Goal: Task Accomplishment & Management: Use online tool/utility

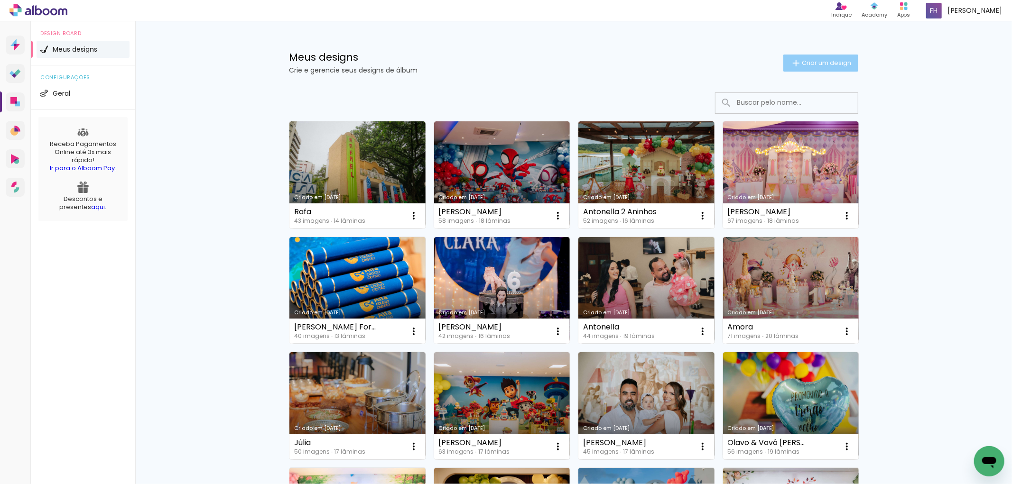
click at [842, 60] on span "Criar um design" at bounding box center [826, 63] width 49 height 6
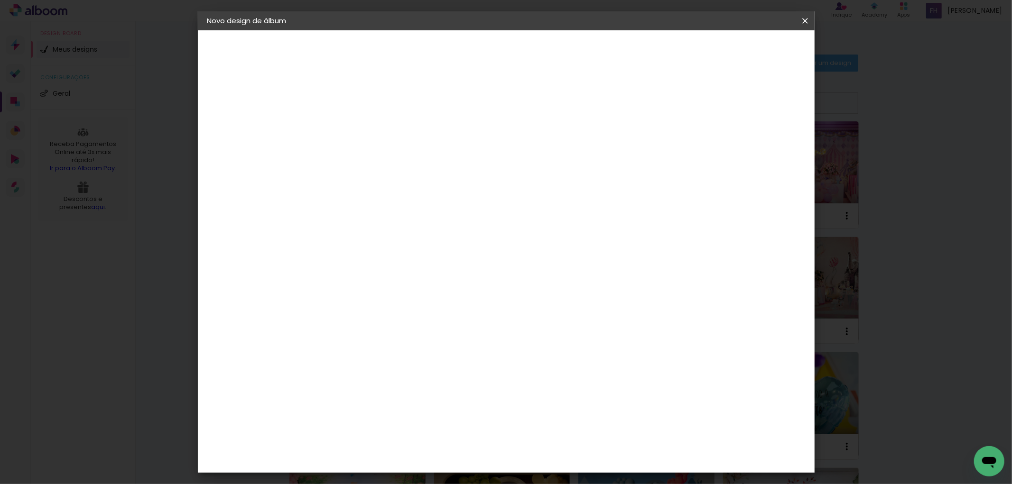
click at [362, 122] on input at bounding box center [362, 127] width 0 height 15
type input "Isadora"
type paper-input "Isadora"
click at [0, 0] on slot "Avançar" at bounding box center [0, 0] width 0 height 0
drag, startPoint x: 422, startPoint y: 178, endPoint x: 412, endPoint y: 130, distance: 50.0
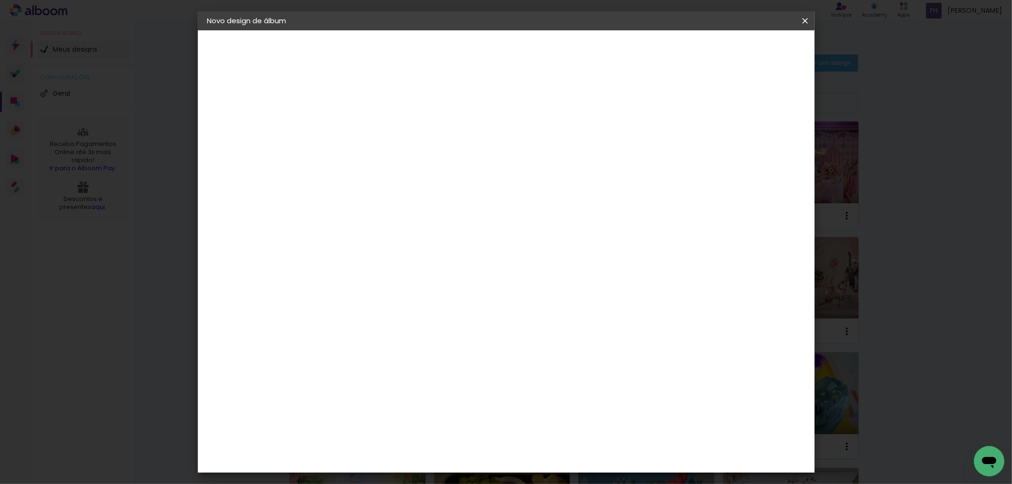
type input "[PERSON_NAME]"
type paper-input "[PERSON_NAME]"
click at [389, 214] on div "[PERSON_NAME]" at bounding box center [387, 215] width 63 height 8
click at [0, 0] on slot "Avançar" at bounding box center [0, 0] width 0 height 0
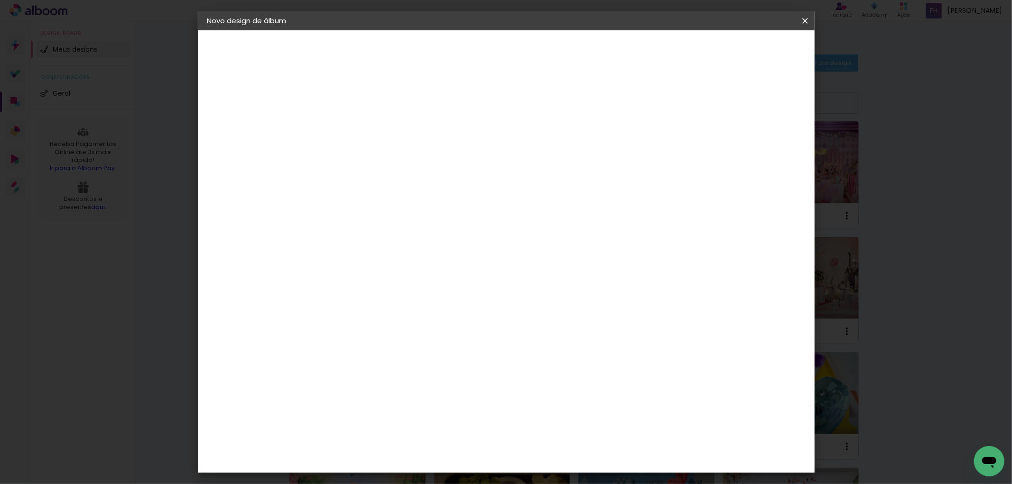
click at [399, 158] on input "text" at bounding box center [380, 165] width 37 height 15
click at [0, 0] on slot "Encadernados" at bounding box center [0, 0] width 0 height 0
type input "Encadernados"
click at [426, 242] on span "20 x 60" at bounding box center [404, 248] width 44 height 19
click at [0, 0] on slot "Avançar" at bounding box center [0, 0] width 0 height 0
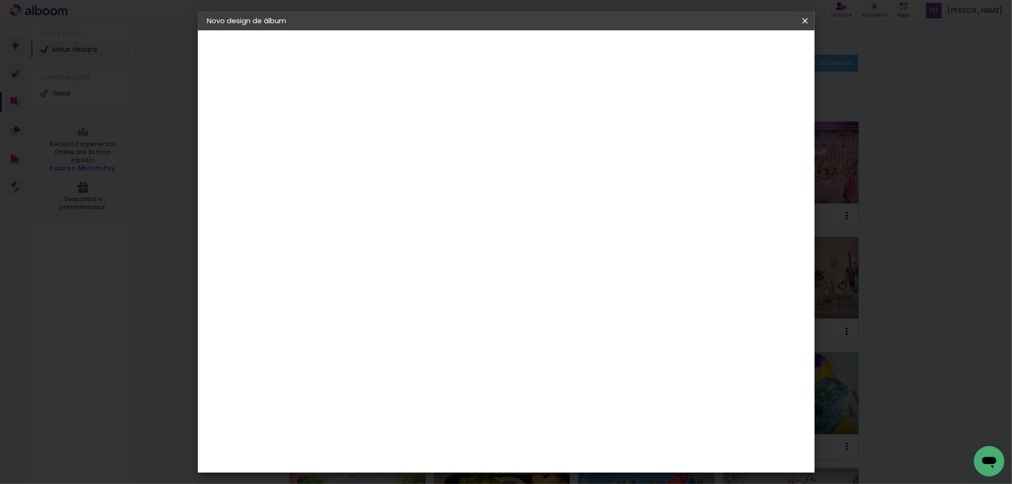
click at [765, 58] on header "Revisão Verifique as configurações do seu álbum. Voltar Iniciar design" at bounding box center [544, 54] width 447 height 49
click at [754, 54] on paper-button "Iniciar design" at bounding box center [723, 50] width 62 height 16
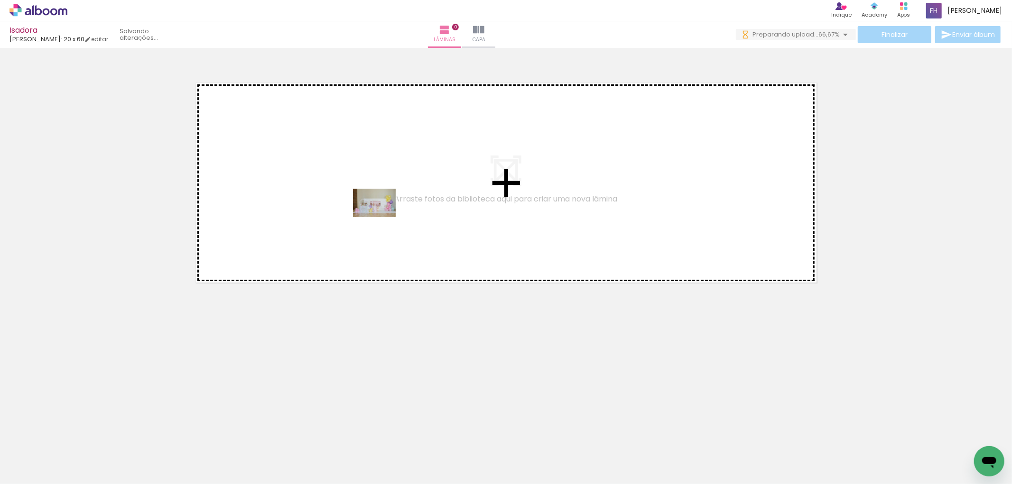
drag, startPoint x: 96, startPoint y: 456, endPoint x: 138, endPoint y: 442, distance: 44.0
click at [382, 213] on quentale-workspace at bounding box center [506, 242] width 1012 height 484
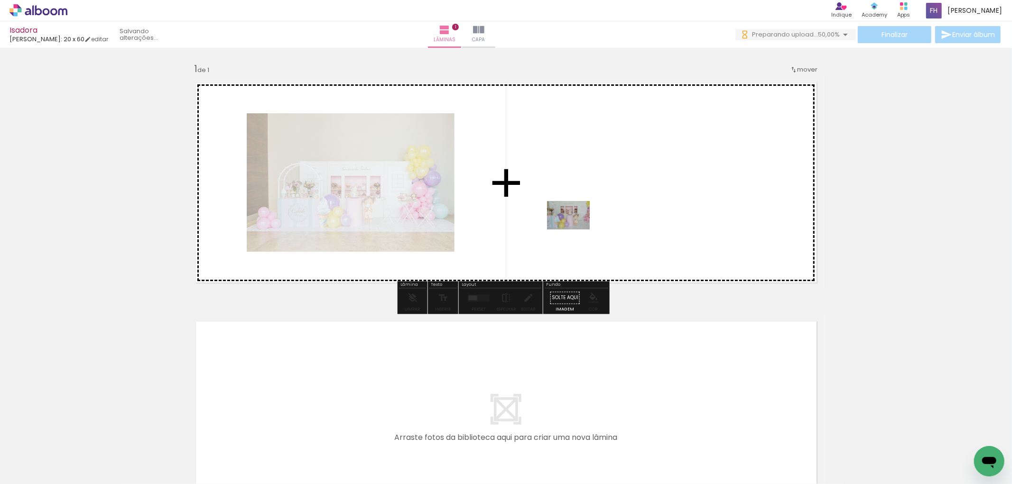
drag, startPoint x: 140, startPoint y: 463, endPoint x: 546, endPoint y: 292, distance: 440.3
click at [684, 176] on quentale-workspace at bounding box center [506, 242] width 1012 height 484
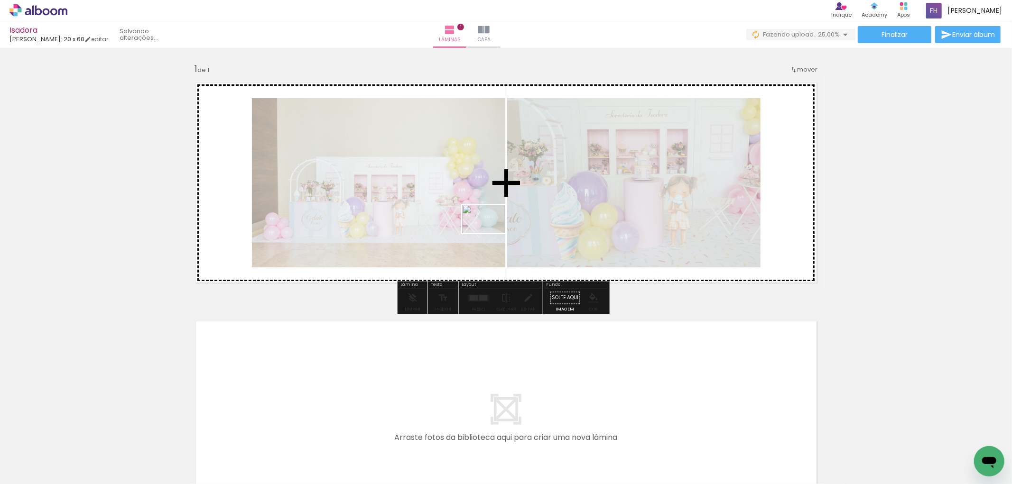
drag, startPoint x: 427, startPoint y: 451, endPoint x: 491, endPoint y: 334, distance: 133.5
click at [501, 207] on quentale-workspace at bounding box center [506, 242] width 1012 height 484
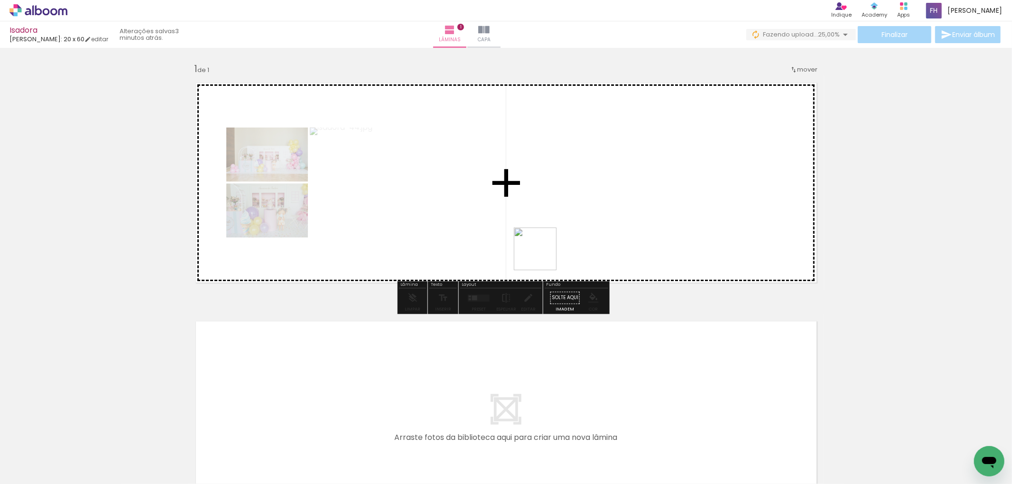
drag, startPoint x: 376, startPoint y: 458, endPoint x: 543, endPoint y: 255, distance: 262.9
click at [543, 255] on quentale-workspace at bounding box center [506, 242] width 1012 height 484
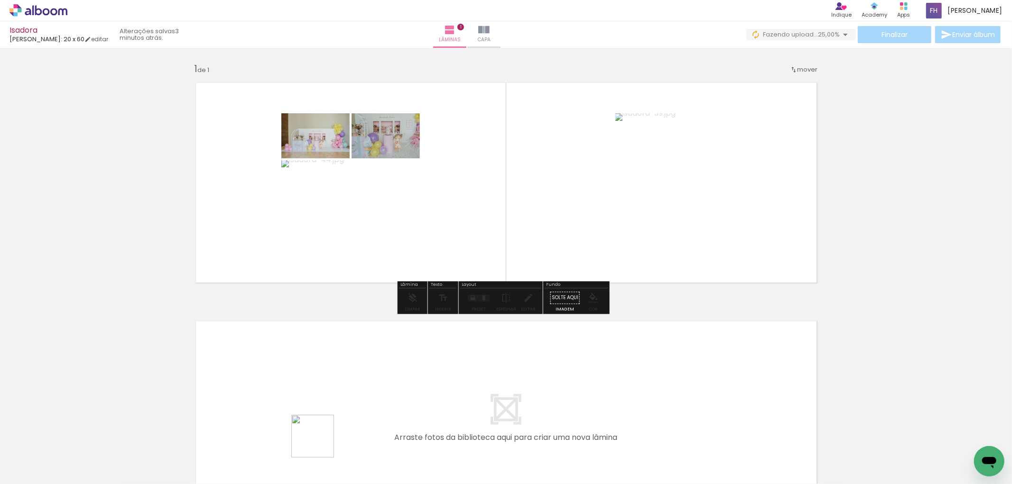
drag, startPoint x: 314, startPoint y: 462, endPoint x: 530, endPoint y: 212, distance: 330.7
click at [536, 207] on quentale-workspace at bounding box center [506, 242] width 1012 height 484
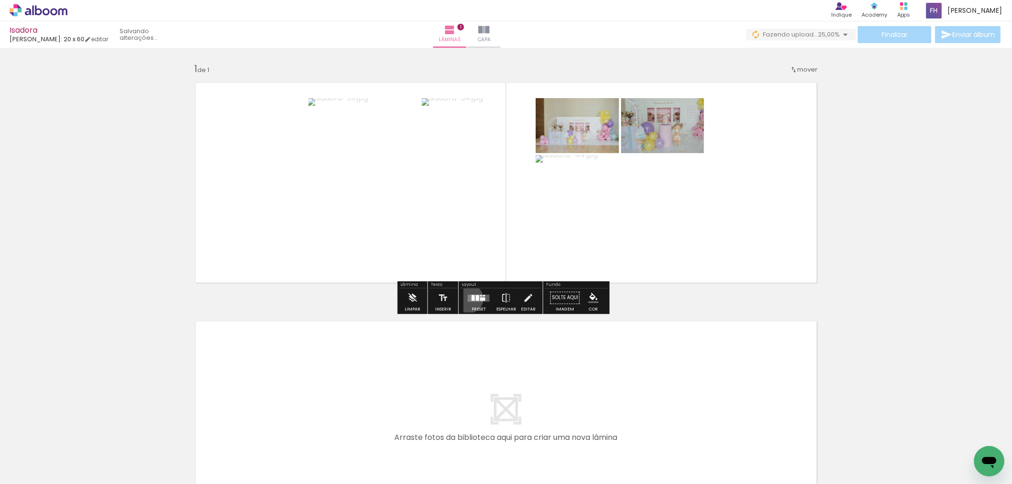
click at [468, 299] on quentale-layouter at bounding box center [479, 298] width 22 height 7
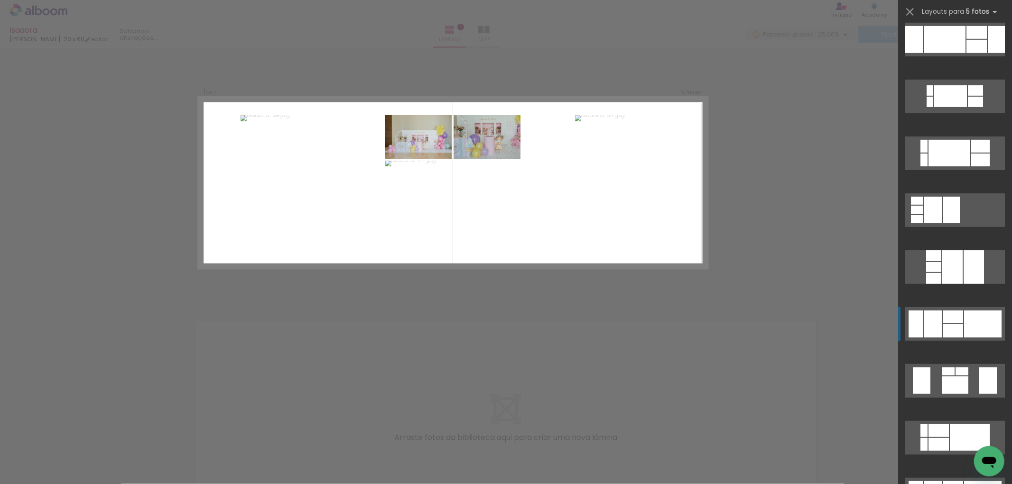
scroll to position [685, 0]
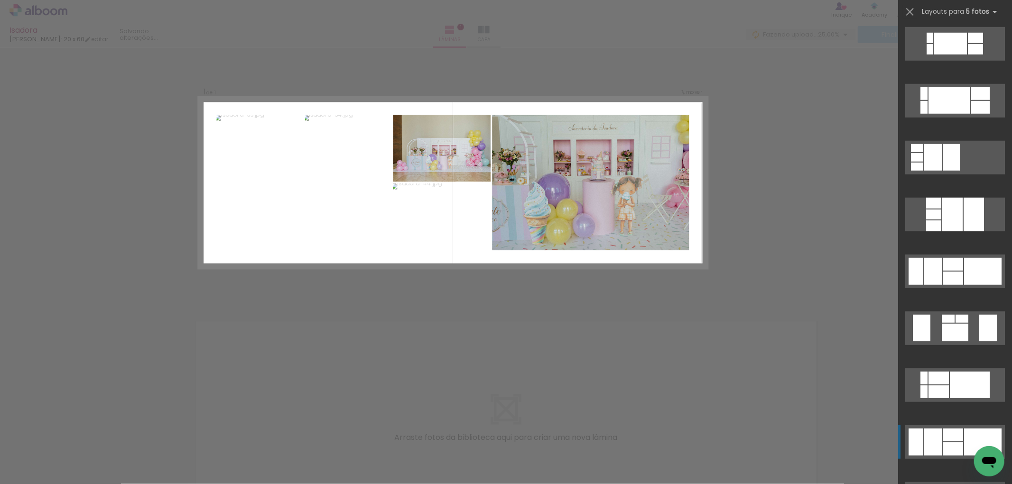
click at [956, 440] on div at bounding box center [953, 435] width 20 height 13
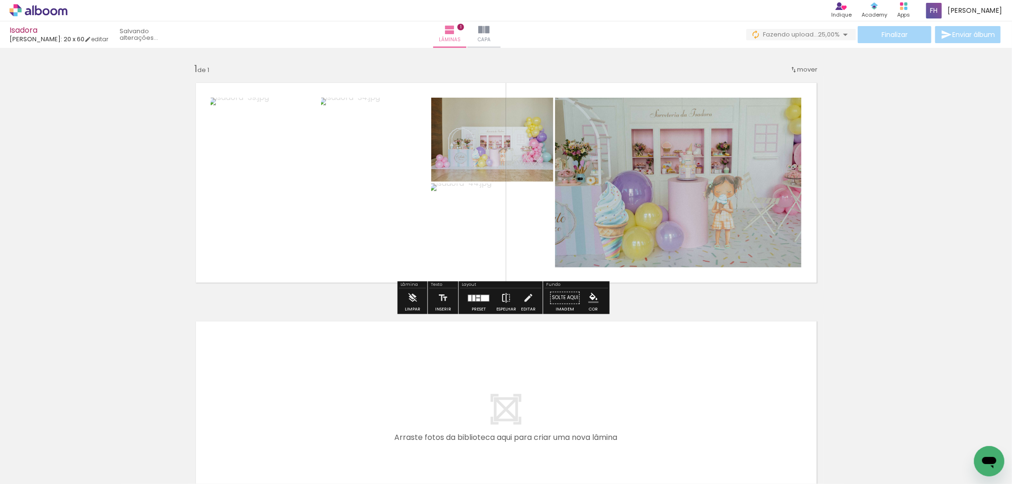
click at [504, 294] on iron-icon at bounding box center [506, 297] width 10 height 19
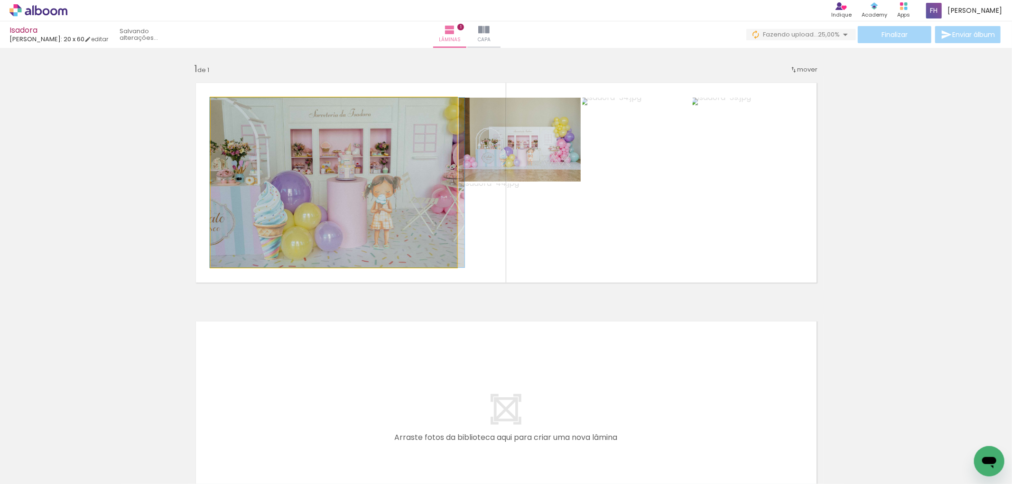
drag, startPoint x: 370, startPoint y: 170, endPoint x: 366, endPoint y: 175, distance: 6.4
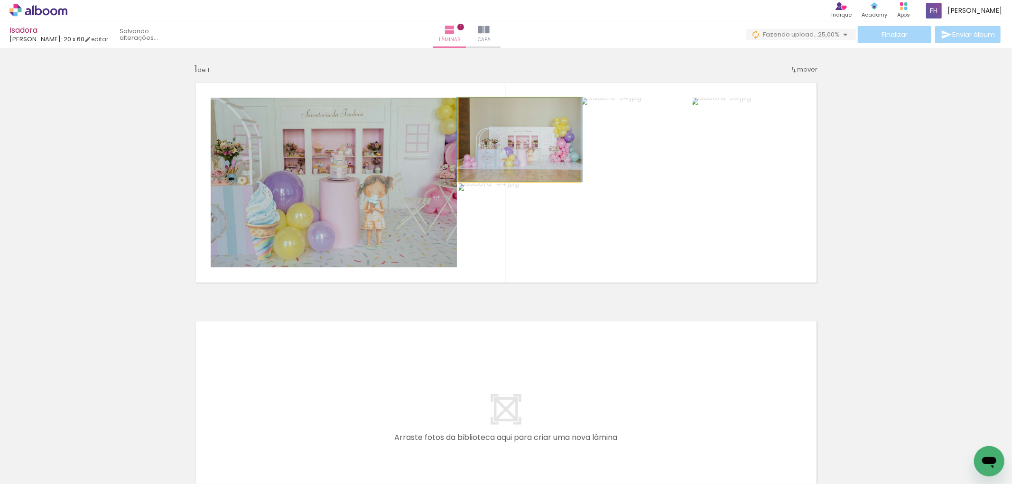
drag, startPoint x: 522, startPoint y: 145, endPoint x: 375, endPoint y: 176, distance: 150.3
click at [0, 0] on slot at bounding box center [0, 0] width 0 height 0
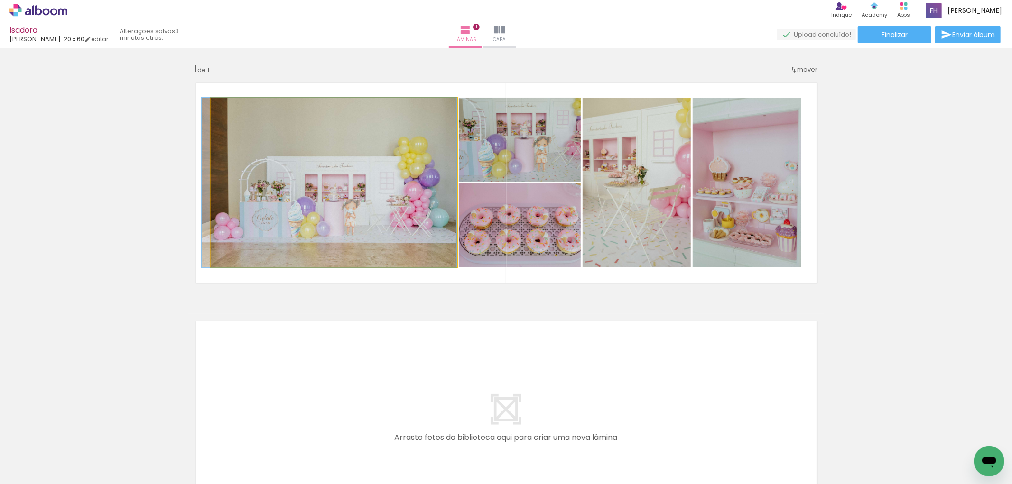
drag, startPoint x: 354, startPoint y: 198, endPoint x: 349, endPoint y: 197, distance: 5.8
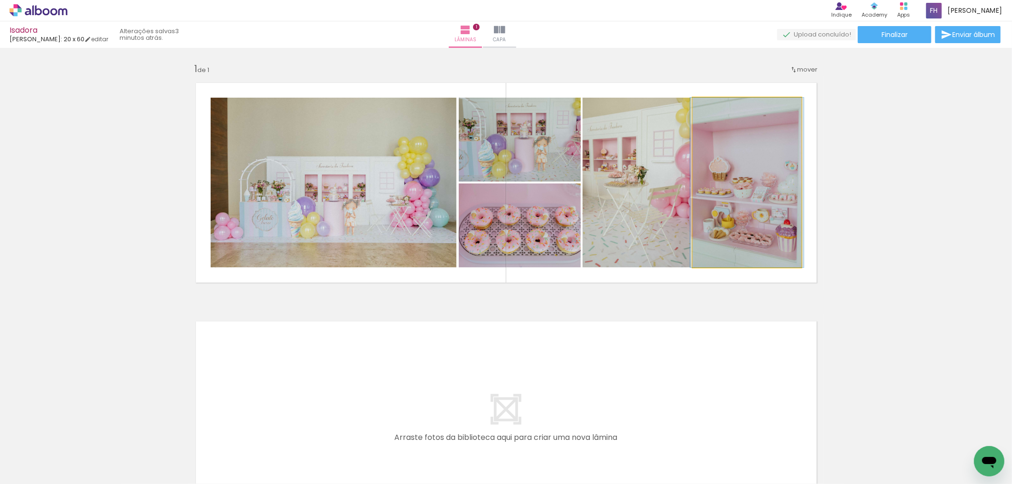
drag, startPoint x: 732, startPoint y: 185, endPoint x: 610, endPoint y: 194, distance: 122.7
click at [0, 0] on slot at bounding box center [0, 0] width 0 height 0
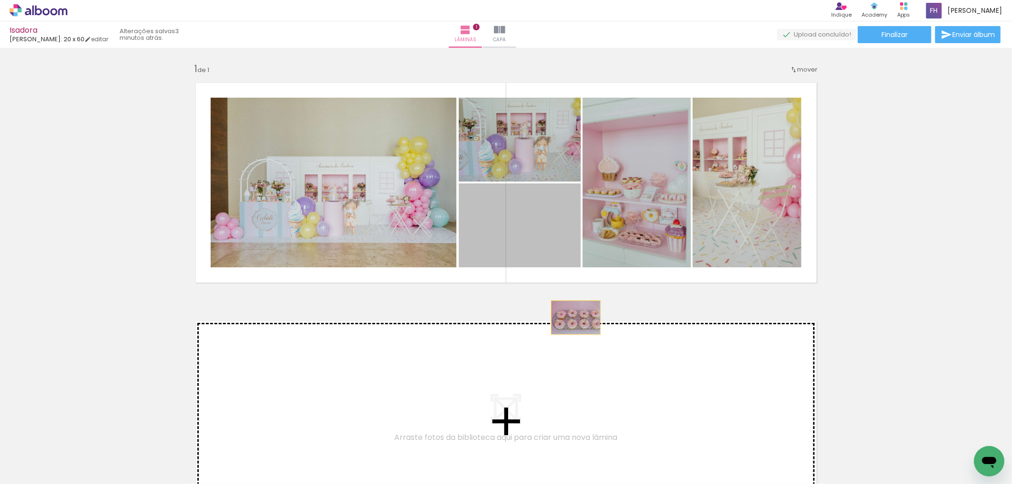
drag, startPoint x: 547, startPoint y: 235, endPoint x: 570, endPoint y: 382, distance: 148.8
click at [570, 382] on div "Inserir lâmina 1 de 1" at bounding box center [506, 290] width 1012 height 478
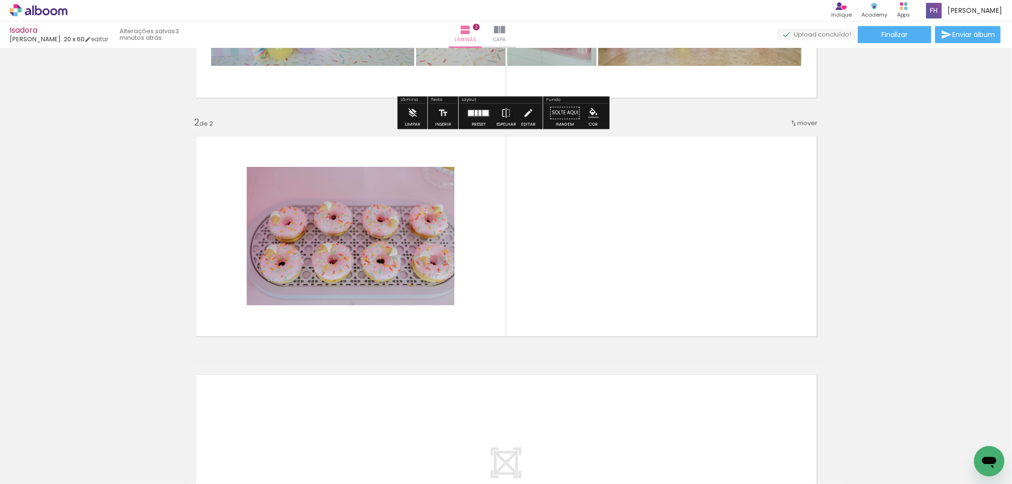
scroll to position [0, 0]
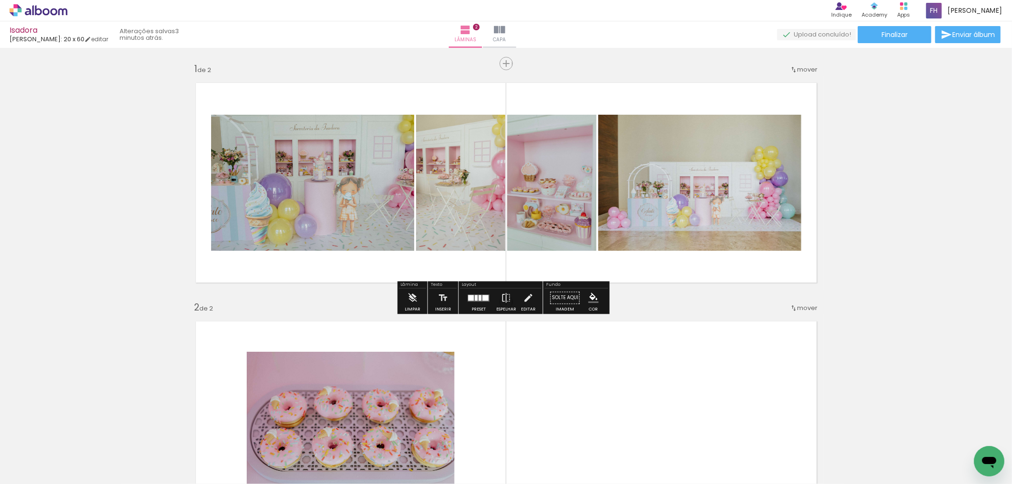
click at [479, 298] on div at bounding box center [480, 298] width 3 height 6
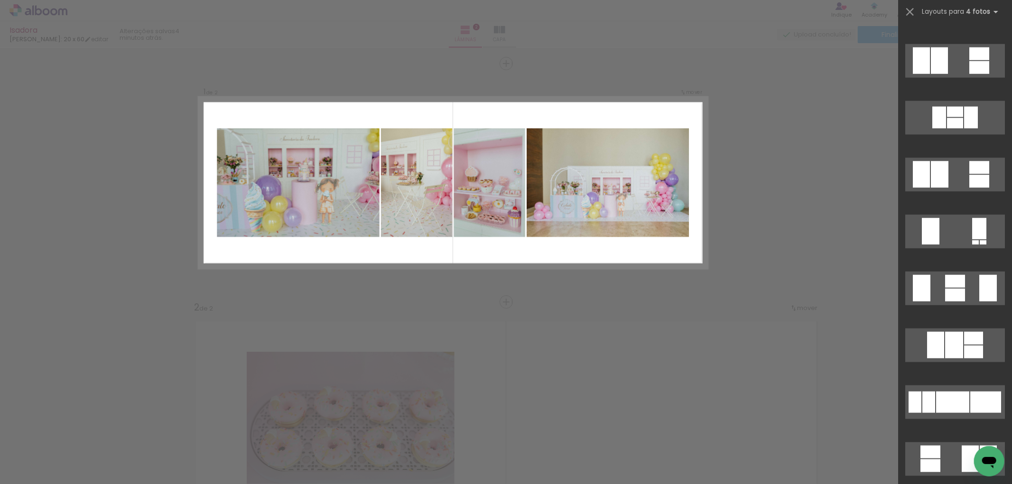
scroll to position [949, 0]
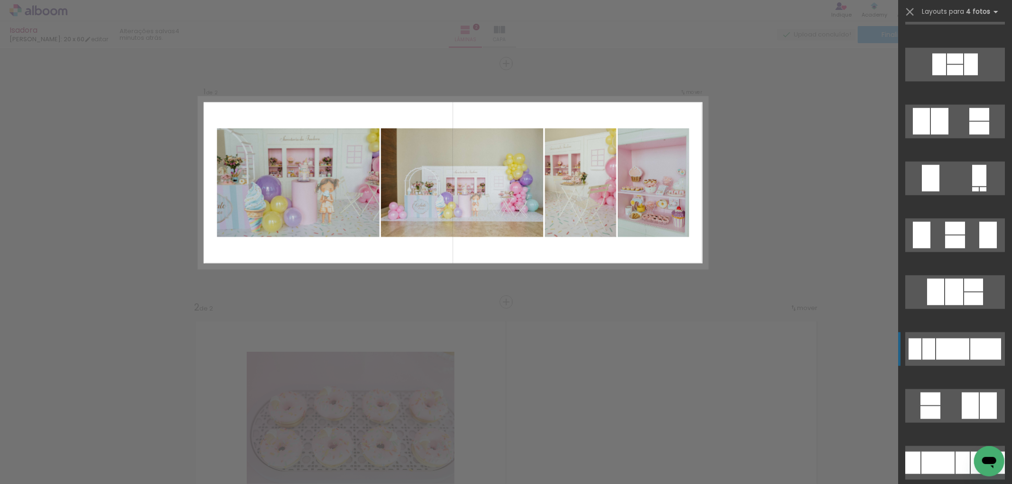
click at [943, 345] on div at bounding box center [952, 349] width 33 height 21
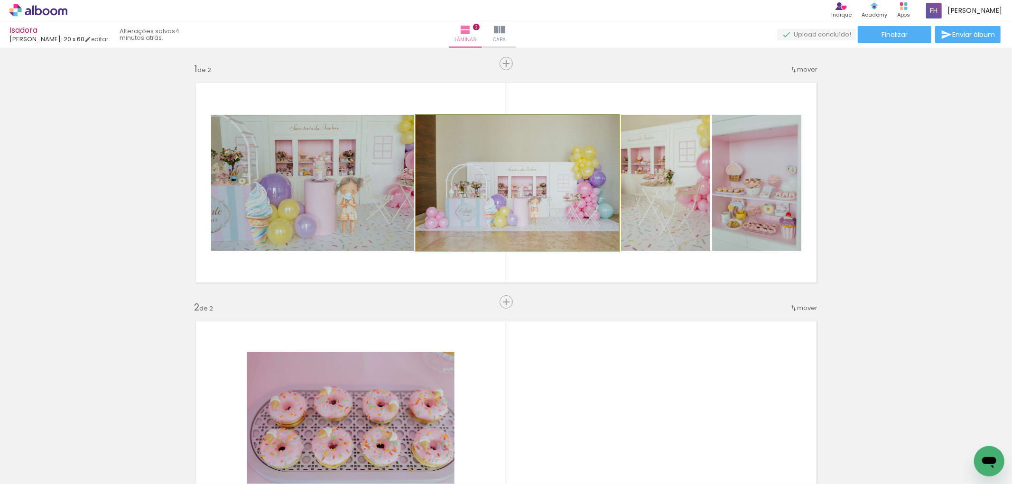
drag, startPoint x: 567, startPoint y: 217, endPoint x: 368, endPoint y: 214, distance: 198.8
click at [0, 0] on slot at bounding box center [0, 0] width 0 height 0
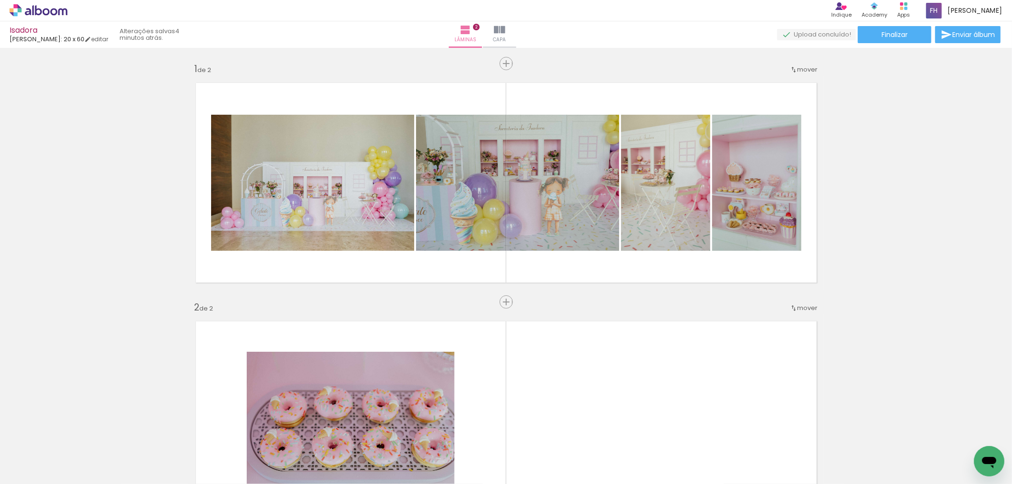
scroll to position [105, 0]
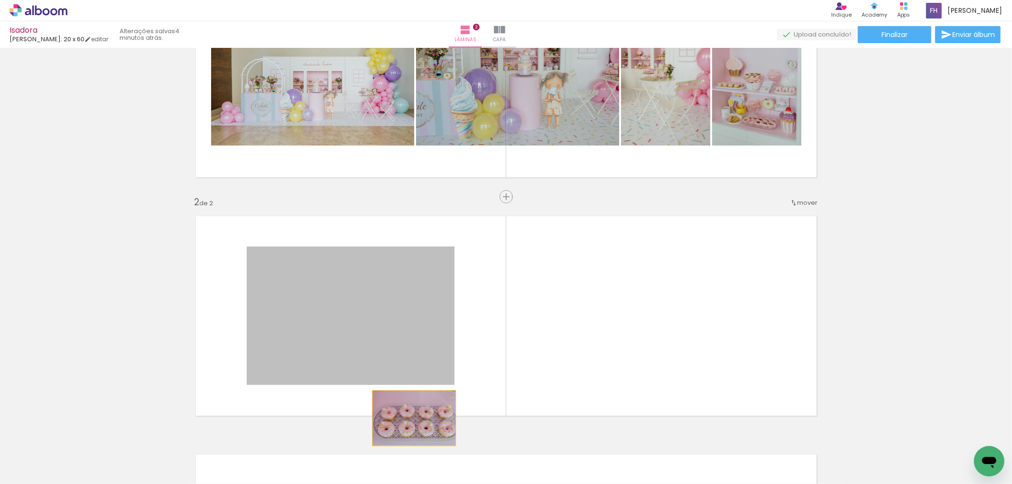
drag, startPoint x: 391, startPoint y: 302, endPoint x: 418, endPoint y: 478, distance: 177.7
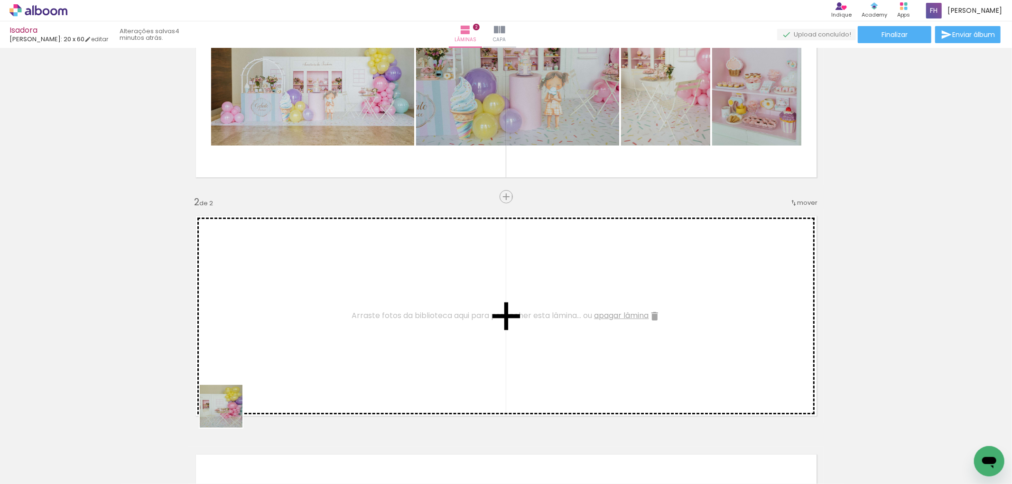
drag, startPoint x: 212, startPoint y: 451, endPoint x: 326, endPoint y: 292, distance: 196.2
click at [326, 292] on quentale-workspace at bounding box center [506, 242] width 1012 height 484
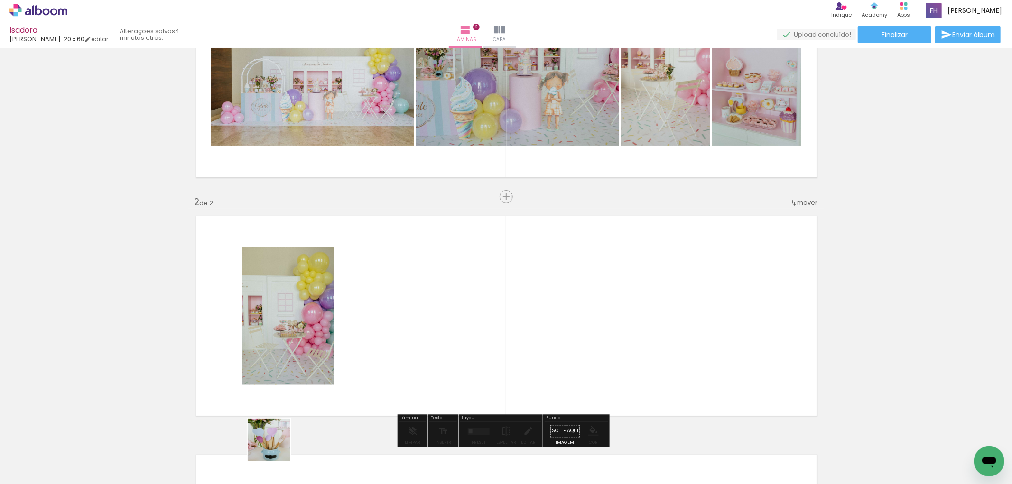
drag, startPoint x: 264, startPoint y: 464, endPoint x: 471, endPoint y: 343, distance: 239.9
click at [476, 338] on quentale-workspace at bounding box center [506, 242] width 1012 height 484
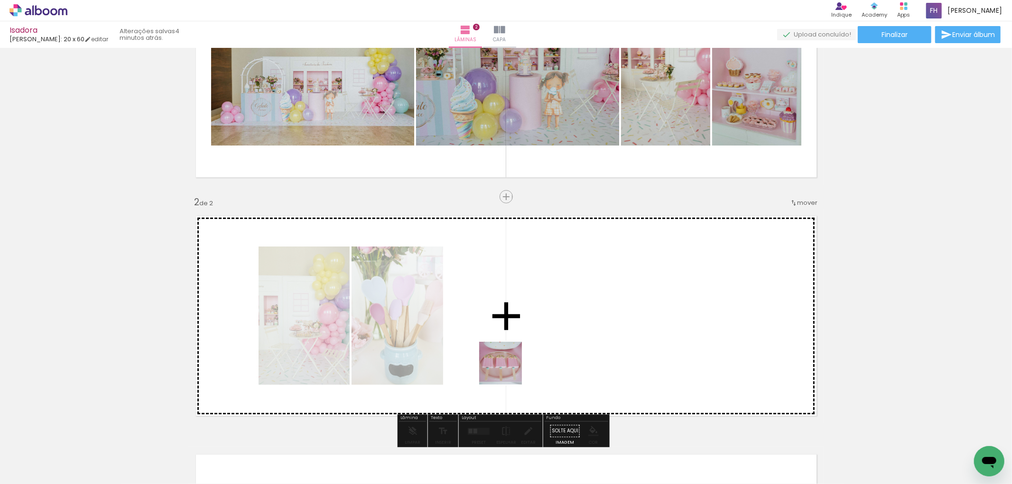
drag, startPoint x: 508, startPoint y: 371, endPoint x: 546, endPoint y: 342, distance: 47.8
click at [555, 326] on quentale-workspace at bounding box center [506, 242] width 1012 height 484
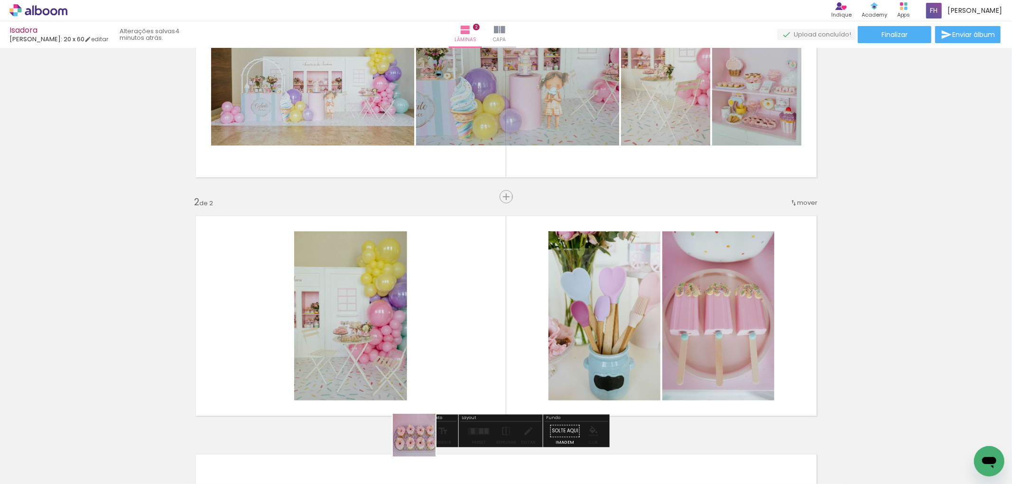
drag, startPoint x: 421, startPoint y: 443, endPoint x: 530, endPoint y: 312, distance: 170.1
click at [530, 312] on quentale-workspace at bounding box center [506, 242] width 1012 height 484
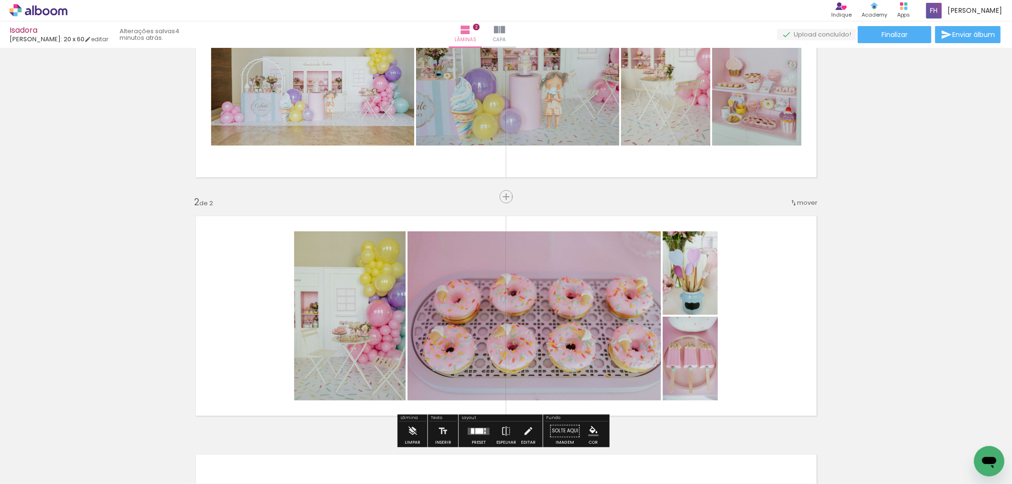
scroll to position [158, 0]
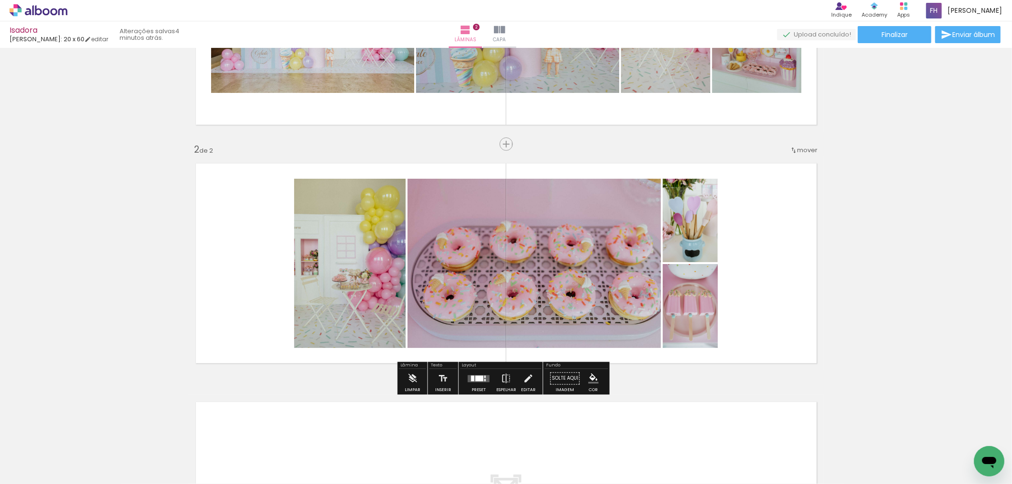
click at [469, 380] on quentale-layouter at bounding box center [479, 378] width 22 height 7
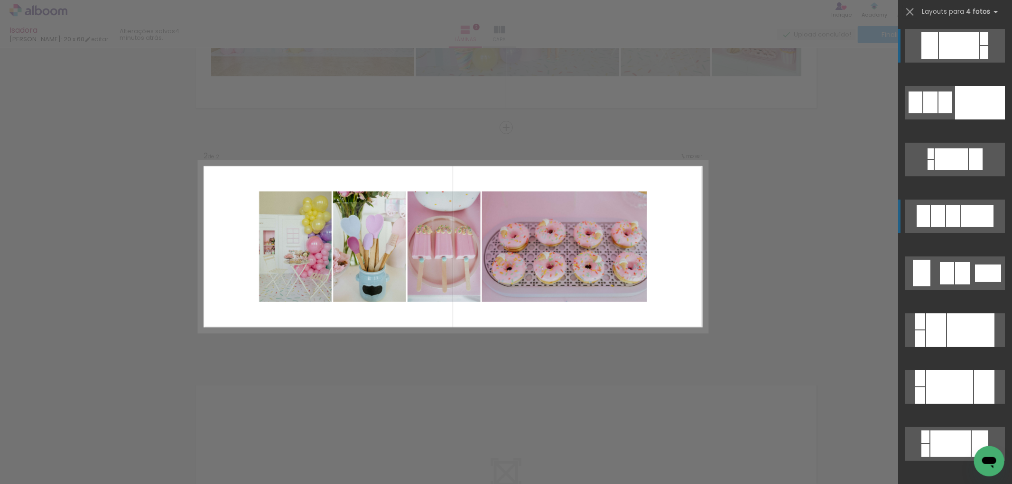
scroll to position [185, 0]
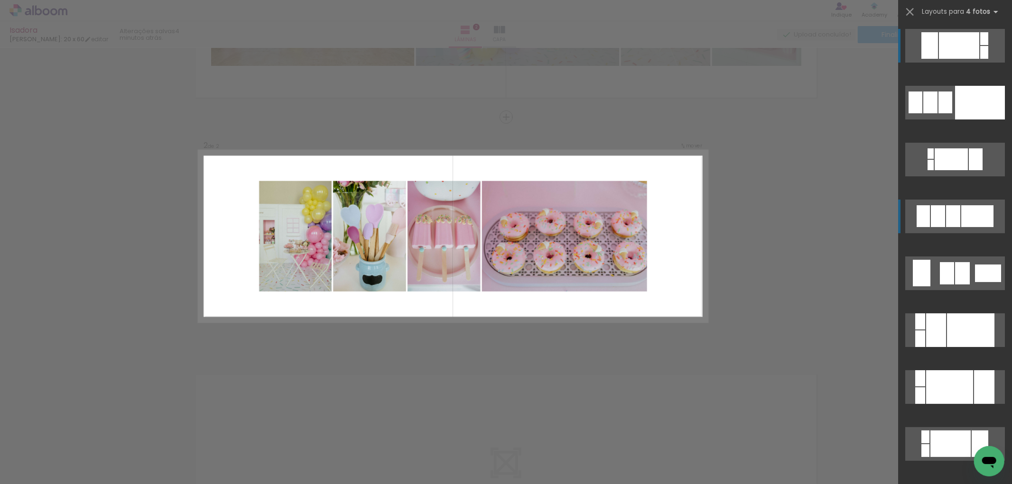
click at [952, 210] on div at bounding box center [953, 216] width 14 height 22
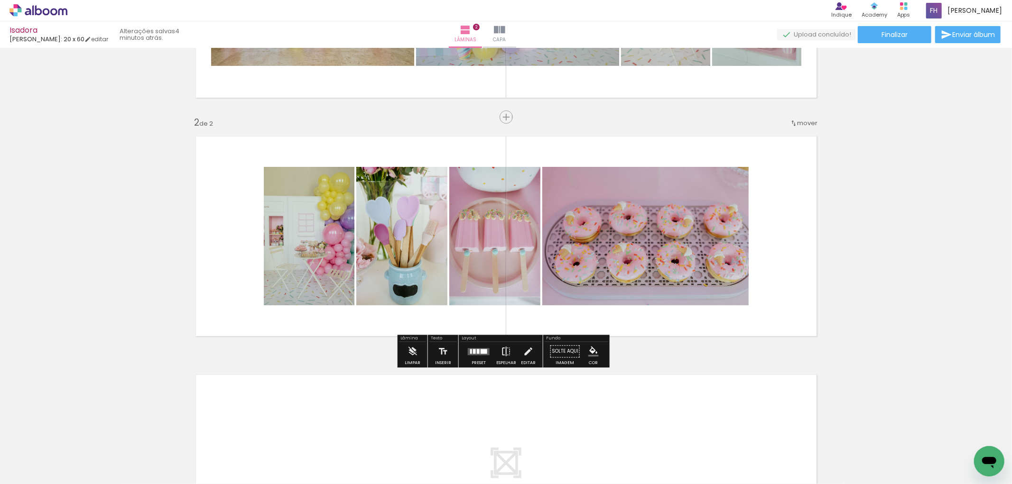
click at [504, 352] on paper-button "Espelhar" at bounding box center [506, 354] width 25 height 24
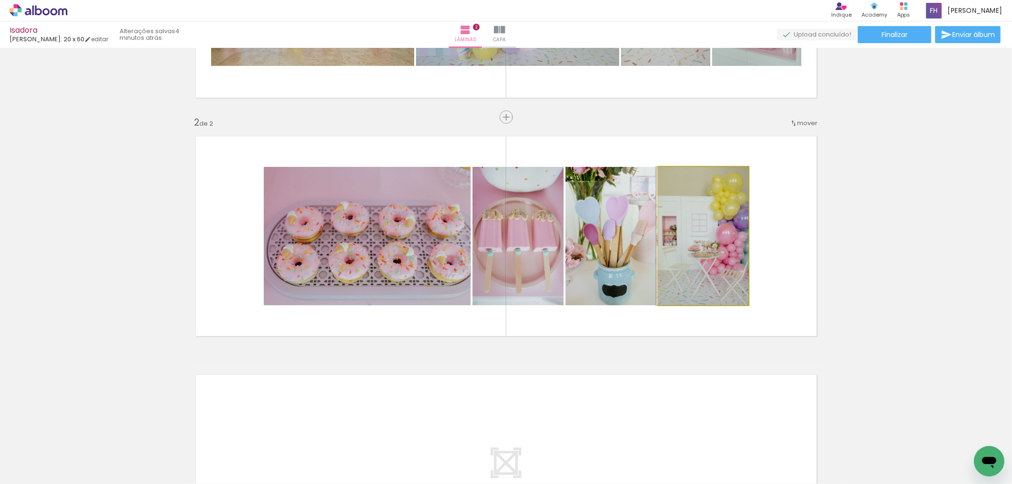
drag, startPoint x: 717, startPoint y: 255, endPoint x: 619, endPoint y: 287, distance: 103.7
click at [0, 0] on slot at bounding box center [0, 0] width 0 height 0
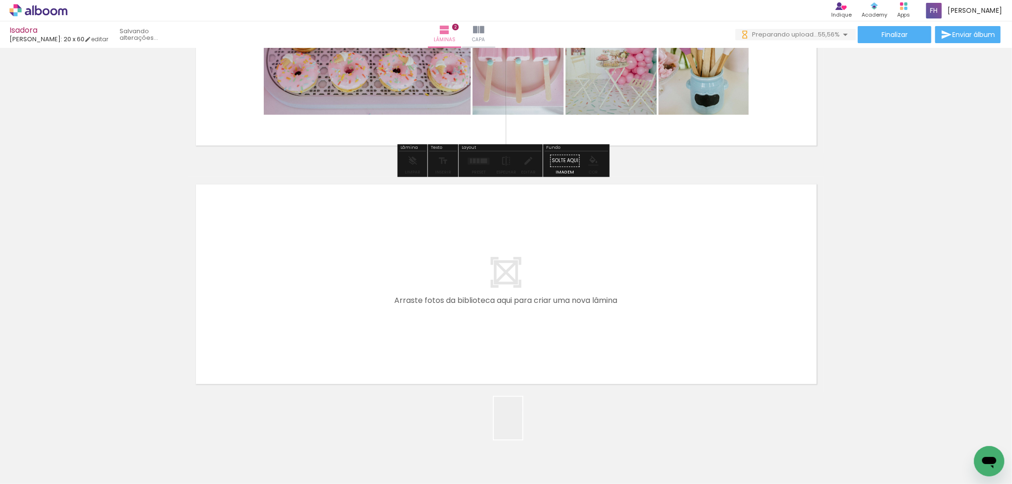
scroll to position [0, 0]
drag, startPoint x: 520, startPoint y: 452, endPoint x: 599, endPoint y: 454, distance: 78.8
click at [535, 352] on quentale-workspace at bounding box center [506, 242] width 1012 height 484
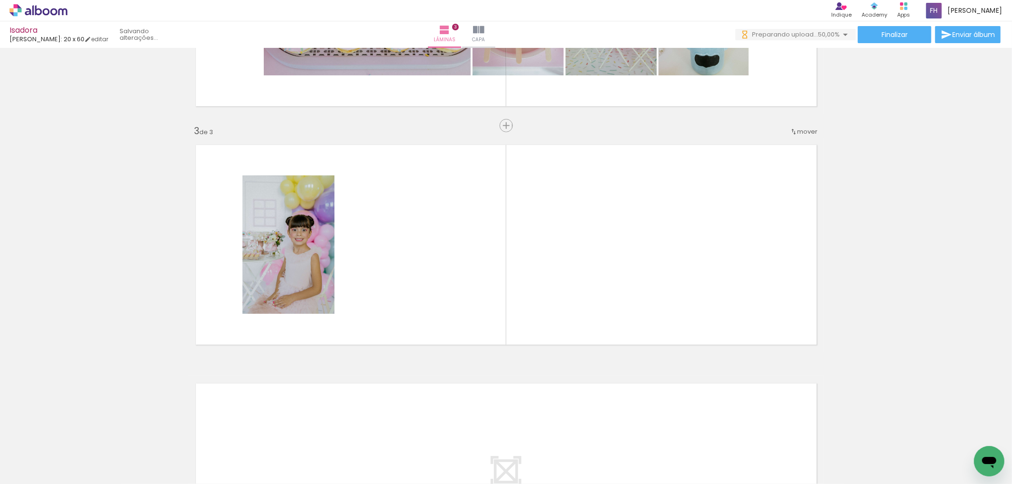
scroll to position [424, 0]
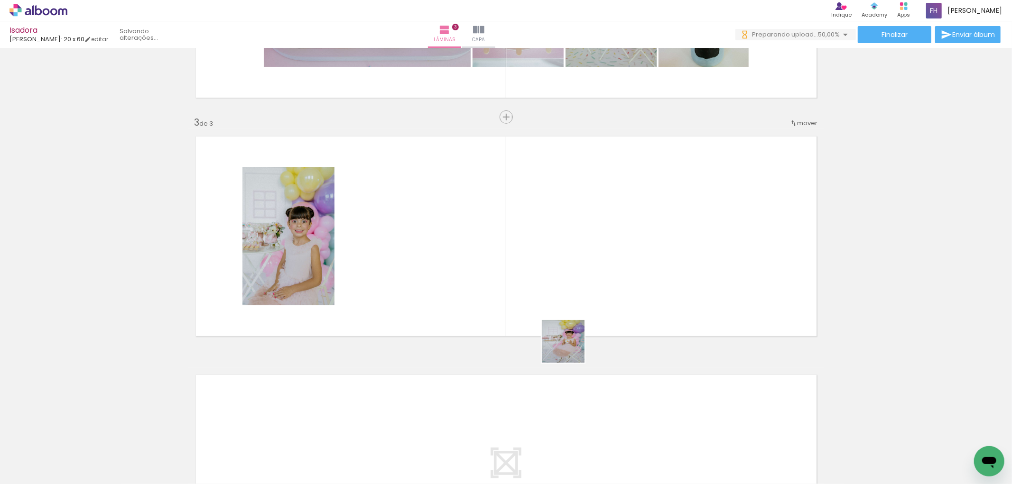
drag, startPoint x: 570, startPoint y: 349, endPoint x: 615, endPoint y: 401, distance: 69.0
click at [576, 309] on quentale-workspace at bounding box center [506, 242] width 1012 height 484
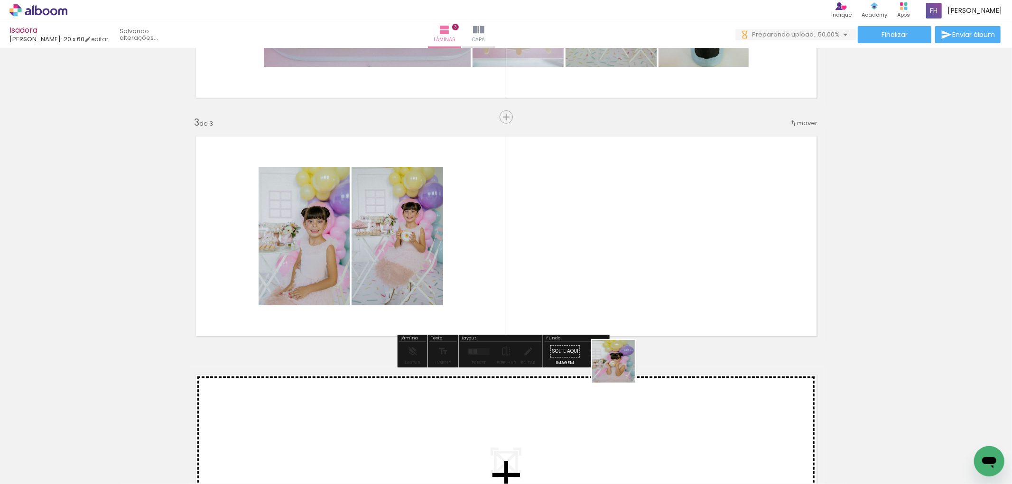
drag, startPoint x: 634, startPoint y: 457, endPoint x: 641, endPoint y: 438, distance: 20.7
click at [613, 320] on quentale-workspace at bounding box center [506, 242] width 1012 height 484
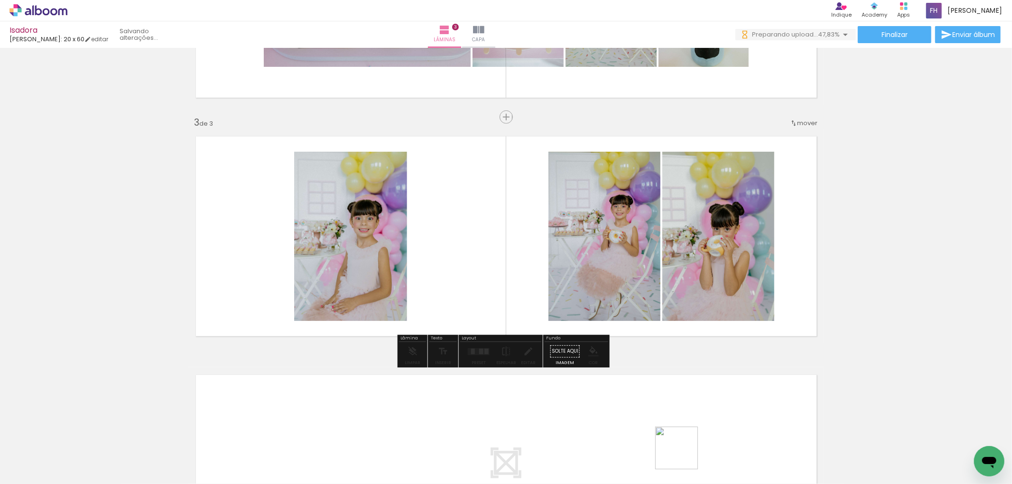
drag, startPoint x: 684, startPoint y: 455, endPoint x: 652, endPoint y: 322, distance: 137.4
click at [659, 337] on quentale-workspace at bounding box center [506, 242] width 1012 height 484
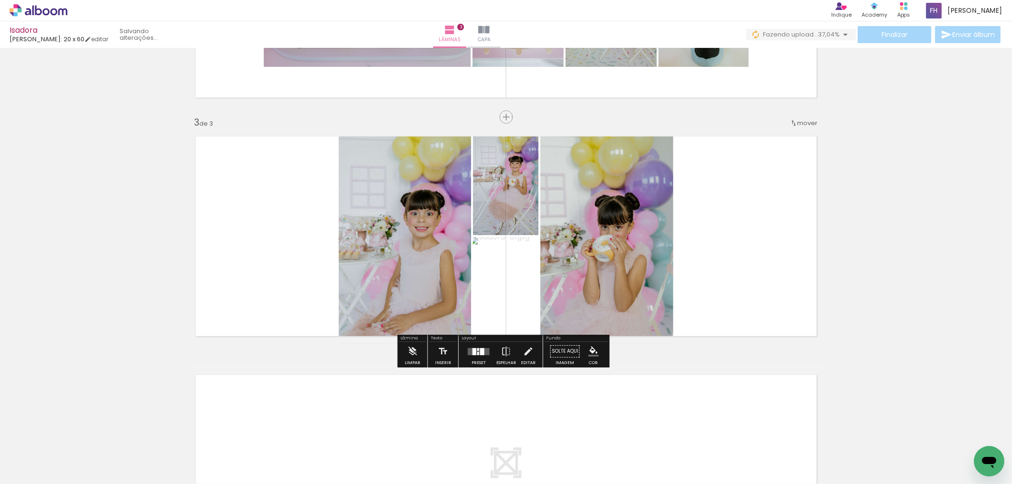
scroll to position [0, 0]
click at [480, 352] on div at bounding box center [482, 351] width 4 height 7
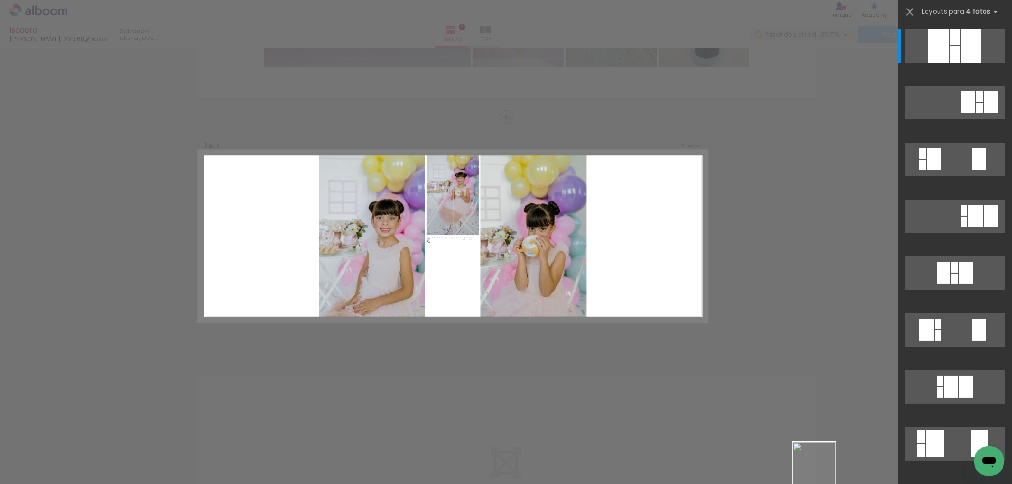
drag, startPoint x: 821, startPoint y: 471, endPoint x: 845, endPoint y: 470, distance: 23.7
click at [0, 0] on slot at bounding box center [0, 0] width 0 height 0
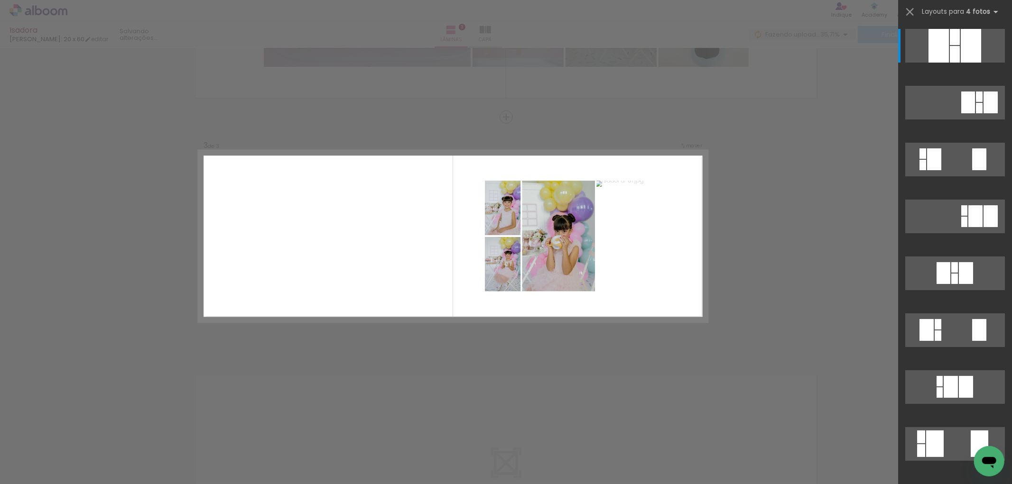
click at [859, 227] on div "Confirmar Cancelar" at bounding box center [506, 112] width 1012 height 977
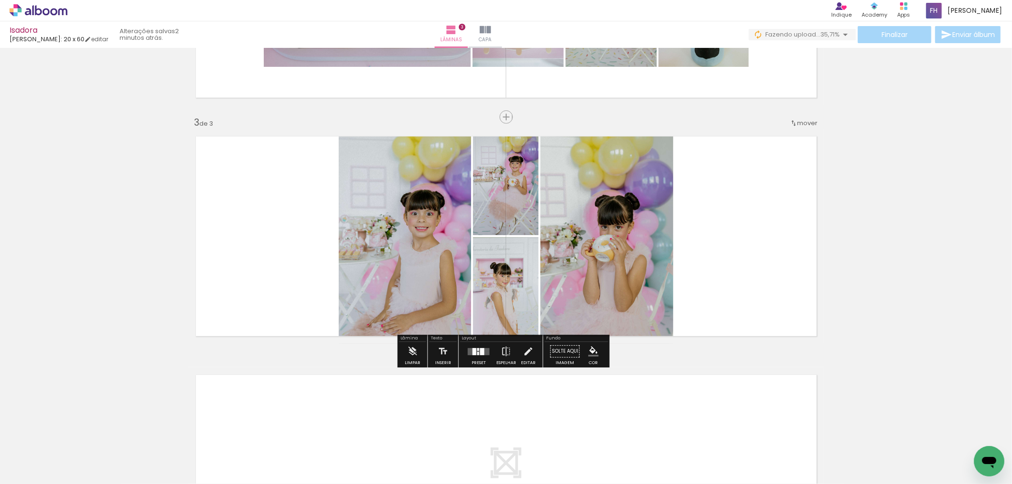
scroll to position [0, 556]
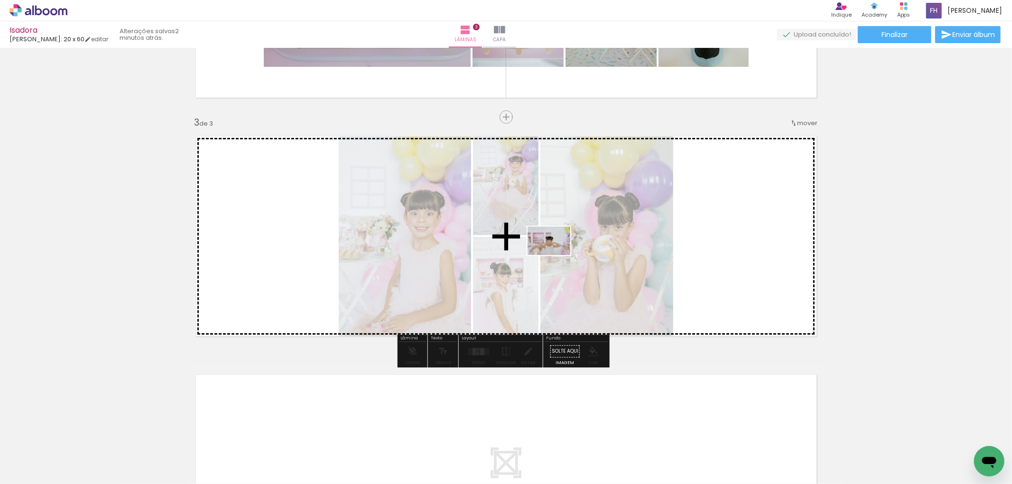
drag, startPoint x: 964, startPoint y: 452, endPoint x: 556, endPoint y: 255, distance: 453.4
click at [556, 255] on quentale-workspace at bounding box center [506, 242] width 1012 height 484
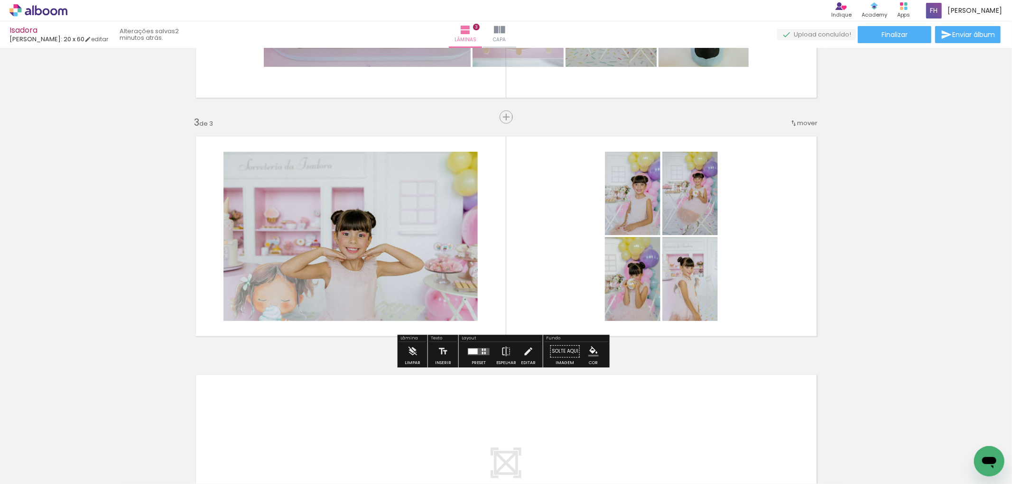
click at [482, 352] on div at bounding box center [482, 353] width 1 height 2
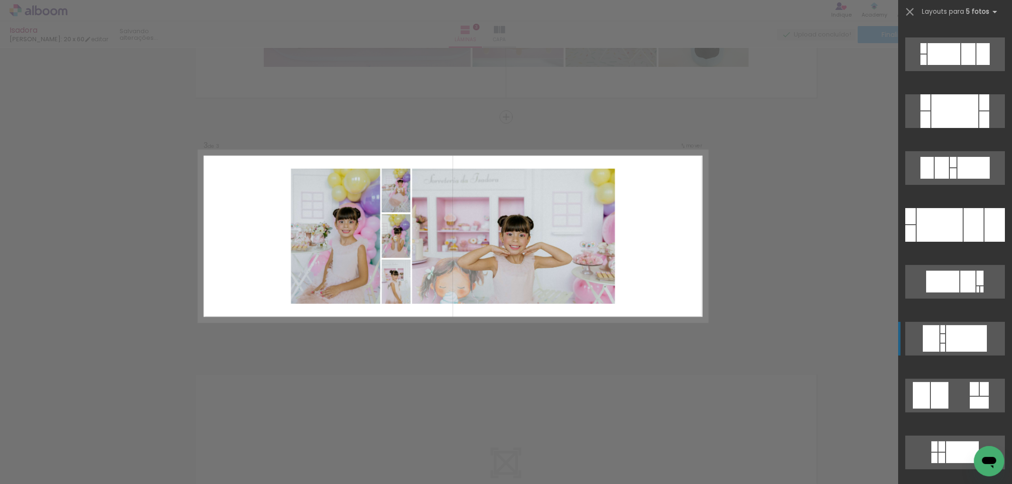
scroll to position [263, 0]
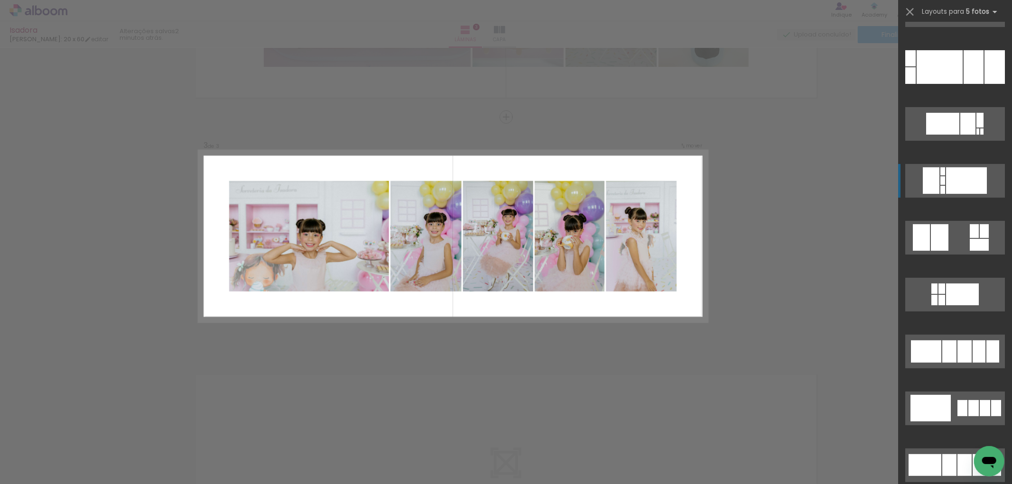
click at [964, 352] on div at bounding box center [964, 352] width 14 height 22
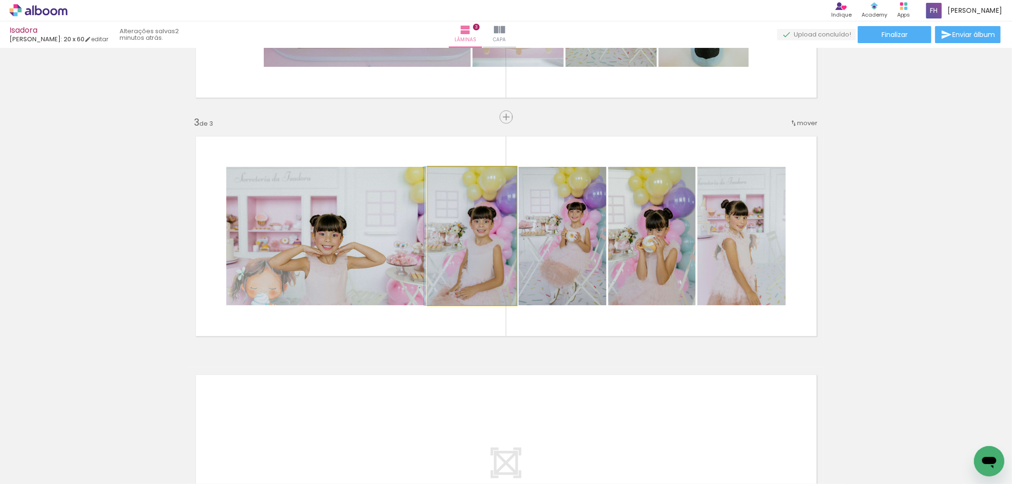
drag, startPoint x: 475, startPoint y: 250, endPoint x: 483, endPoint y: 468, distance: 217.9
click at [483, 468] on quentale-workspace at bounding box center [506, 242] width 1012 height 484
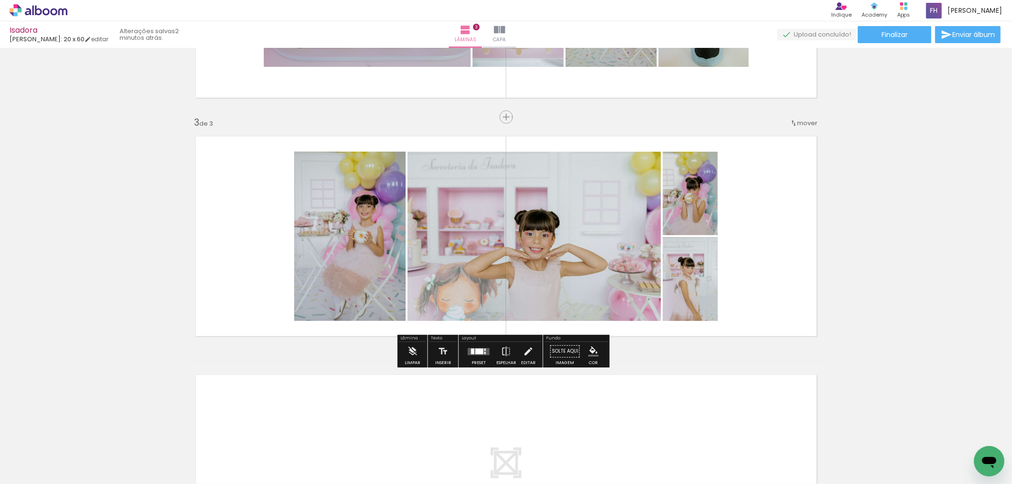
click at [484, 349] on div at bounding box center [484, 350] width 1 height 2
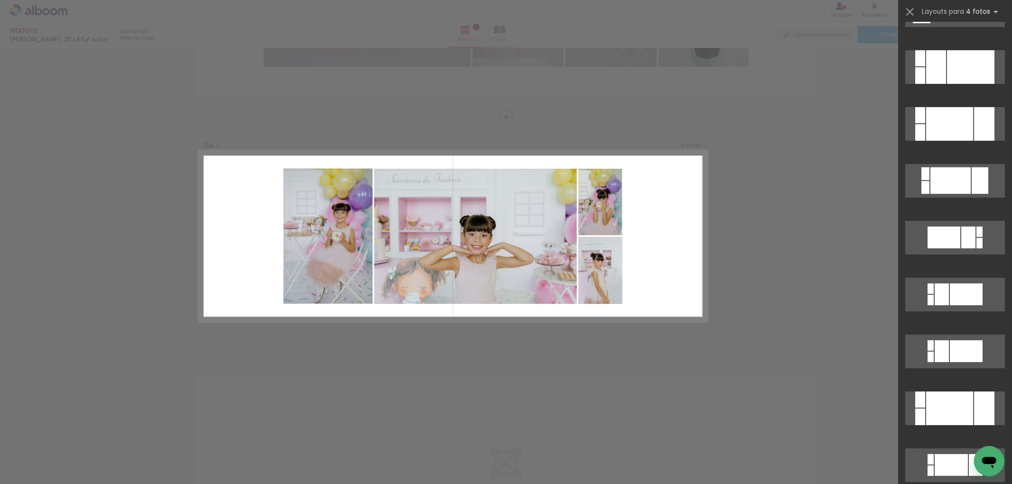
scroll to position [0, 0]
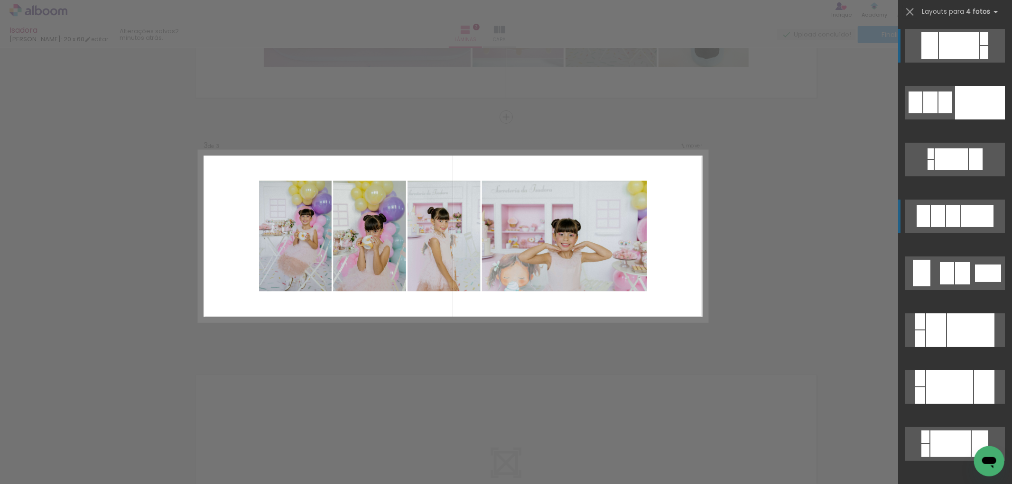
click at [946, 220] on div at bounding box center [953, 216] width 14 height 22
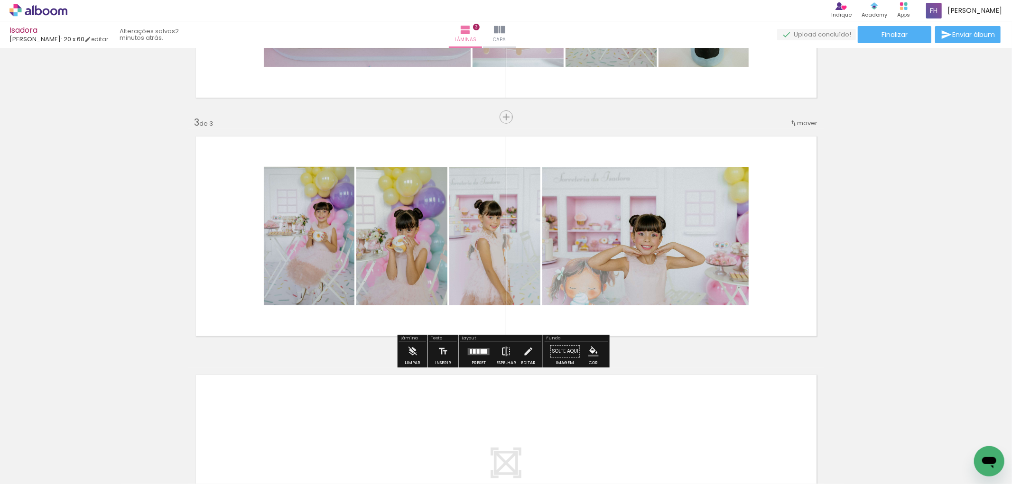
click at [509, 354] on iron-icon at bounding box center [506, 351] width 10 height 19
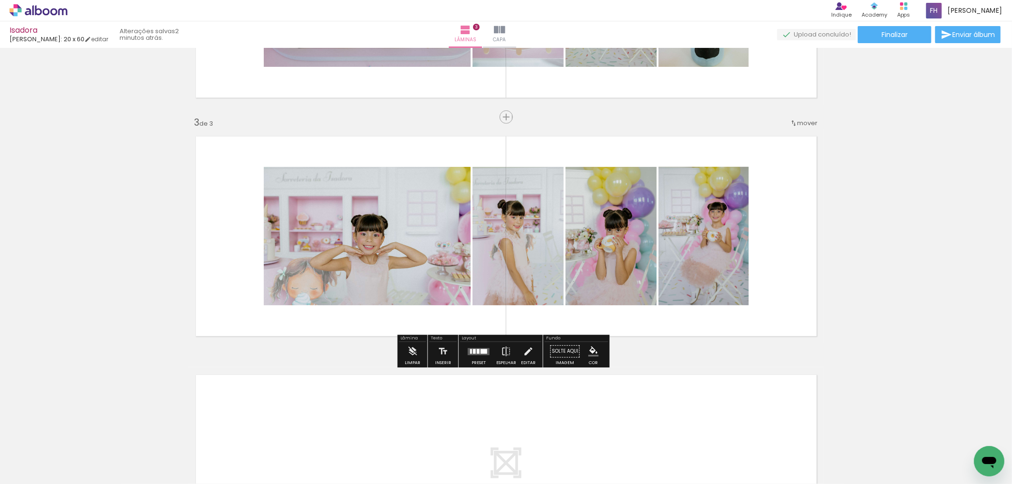
drag, startPoint x: 617, startPoint y: 232, endPoint x: 481, endPoint y: 242, distance: 136.1
click at [0, 0] on slot at bounding box center [0, 0] width 0 height 0
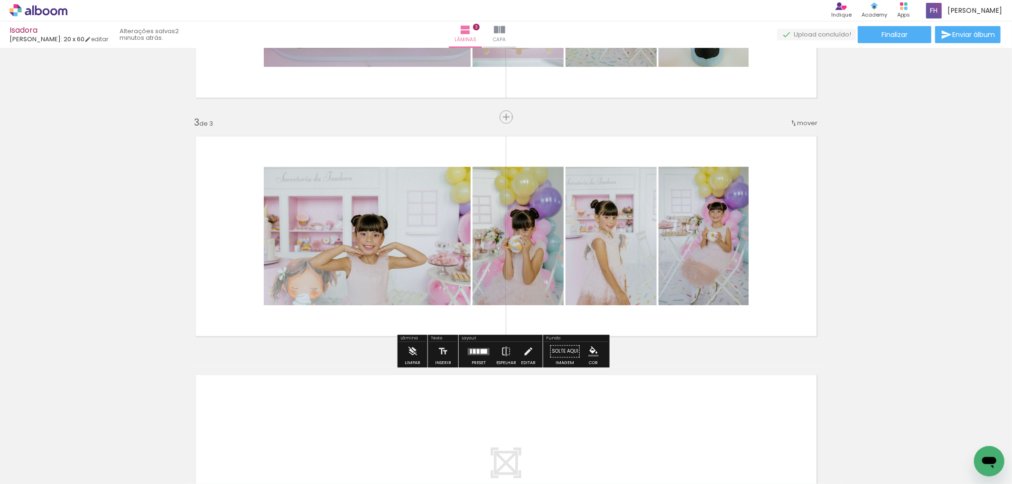
drag, startPoint x: 716, startPoint y: 253, endPoint x: 563, endPoint y: 261, distance: 153.9
click at [0, 0] on slot at bounding box center [0, 0] width 0 height 0
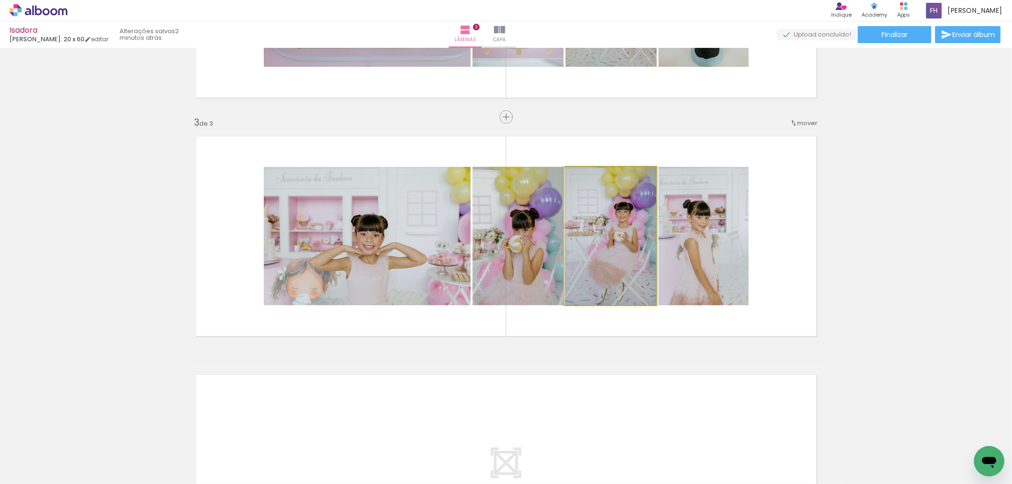
drag, startPoint x: 605, startPoint y: 249, endPoint x: 528, endPoint y: 254, distance: 77.0
click at [0, 0] on slot at bounding box center [0, 0] width 0 height 0
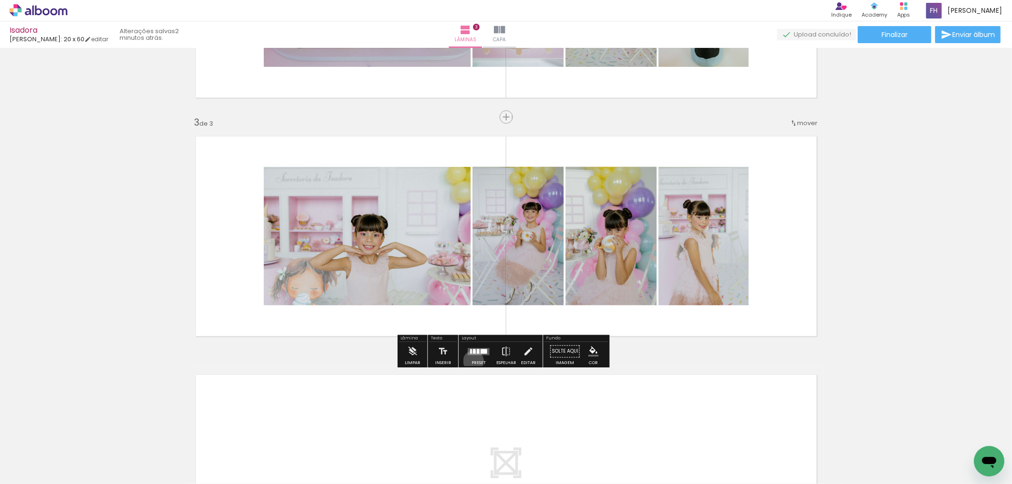
click at [472, 360] on div at bounding box center [479, 351] width 26 height 19
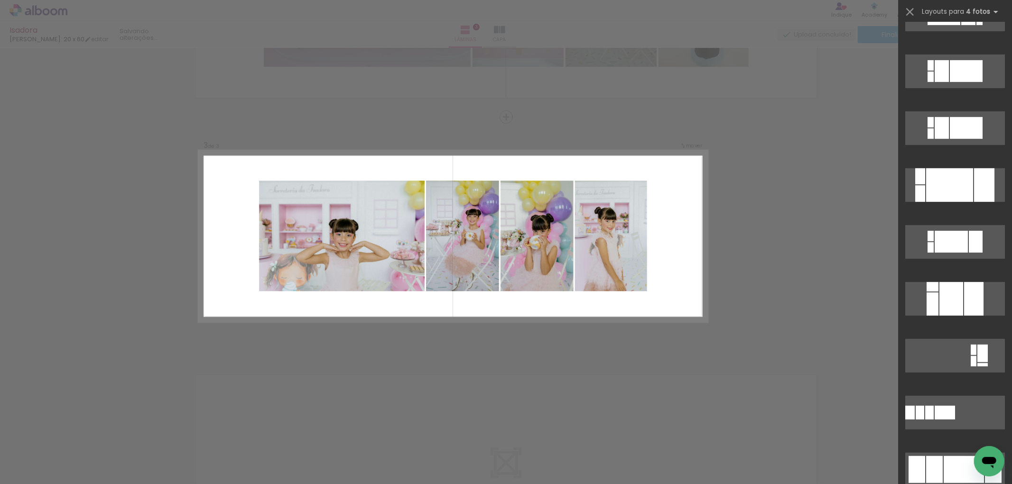
scroll to position [539, 0]
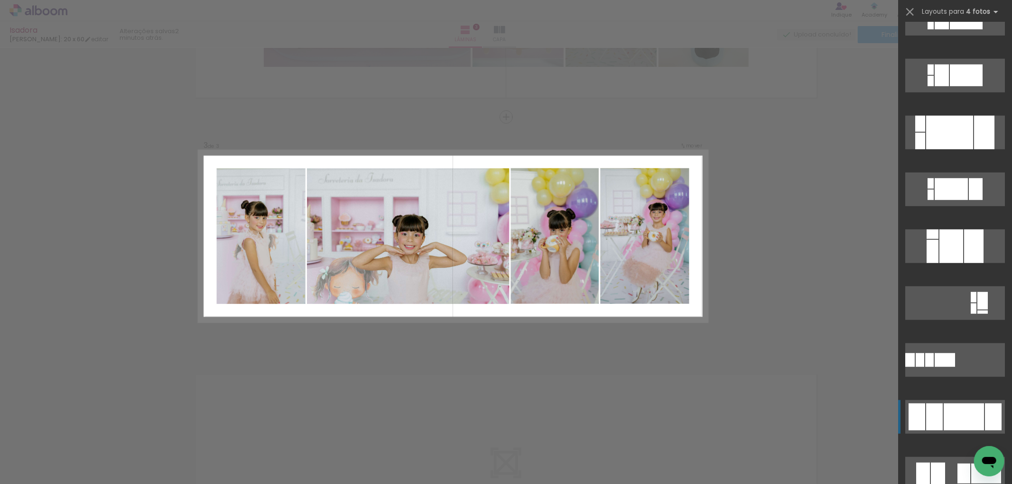
click at [950, 422] on div at bounding box center [964, 417] width 40 height 27
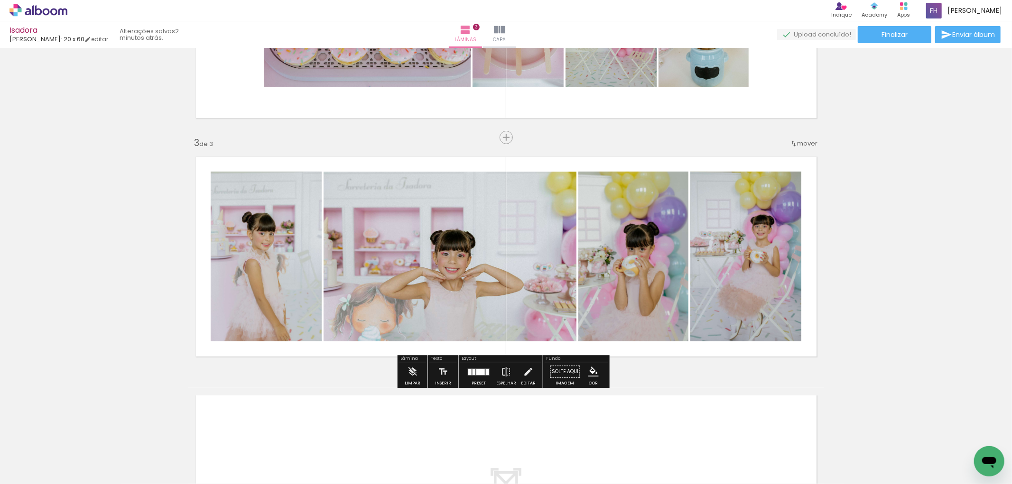
scroll to position [614, 0]
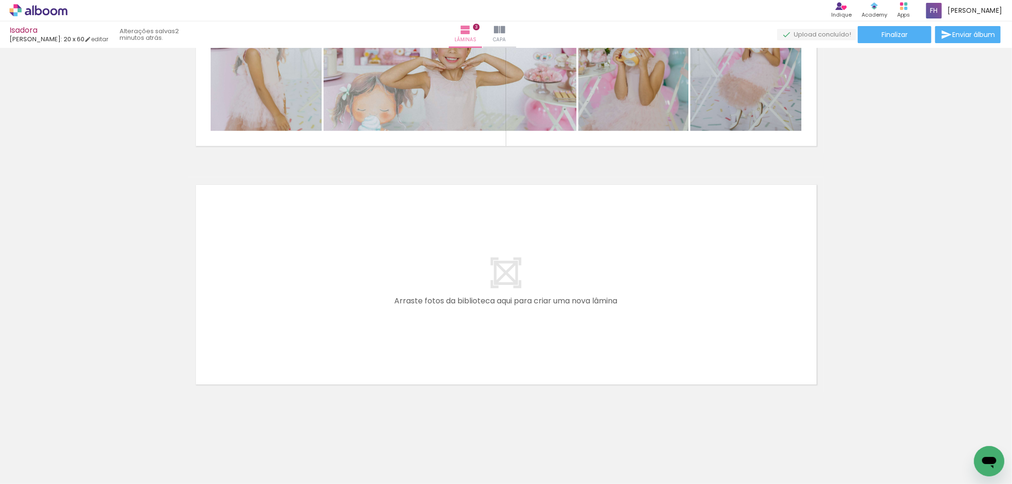
drag, startPoint x: 193, startPoint y: 454, endPoint x: 255, endPoint y: 425, distance: 67.9
click at [268, 385] on quentale-workspace at bounding box center [506, 242] width 1012 height 484
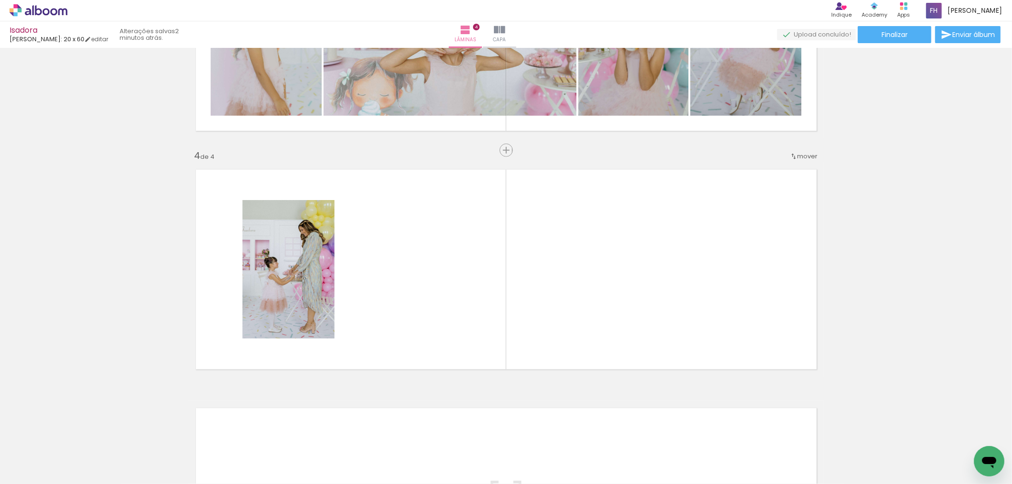
scroll to position [662, 0]
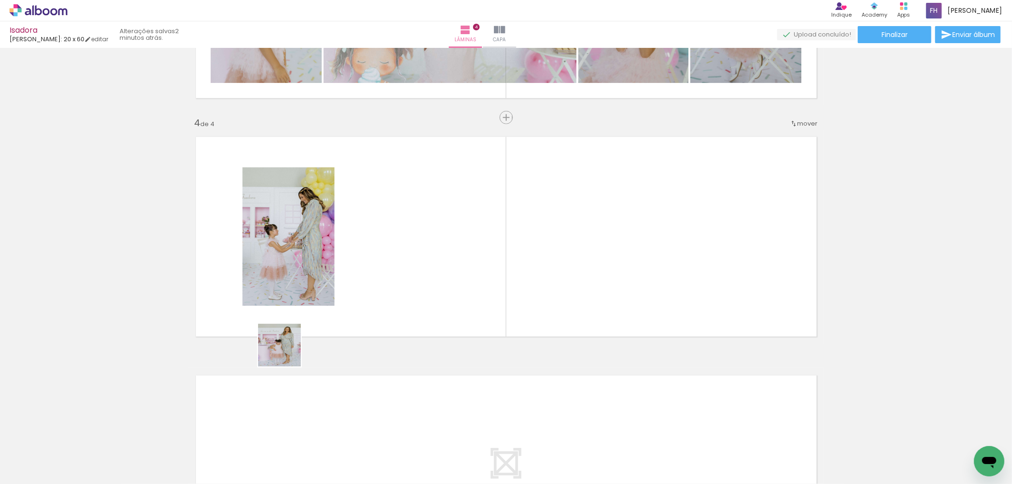
drag, startPoint x: 271, startPoint y: 378, endPoint x: 324, endPoint y: 278, distance: 113.7
click at [314, 287] on quentale-workspace at bounding box center [506, 242] width 1012 height 484
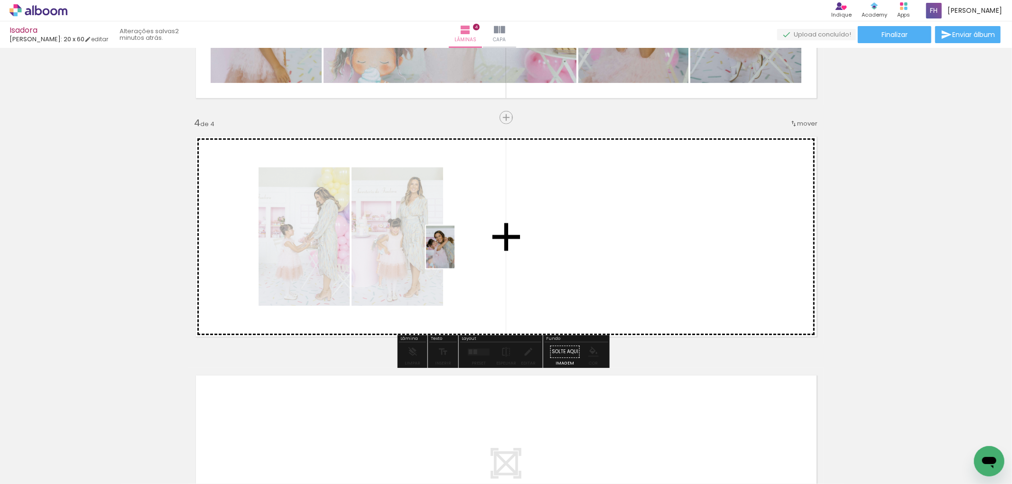
drag, startPoint x: 286, startPoint y: 434, endPoint x: 414, endPoint y: 337, distance: 160.5
click at [454, 258] on quentale-workspace at bounding box center [506, 242] width 1012 height 484
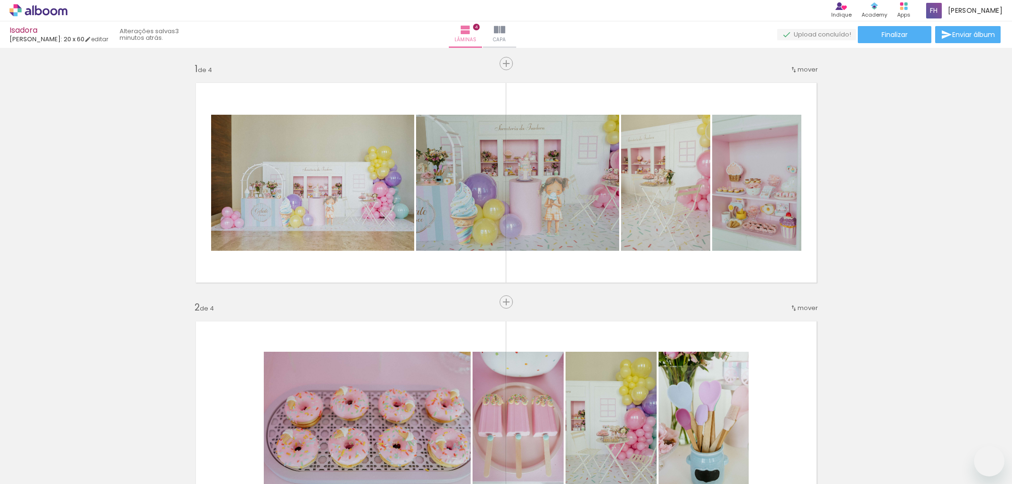
click at [588, 219] on quentale-workspace at bounding box center [506, 242] width 1012 height 484
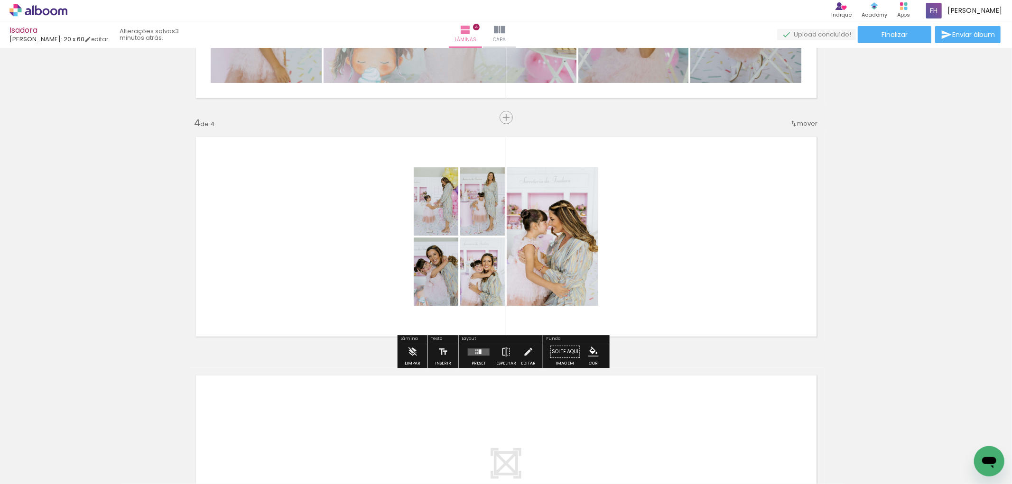
click at [484, 351] on quentale-layouter at bounding box center [479, 352] width 22 height 7
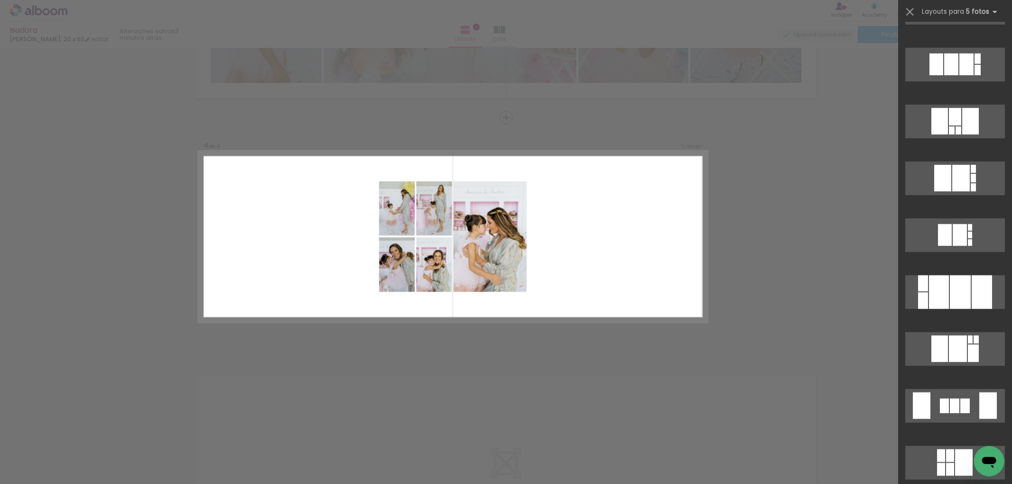
scroll to position [1212, 0]
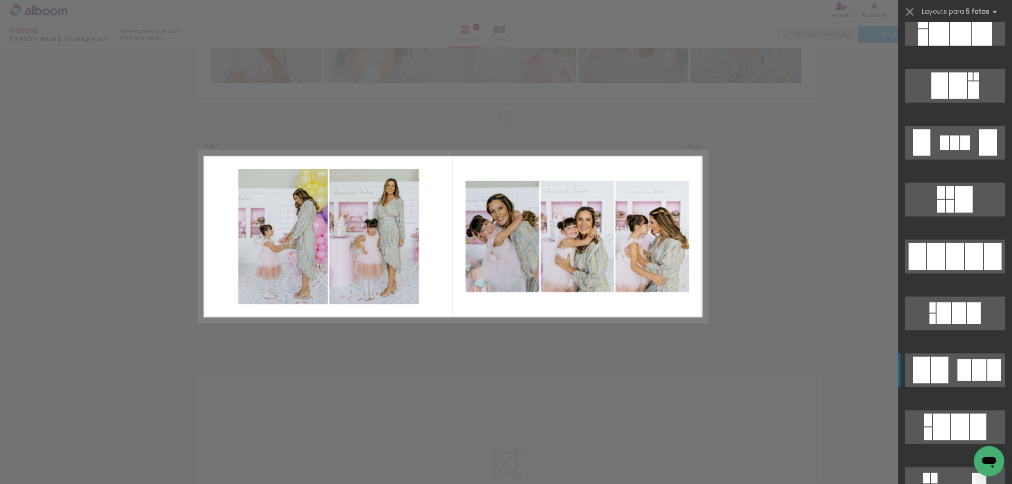
click at [959, 364] on div at bounding box center [964, 371] width 14 height 22
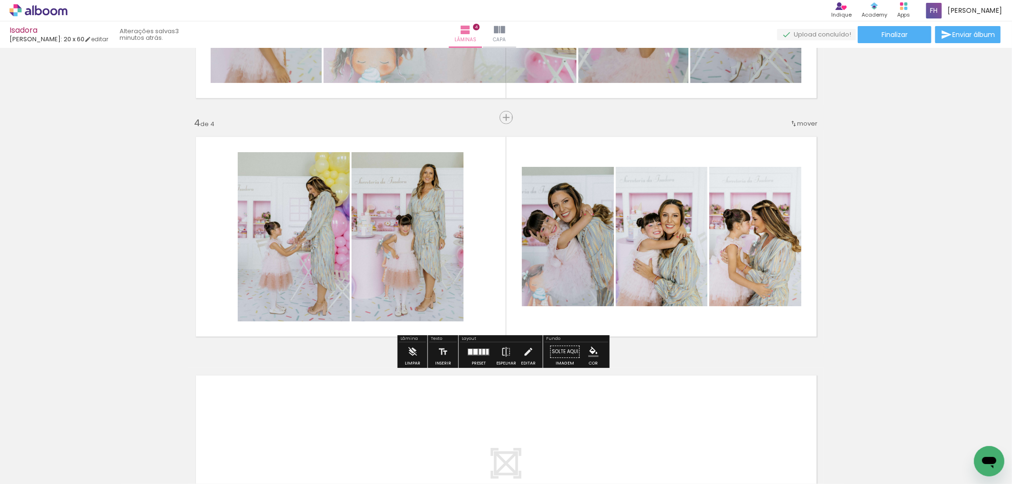
scroll to position [852, 0]
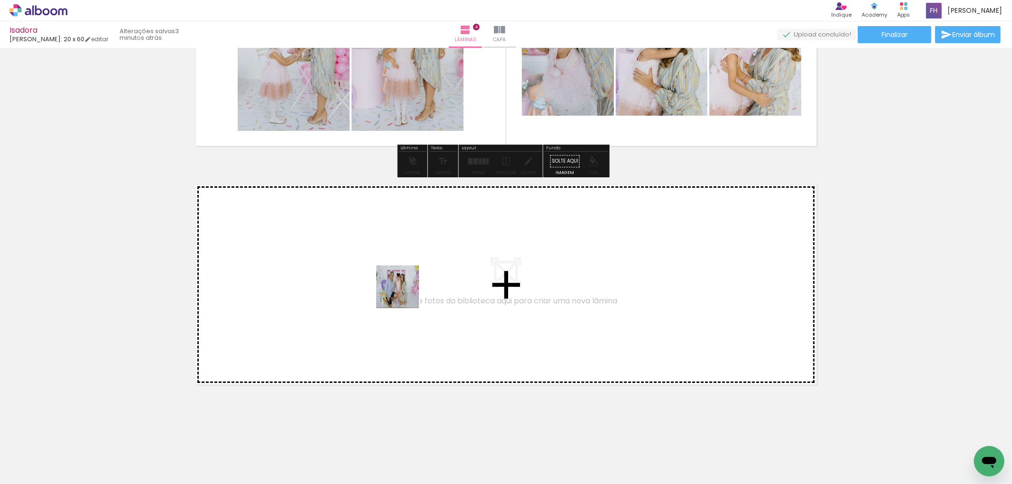
drag, startPoint x: 372, startPoint y: 377, endPoint x: 410, endPoint y: 284, distance: 100.9
click at [410, 284] on quentale-workspace at bounding box center [506, 242] width 1012 height 484
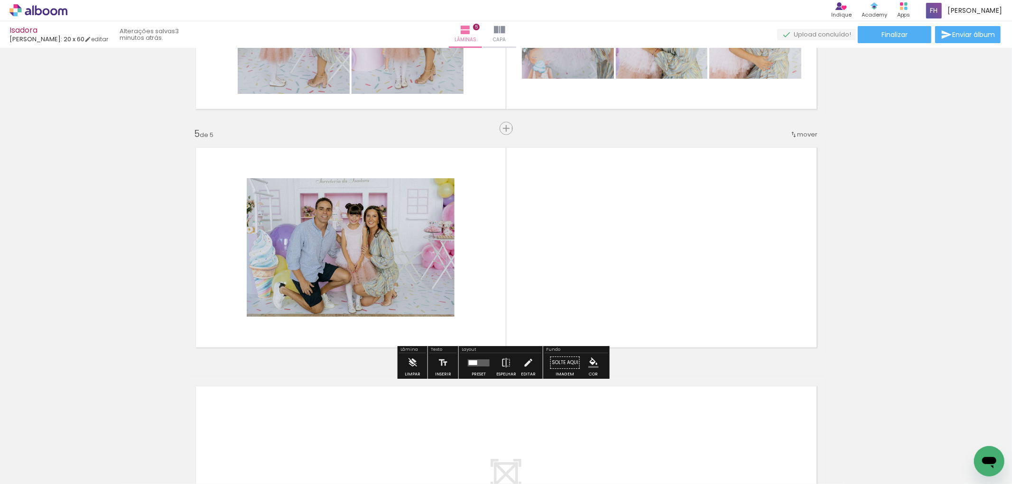
scroll to position [900, 0]
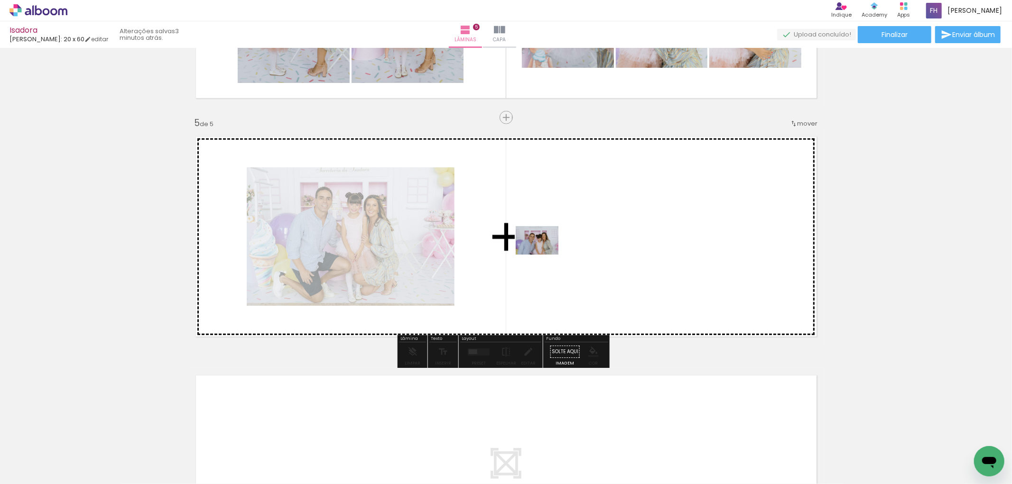
drag, startPoint x: 492, startPoint y: 337, endPoint x: 497, endPoint y: 366, distance: 29.4
click at [544, 257] on quentale-workspace at bounding box center [506, 242] width 1012 height 484
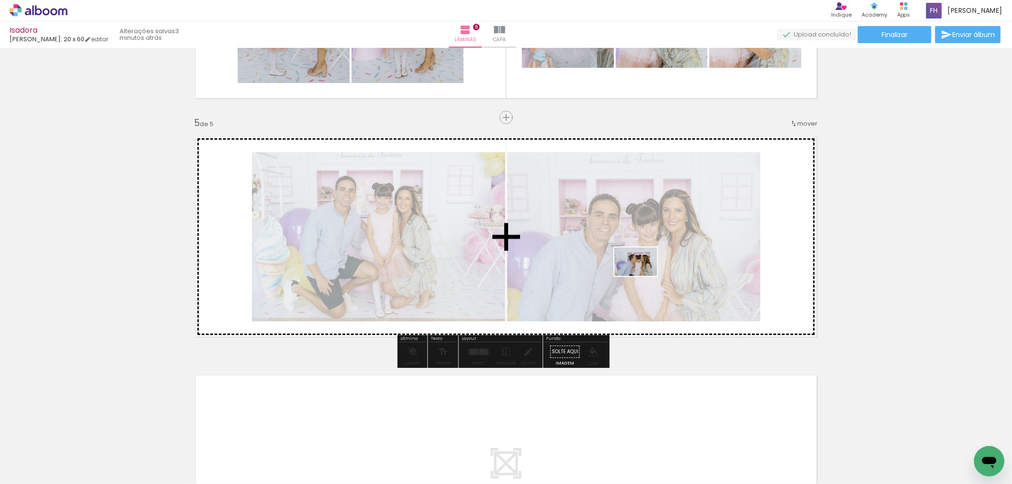
drag, startPoint x: 454, startPoint y: 439, endPoint x: 643, endPoint y: 276, distance: 249.6
click at [643, 276] on quentale-workspace at bounding box center [506, 242] width 1012 height 484
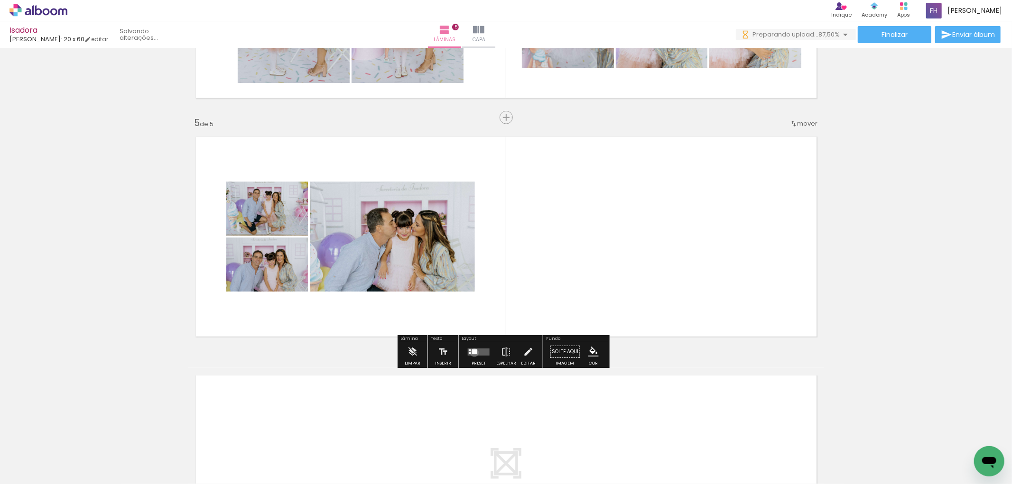
click at [472, 352] on div at bounding box center [474, 352] width 5 height 5
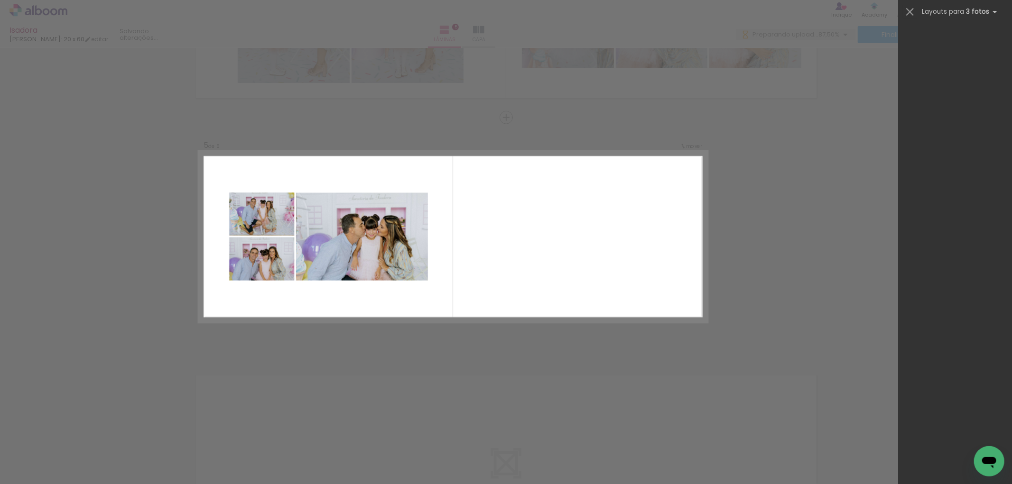
scroll to position [0, 0]
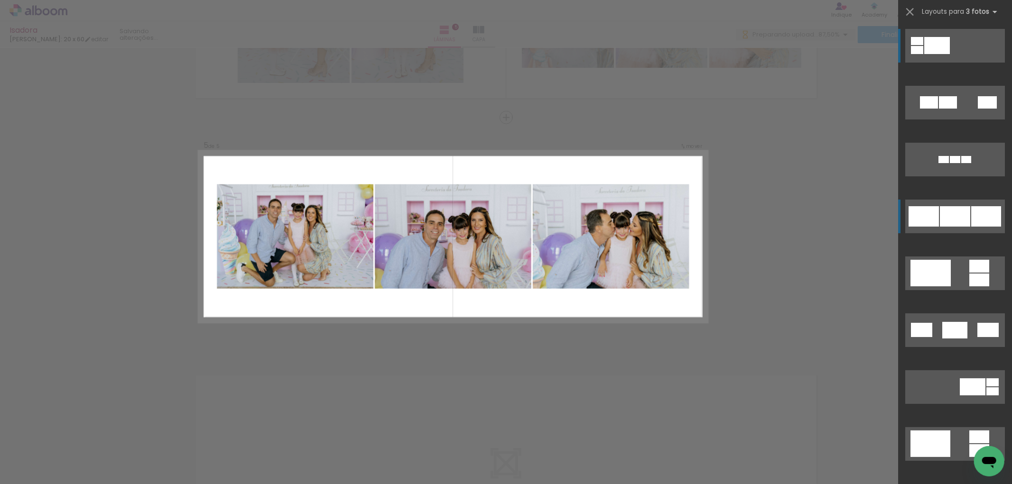
click at [946, 212] on div at bounding box center [955, 216] width 30 height 20
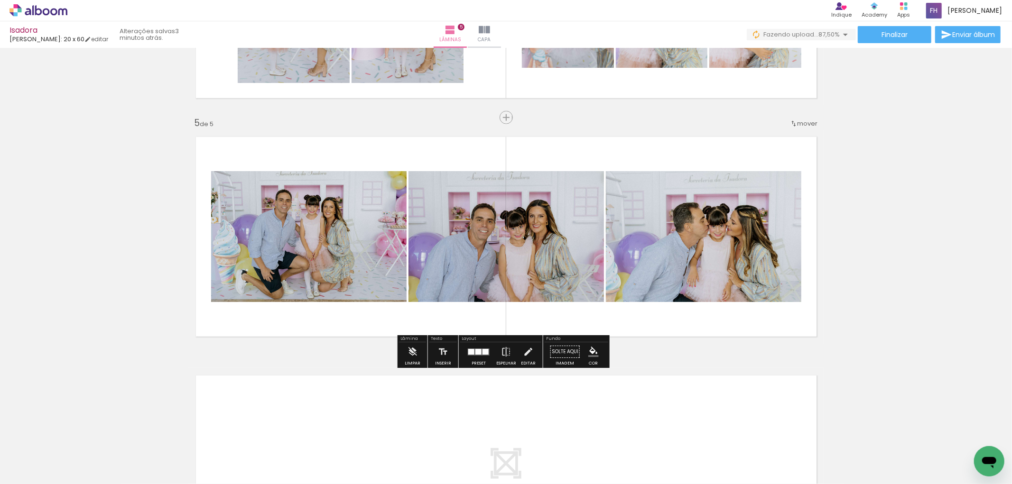
drag, startPoint x: 737, startPoint y: 254, endPoint x: 586, endPoint y: 267, distance: 151.9
click at [0, 0] on slot at bounding box center [0, 0] width 0 height 0
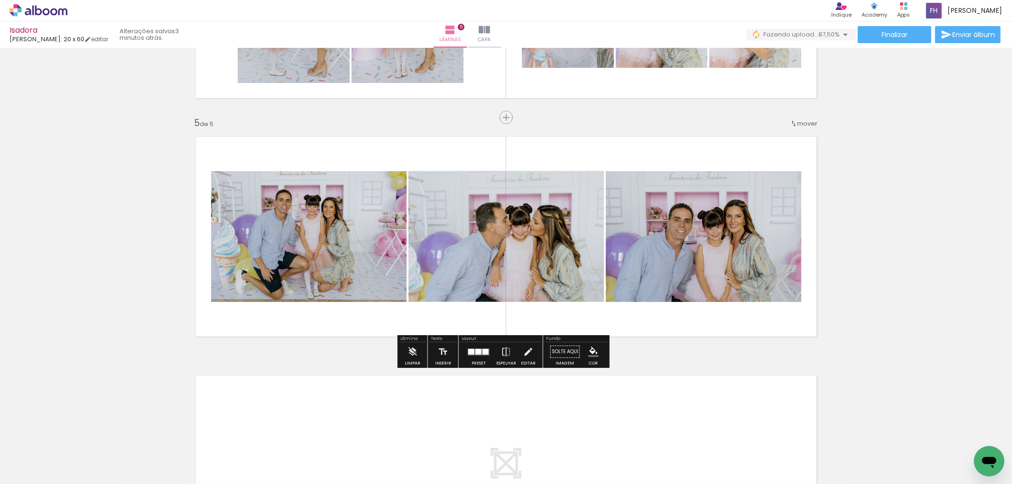
drag, startPoint x: 544, startPoint y: 259, endPoint x: 654, endPoint y: 253, distance: 110.2
click at [0, 0] on slot at bounding box center [0, 0] width 0 height 0
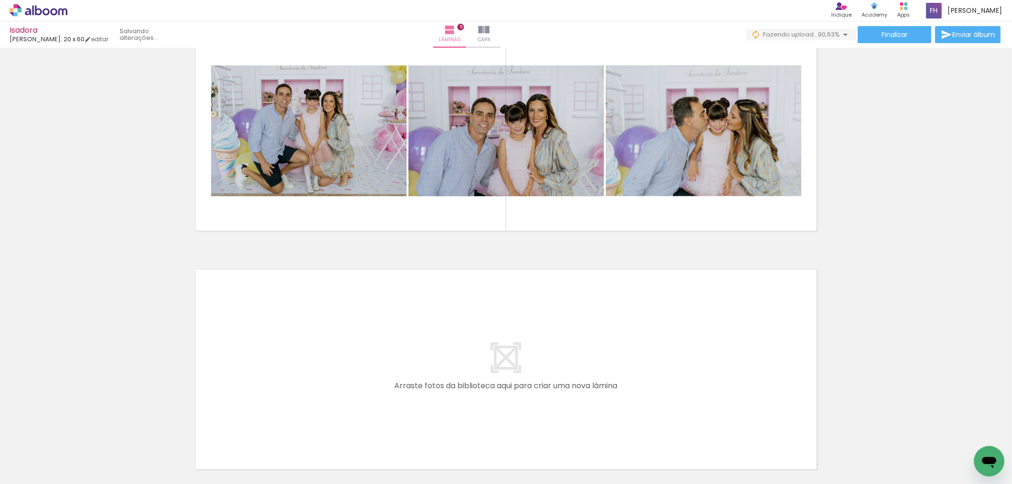
scroll to position [0, 769]
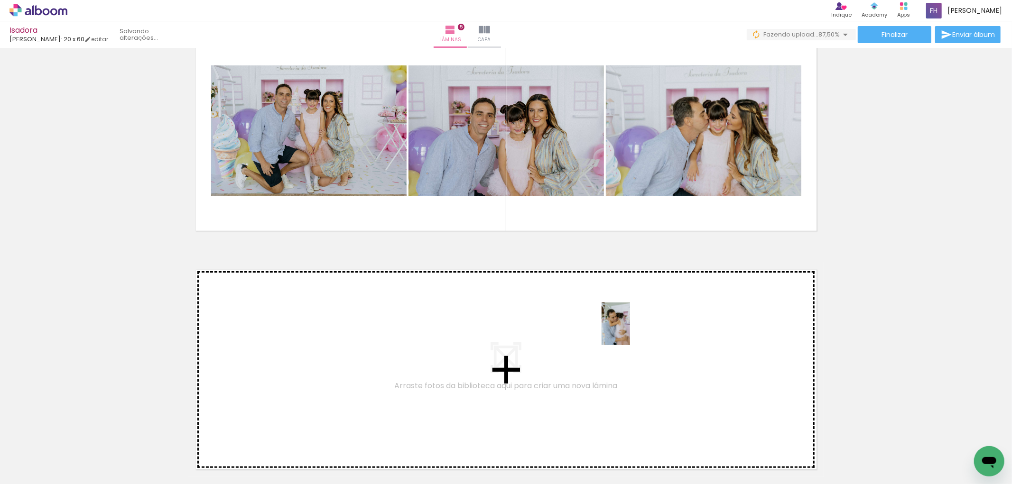
drag, startPoint x: 829, startPoint y: 454, endPoint x: 816, endPoint y: 437, distance: 21.1
click at [634, 331] on quentale-workspace at bounding box center [506, 242] width 1012 height 484
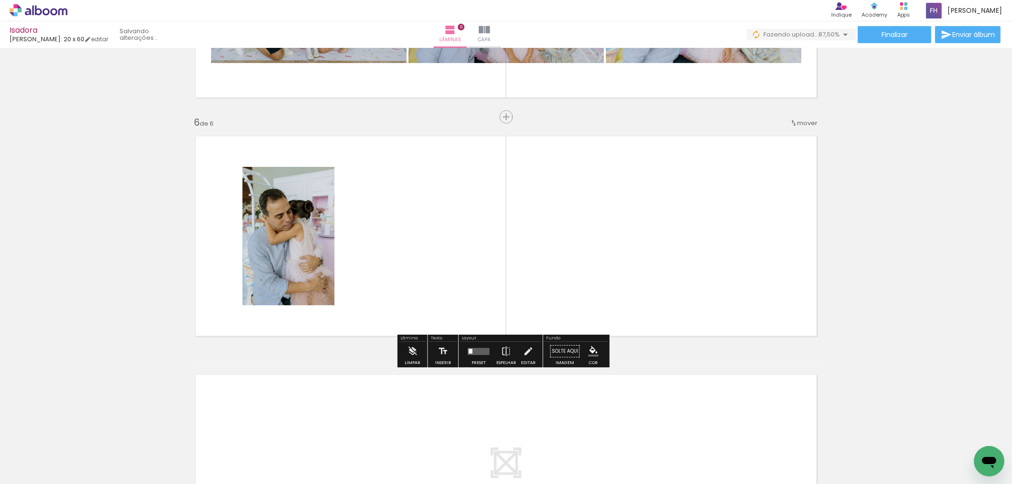
scroll to position [1139, 0]
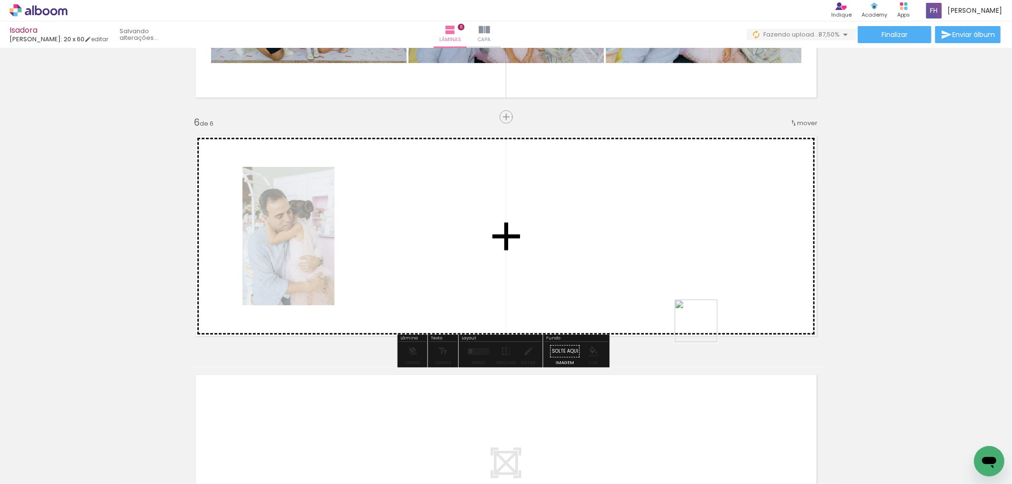
drag, startPoint x: 877, startPoint y: 451, endPoint x: 789, endPoint y: 341, distance: 140.8
click at [626, 226] on quentale-workspace at bounding box center [506, 242] width 1012 height 484
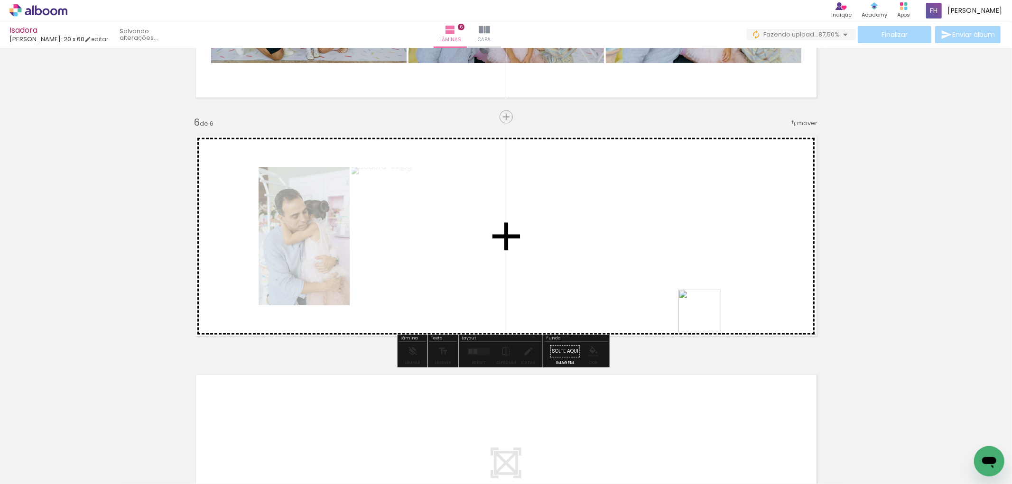
drag, startPoint x: 929, startPoint y: 454, endPoint x: 752, endPoint y: 325, distance: 218.6
click at [577, 243] on quentale-workspace at bounding box center [506, 242] width 1012 height 484
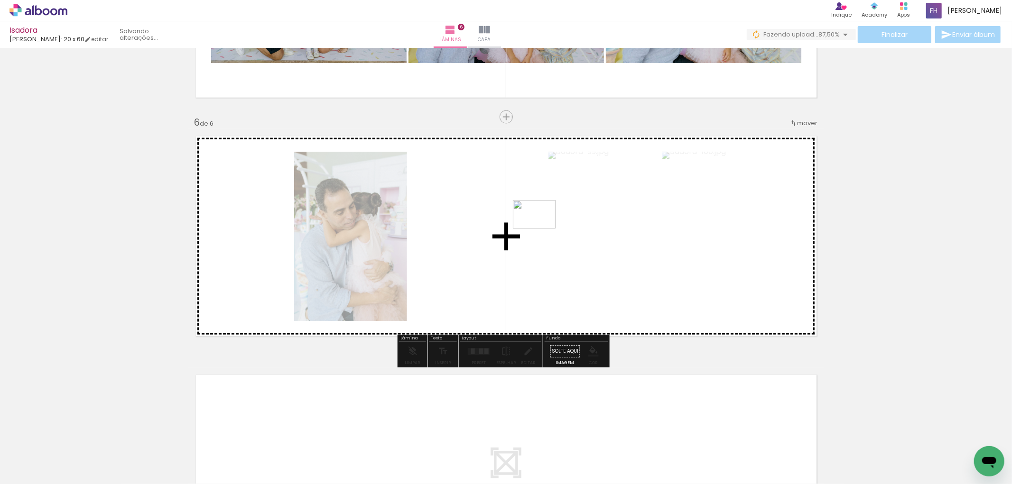
drag, startPoint x: 971, startPoint y: 456, endPoint x: 539, endPoint y: 230, distance: 487.2
click at [539, 230] on quentale-workspace at bounding box center [506, 242] width 1012 height 484
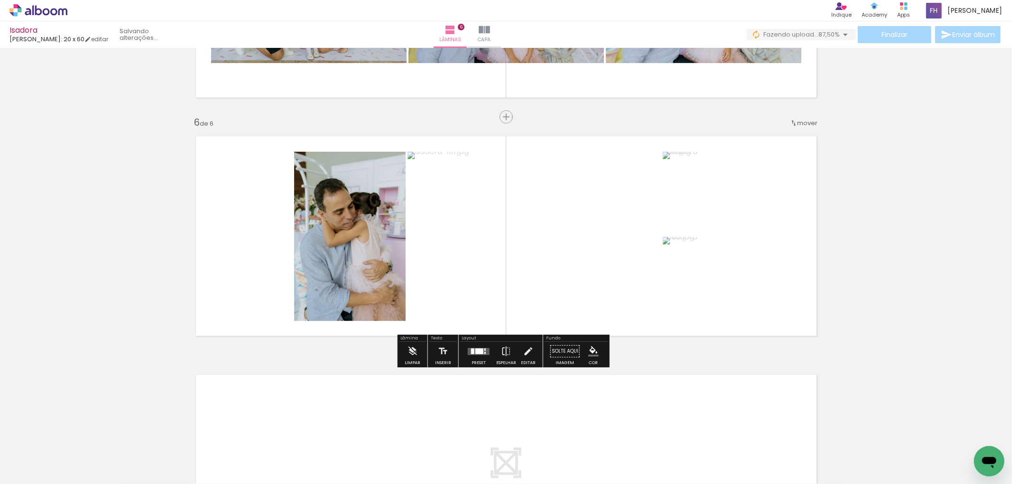
drag, startPoint x: 471, startPoint y: 357, endPoint x: 681, endPoint y: 319, distance: 213.5
click at [473, 356] on div at bounding box center [479, 351] width 26 height 19
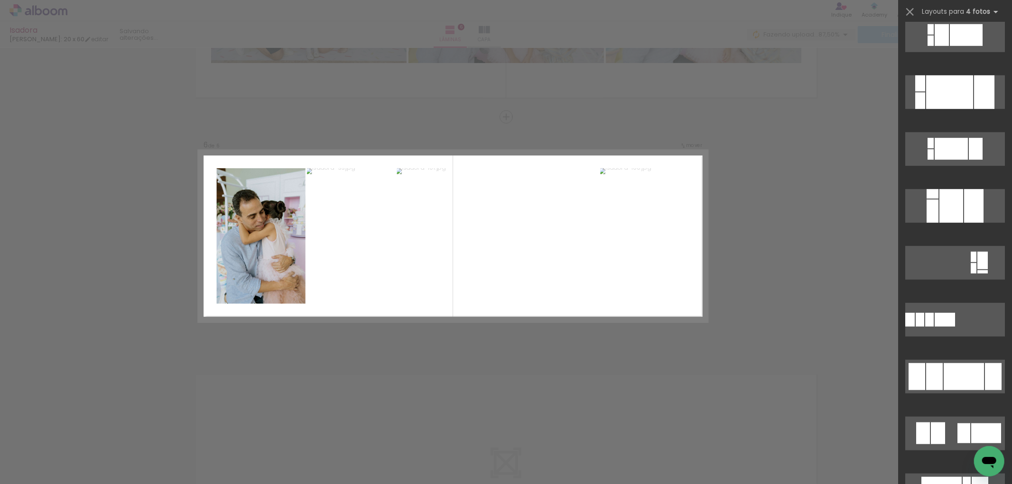
scroll to position [843, 0]
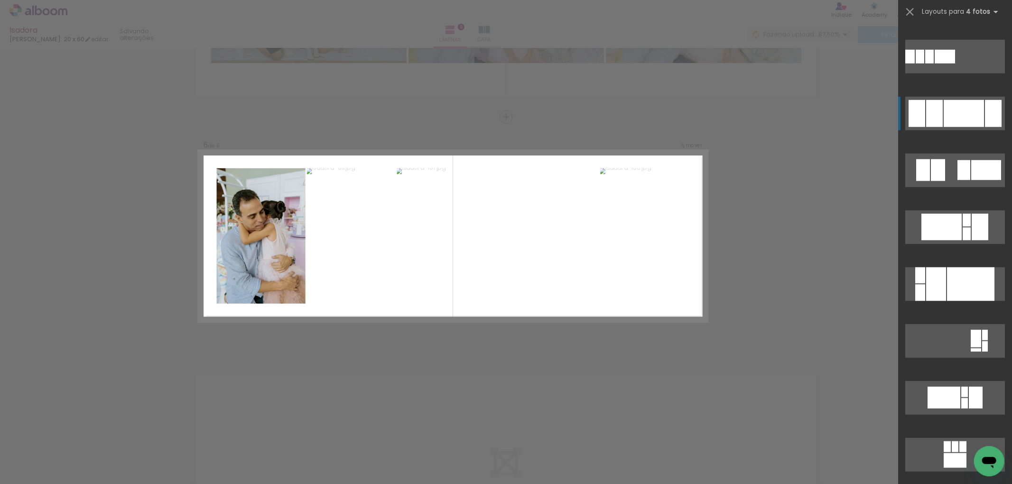
click at [964, 113] on div at bounding box center [964, 113] width 40 height 27
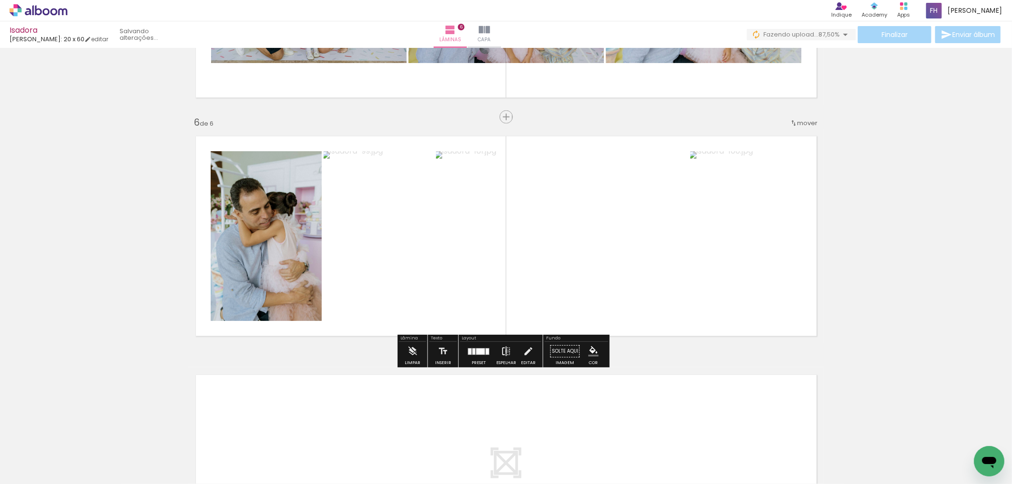
click at [504, 350] on iron-icon at bounding box center [506, 351] width 10 height 19
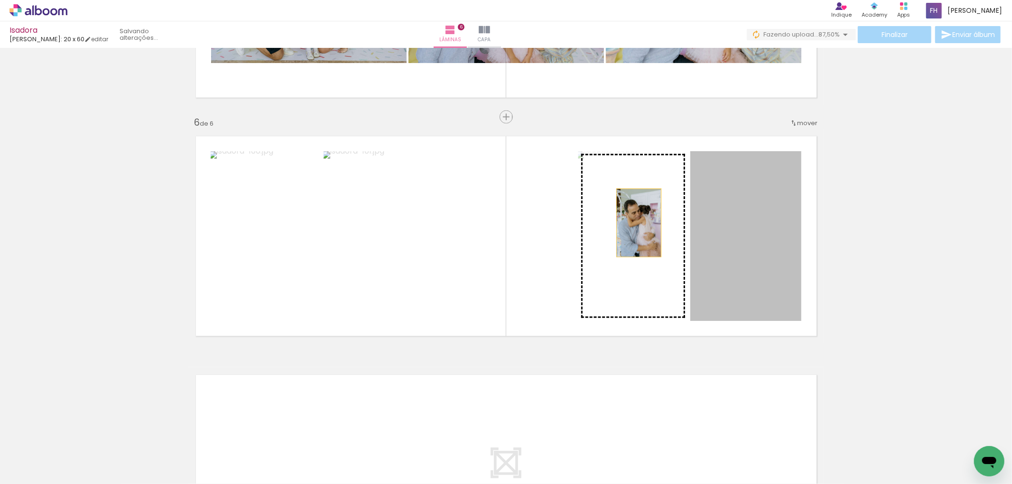
drag, startPoint x: 766, startPoint y: 224, endPoint x: 628, endPoint y: 222, distance: 137.6
click at [0, 0] on slot at bounding box center [0, 0] width 0 height 0
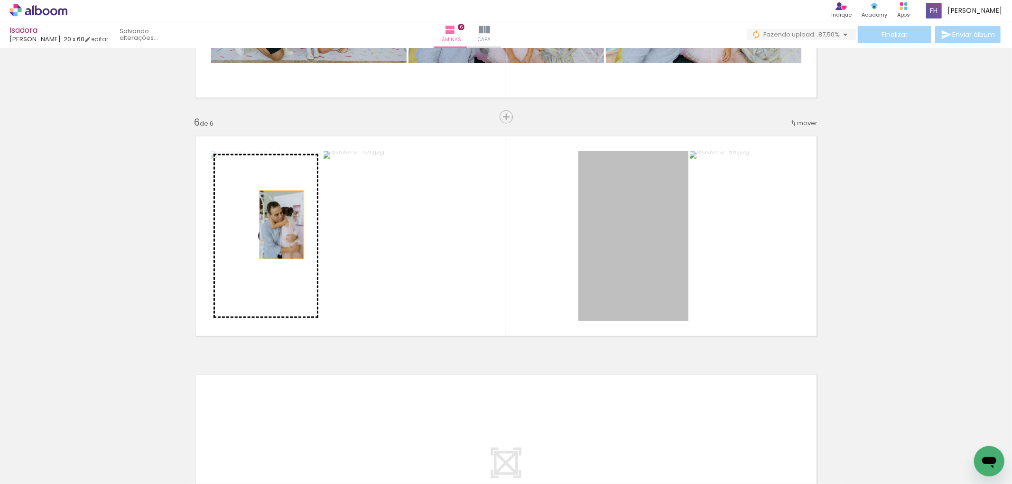
drag, startPoint x: 495, startPoint y: 245, endPoint x: 269, endPoint y: 224, distance: 227.2
click at [0, 0] on slot at bounding box center [0, 0] width 0 height 0
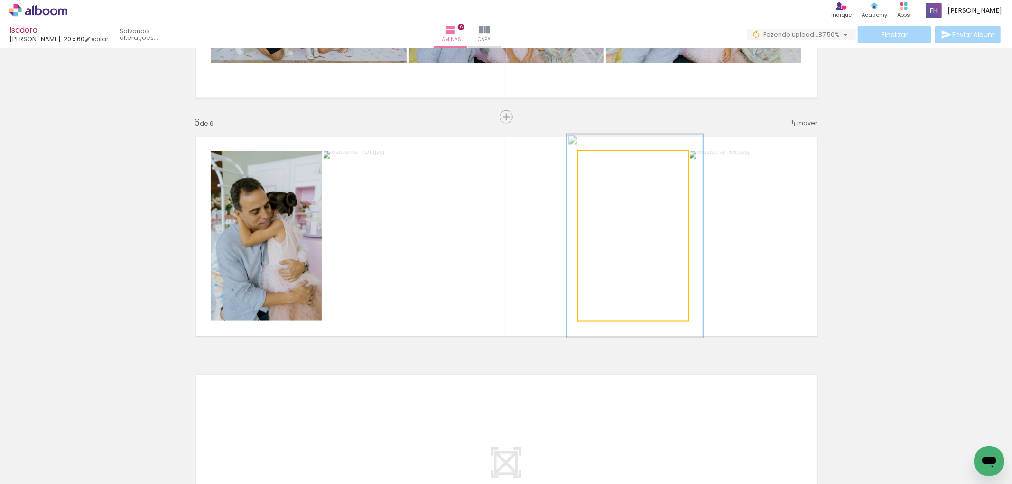
drag, startPoint x: 602, startPoint y: 165, endPoint x: 608, endPoint y: 165, distance: 6.6
type paper-slider "120"
click at [608, 165] on div at bounding box center [606, 161] width 15 height 15
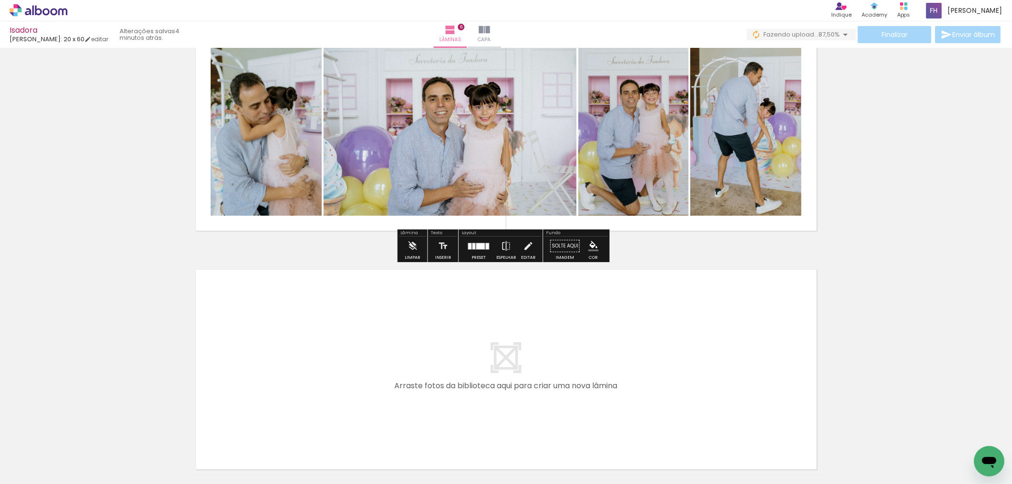
scroll to position [1330, 0]
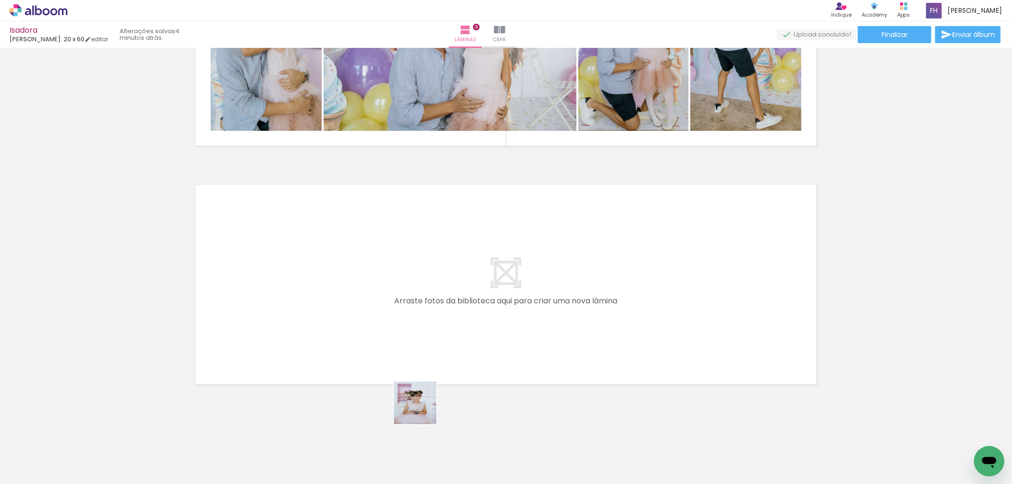
drag, startPoint x: 397, startPoint y: 446, endPoint x: 469, endPoint y: 462, distance: 73.8
click at [462, 361] on quentale-workspace at bounding box center [506, 242] width 1012 height 484
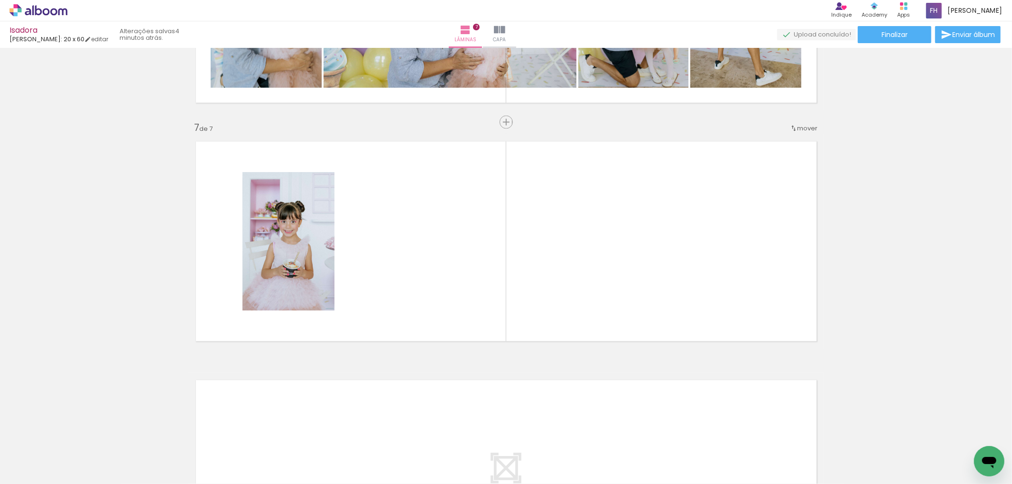
scroll to position [1378, 0]
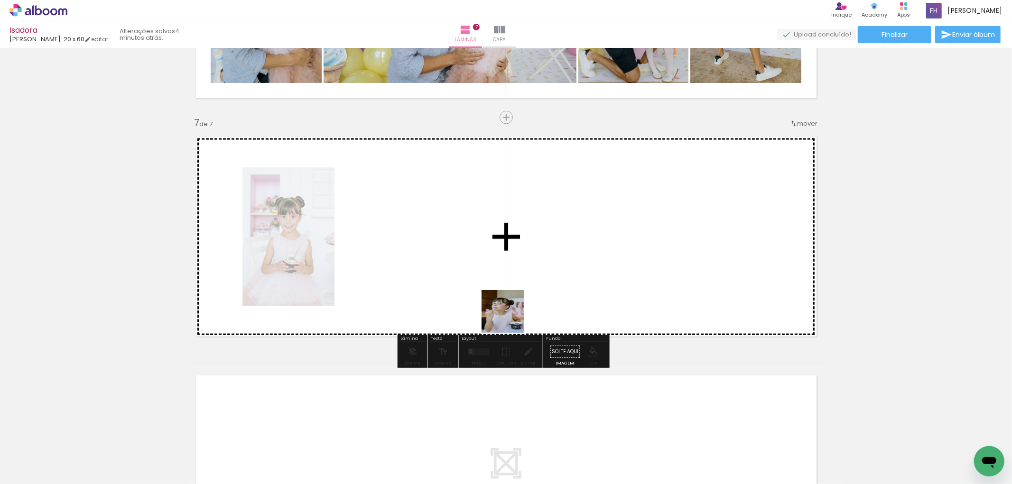
drag, startPoint x: 470, startPoint y: 419, endPoint x: 511, endPoint y: 409, distance: 42.1
click at [514, 317] on quentale-workspace at bounding box center [506, 242] width 1012 height 484
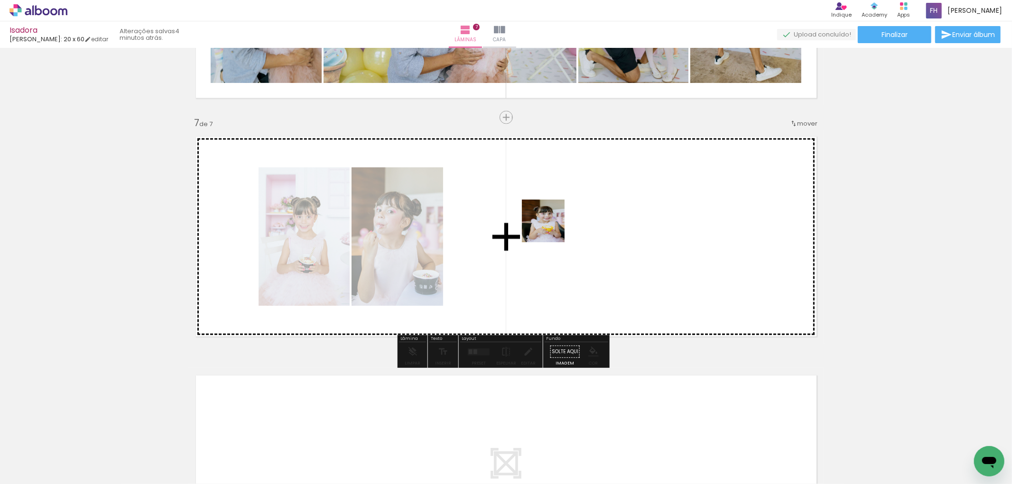
drag, startPoint x: 496, startPoint y: 440, endPoint x: 560, endPoint y: 377, distance: 90.2
click at [544, 242] on quentale-workspace at bounding box center [506, 242] width 1012 height 484
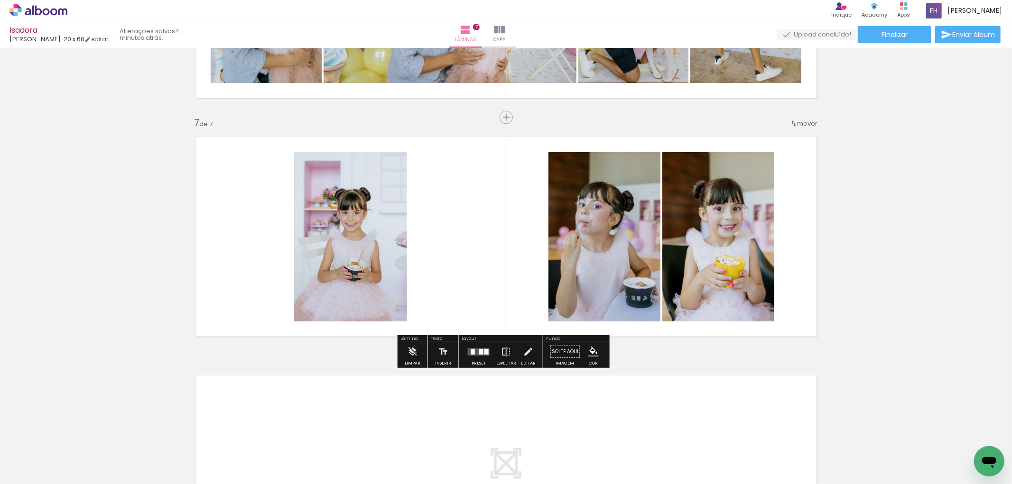
scroll to position [0, 703]
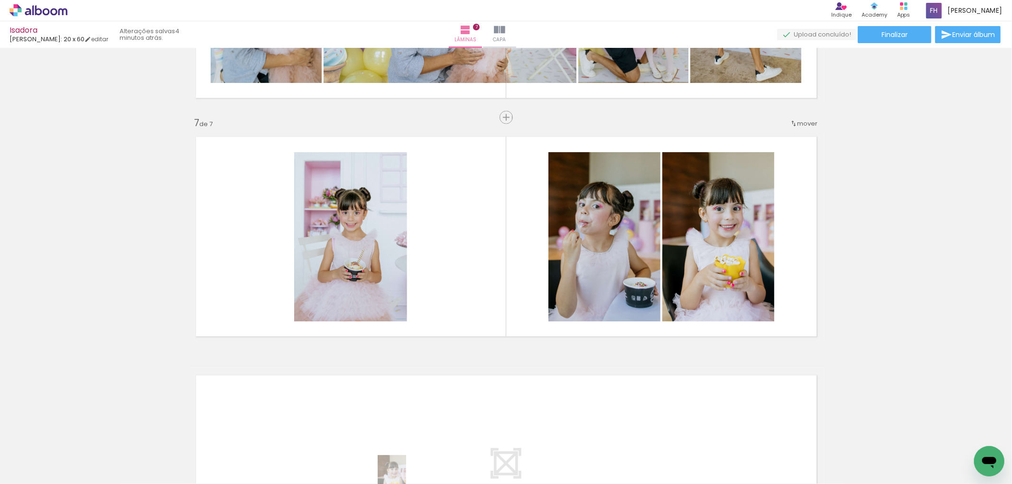
drag, startPoint x: 542, startPoint y: 473, endPoint x: 394, endPoint y: 486, distance: 148.1
click at [394, 484] on html "link( href="../../bower_components/polymer/polymer.html" rel="import" ) picture…" at bounding box center [506, 242] width 1012 height 484
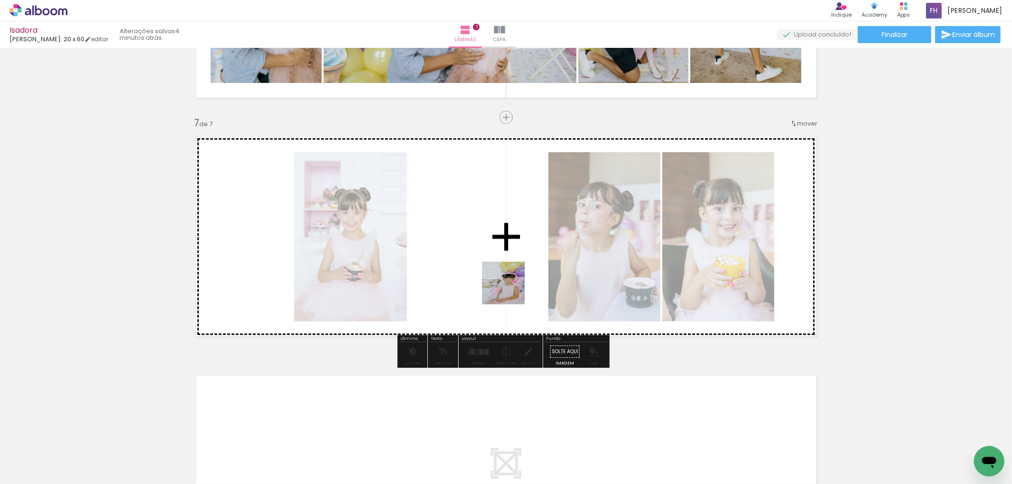
drag, startPoint x: 430, startPoint y: 449, endPoint x: 511, endPoint y: 253, distance: 212.5
click at [511, 253] on quentale-workspace at bounding box center [506, 242] width 1012 height 484
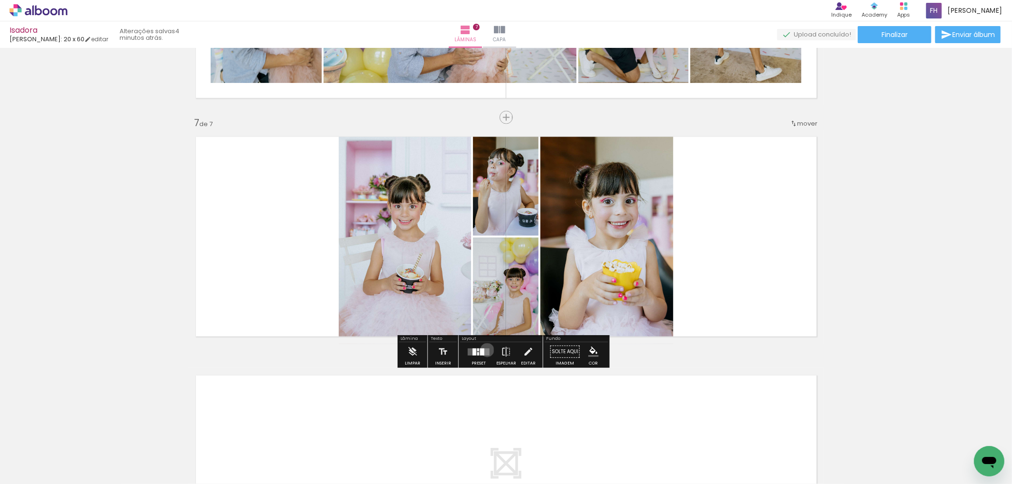
click at [485, 350] on quentale-layouter at bounding box center [479, 352] width 22 height 7
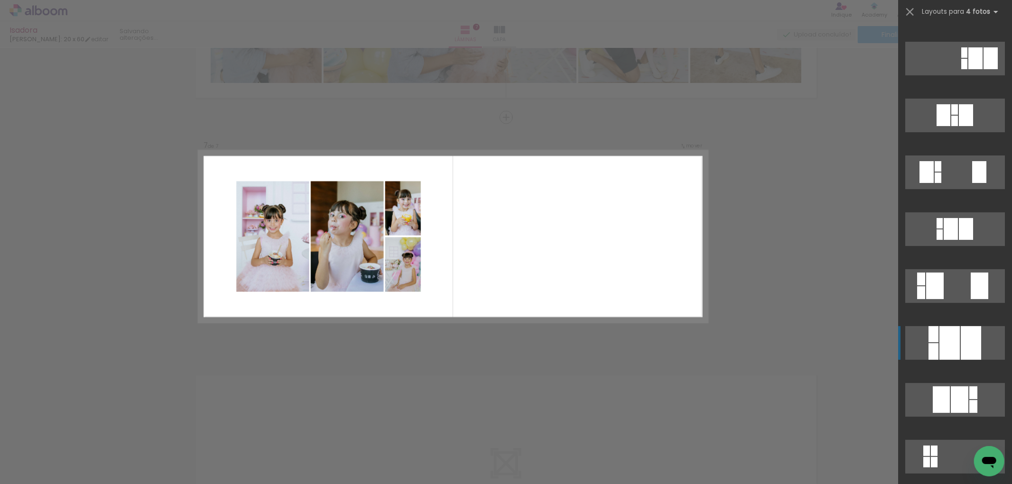
scroll to position [316, 0]
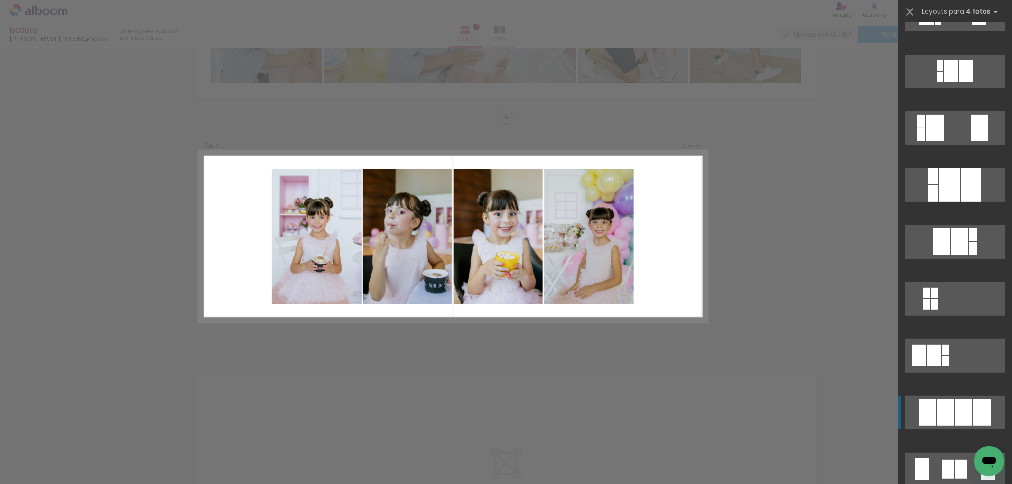
click at [956, 408] on div at bounding box center [963, 412] width 17 height 27
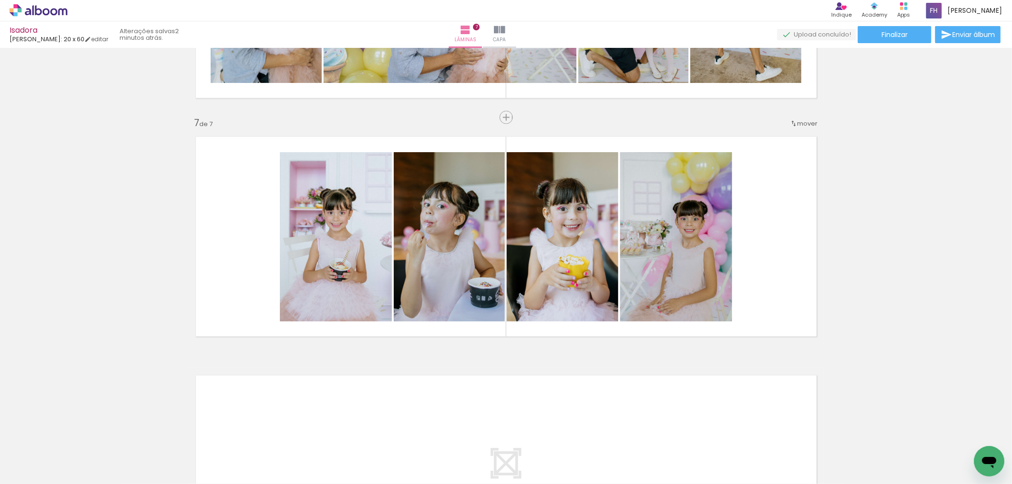
scroll to position [0, 93]
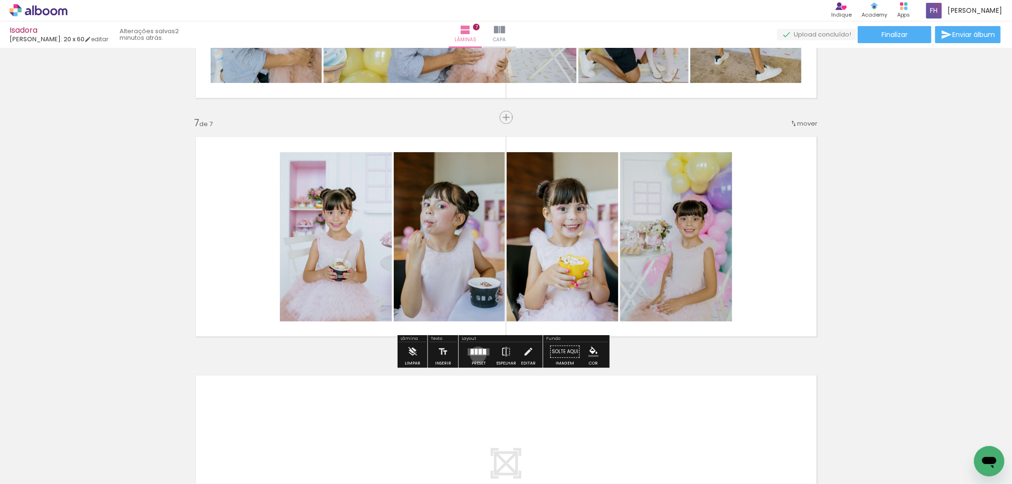
drag, startPoint x: 476, startPoint y: 355, endPoint x: 787, endPoint y: 329, distance: 312.8
click at [476, 355] on quentale-layouter at bounding box center [479, 352] width 22 height 7
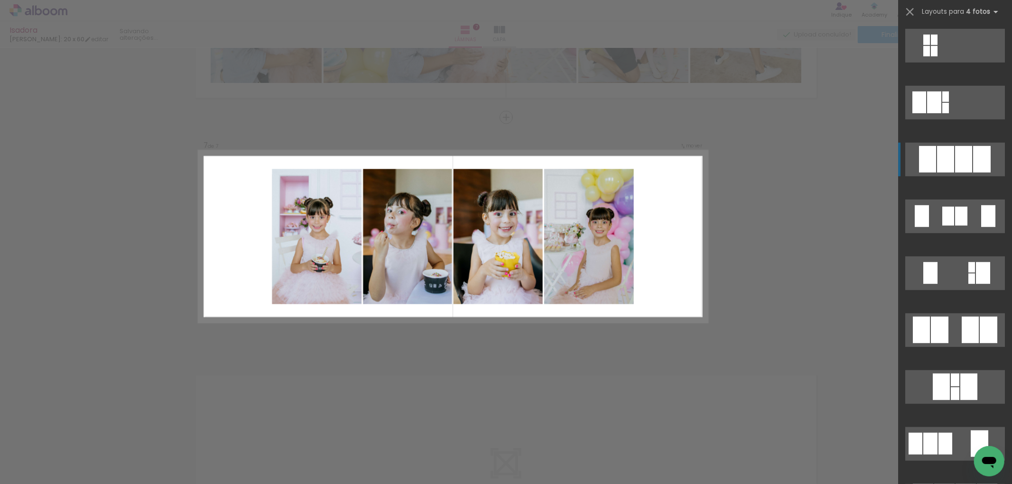
scroll to position [683, 0]
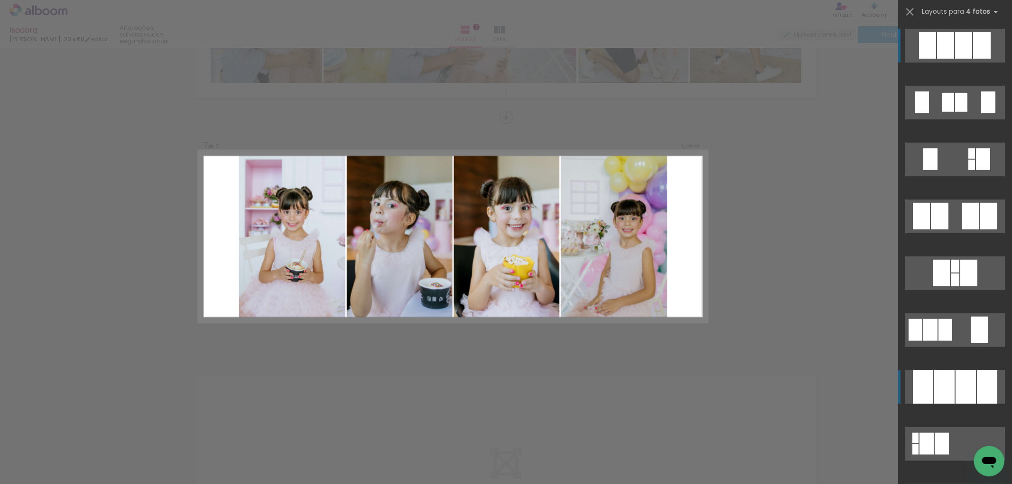
click at [940, 385] on div at bounding box center [944, 388] width 20 height 34
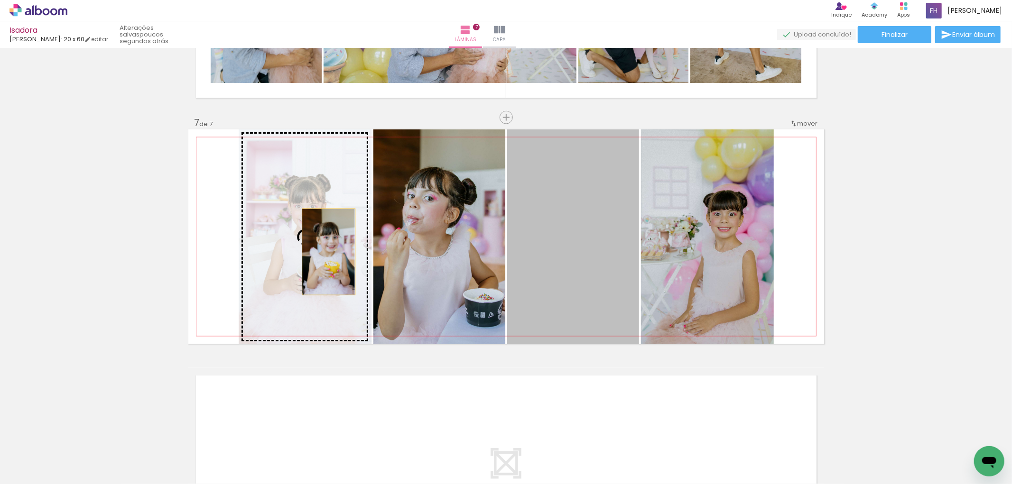
drag, startPoint x: 598, startPoint y: 228, endPoint x: 323, endPoint y: 252, distance: 276.7
click at [0, 0] on slot at bounding box center [0, 0] width 0 height 0
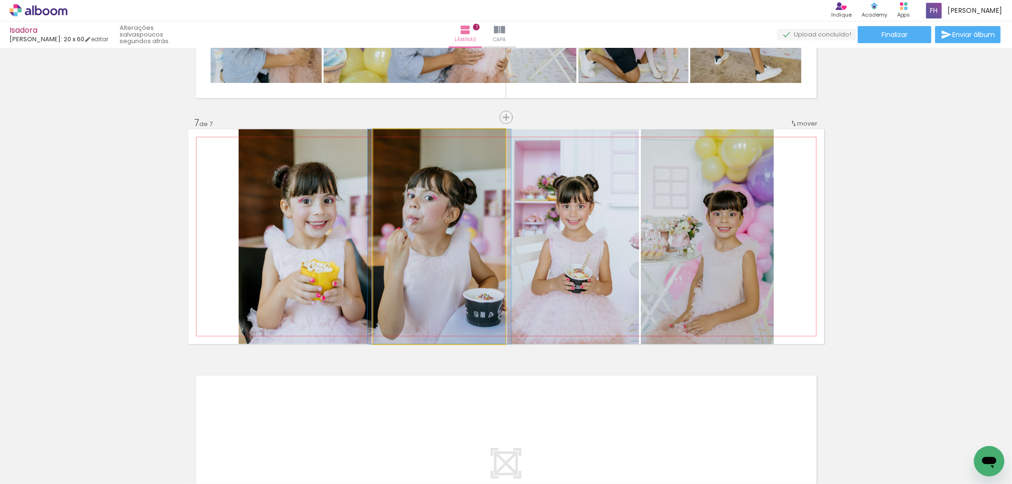
drag, startPoint x: 437, startPoint y: 249, endPoint x: 358, endPoint y: 241, distance: 79.6
click at [0, 0] on slot at bounding box center [0, 0] width 0 height 0
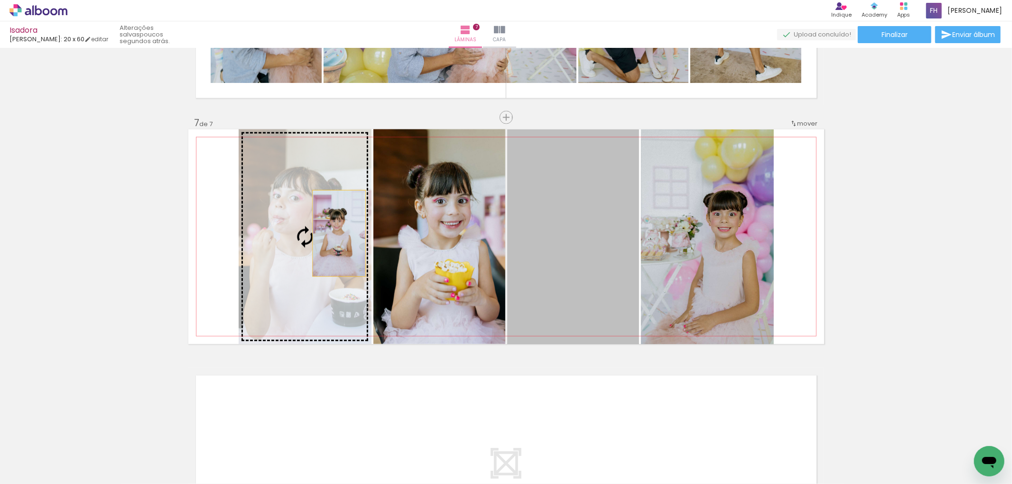
drag, startPoint x: 552, startPoint y: 219, endPoint x: 326, endPoint y: 234, distance: 226.4
click at [0, 0] on slot at bounding box center [0, 0] width 0 height 0
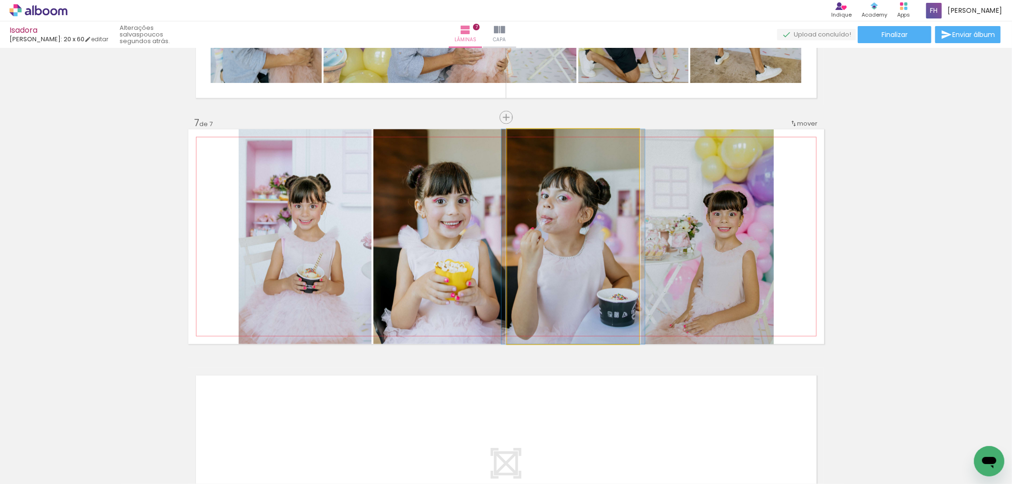
drag, startPoint x: 553, startPoint y: 213, endPoint x: 404, endPoint y: 235, distance: 150.6
click at [0, 0] on slot at bounding box center [0, 0] width 0 height 0
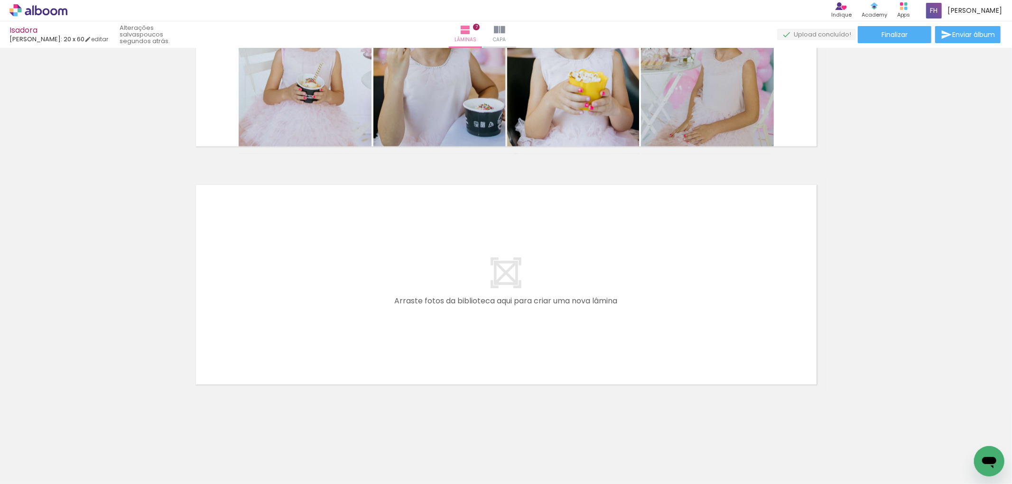
scroll to position [0, 769]
drag, startPoint x: 540, startPoint y: 440, endPoint x: 576, endPoint y: 435, distance: 36.9
click at [566, 354] on quentale-workspace at bounding box center [506, 242] width 1012 height 484
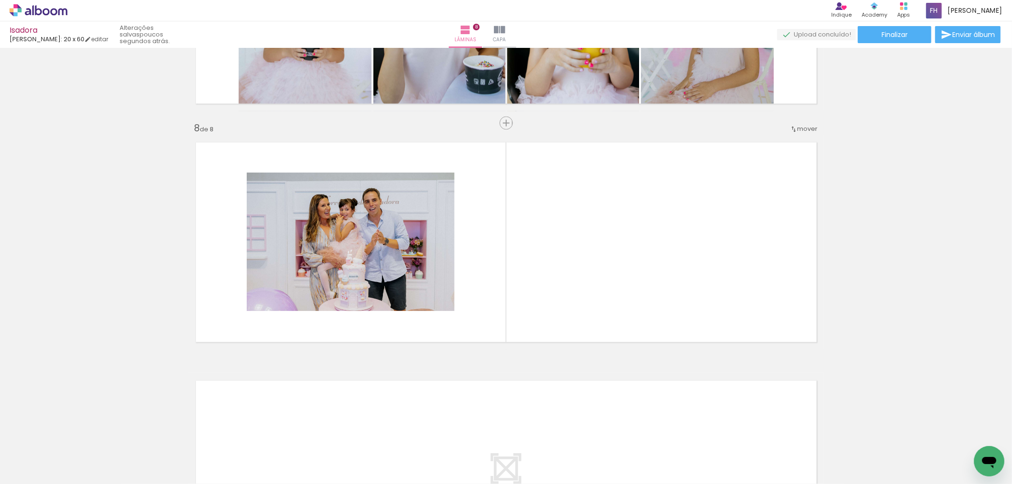
scroll to position [1616, 0]
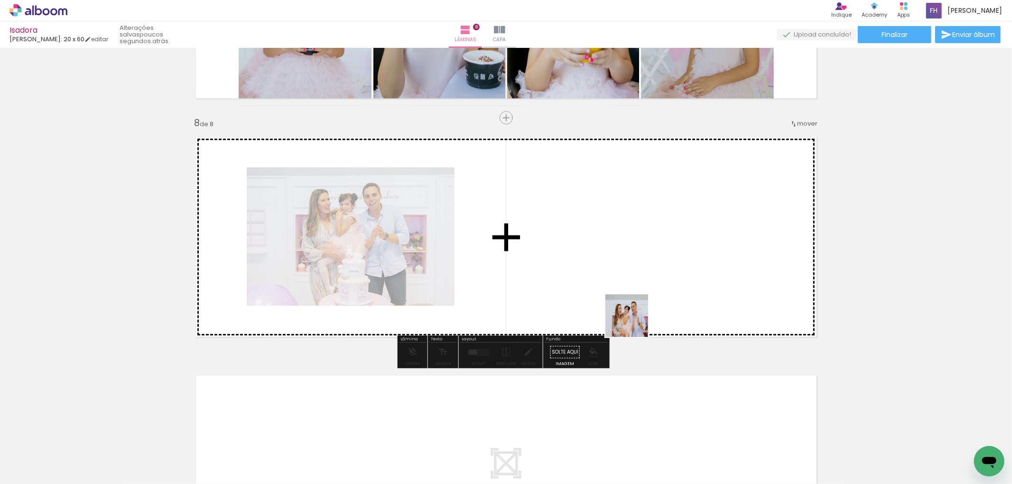
drag, startPoint x: 601, startPoint y: 447, endPoint x: 646, endPoint y: 286, distance: 167.9
click at [646, 286] on quentale-workspace at bounding box center [506, 242] width 1012 height 484
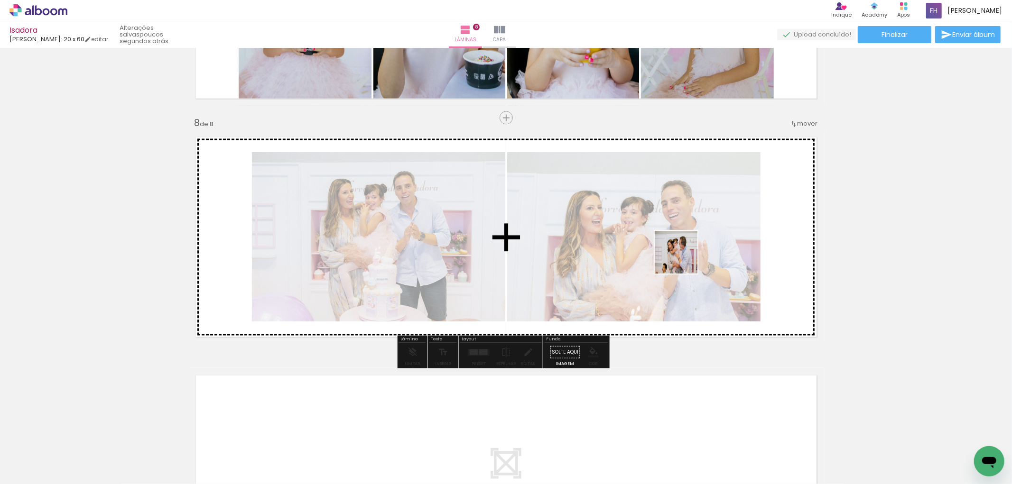
drag, startPoint x: 701, startPoint y: 435, endPoint x: 683, endPoint y: 258, distance: 177.9
click at [683, 258] on quentale-workspace at bounding box center [506, 242] width 1012 height 484
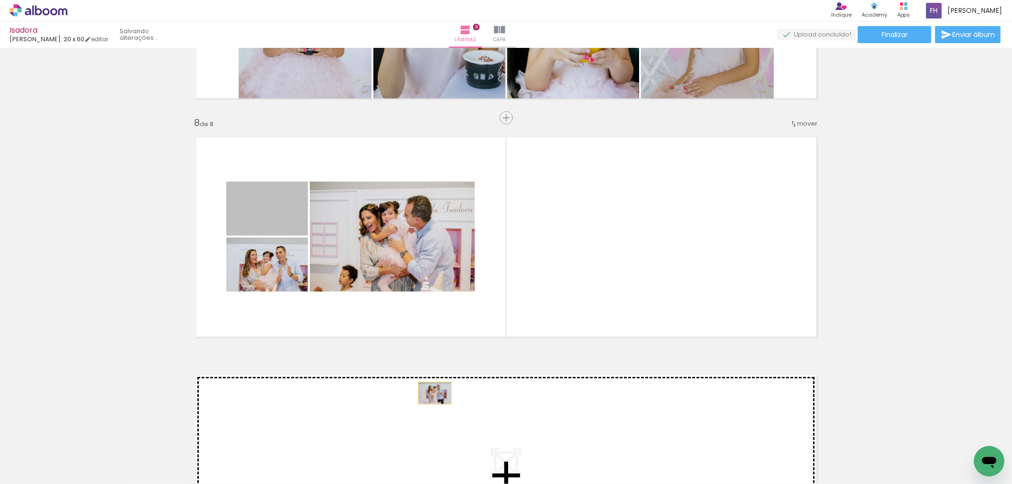
drag, startPoint x: 265, startPoint y: 219, endPoint x: 430, endPoint y: 394, distance: 240.9
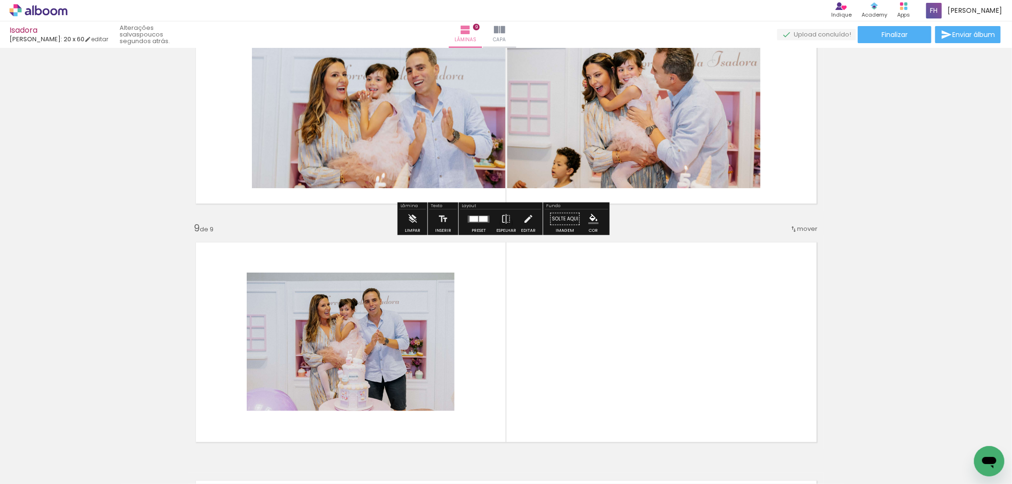
scroll to position [1644, 0]
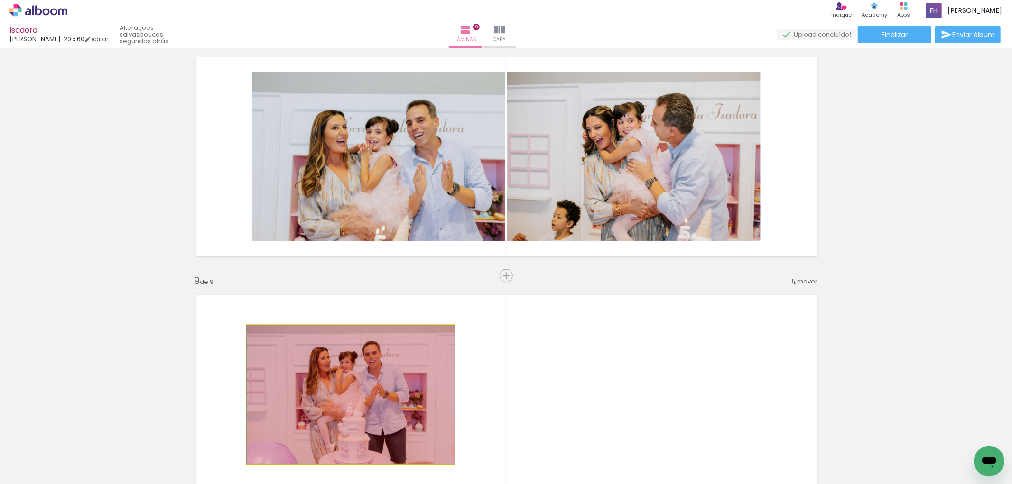
scroll to position [0, 769]
drag, startPoint x: 385, startPoint y: 364, endPoint x: 398, endPoint y: 468, distance: 104.7
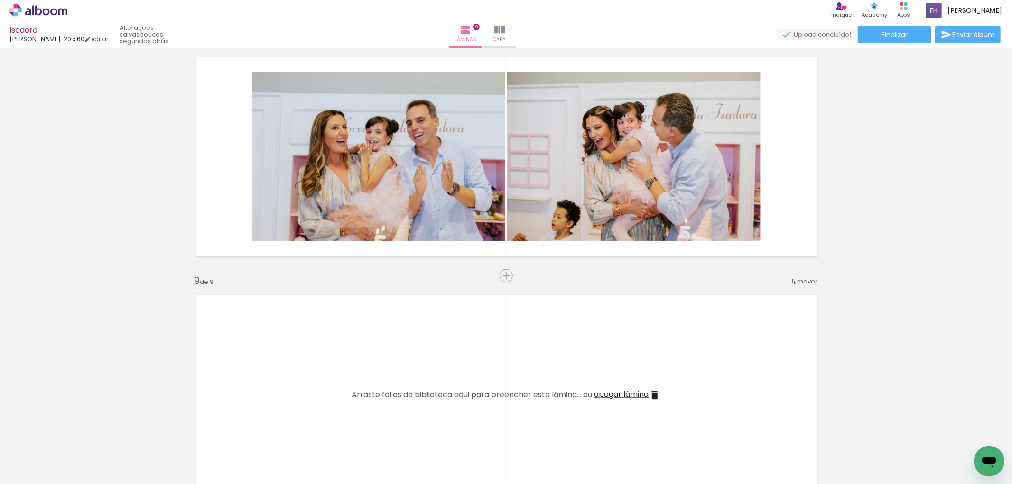
click at [633, 392] on span "apagar lâmina" at bounding box center [621, 394] width 55 height 11
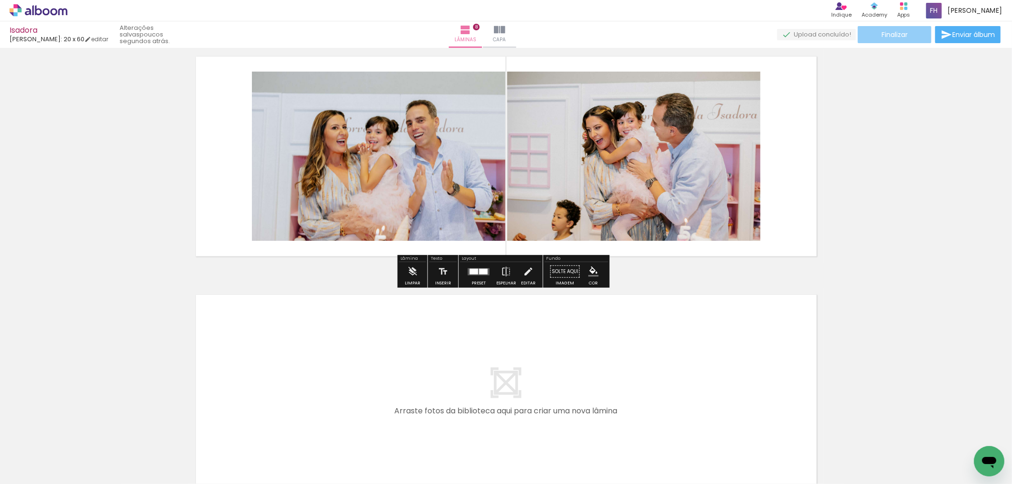
click at [888, 32] on span "Finalizar" at bounding box center [894, 34] width 26 height 7
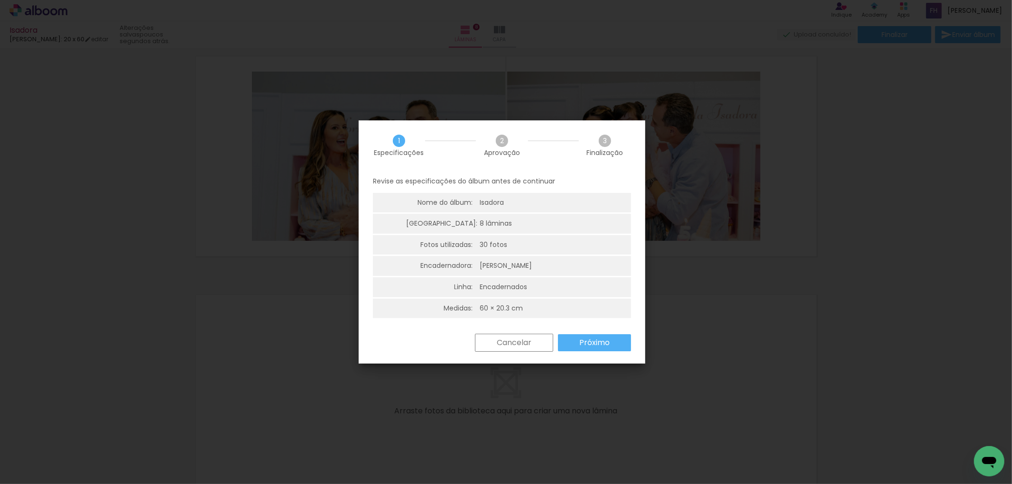
click at [590, 331] on div "Revise as especificações do álbum antes de continuar Nome do álbum: Isadora Lâm…" at bounding box center [502, 252] width 287 height 164
click at [591, 337] on paper-button "Próximo" at bounding box center [594, 342] width 73 height 17
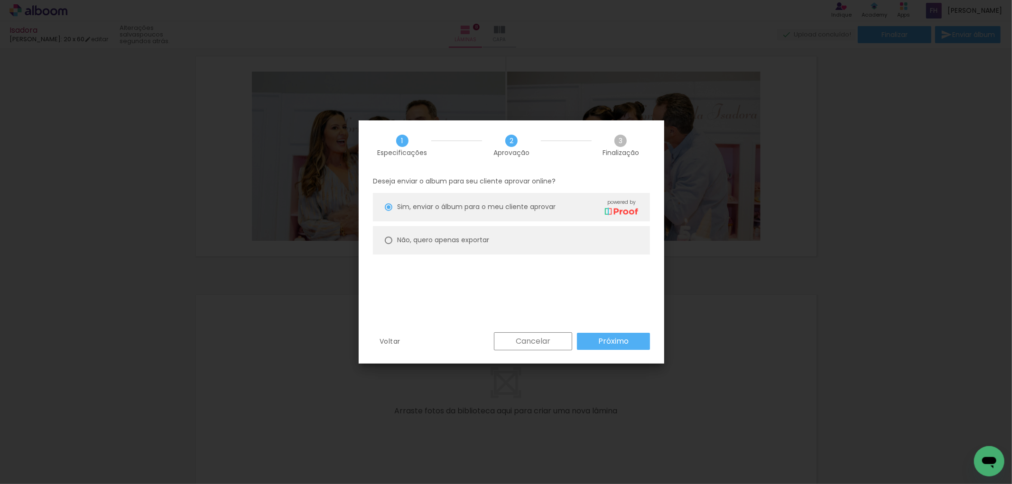
click at [0, 0] on slot "Não, quero apenas exportar" at bounding box center [0, 0] width 0 height 0
type paper-radio-button "on"
click at [0, 0] on slot "Próximo" at bounding box center [0, 0] width 0 height 0
type input "Alta, 300 DPI"
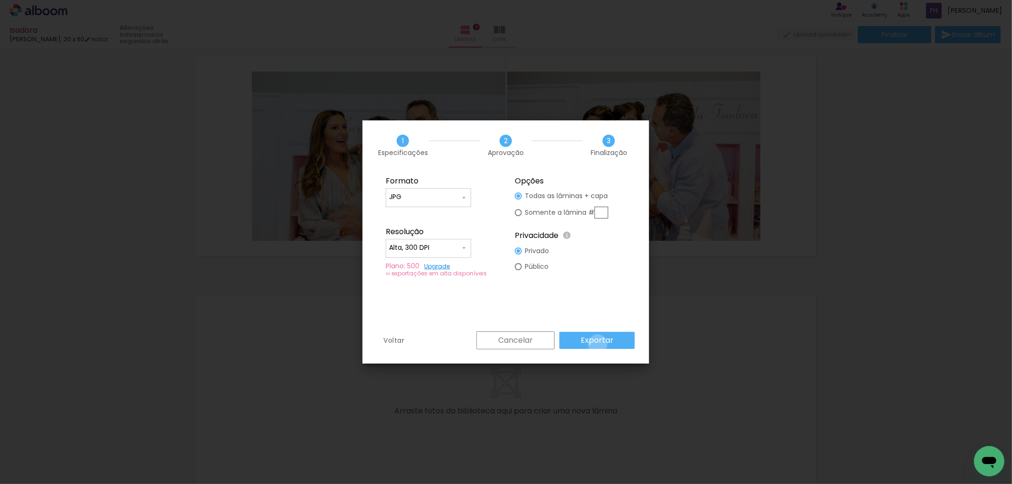
click at [0, 0] on slot "Exportar" at bounding box center [0, 0] width 0 height 0
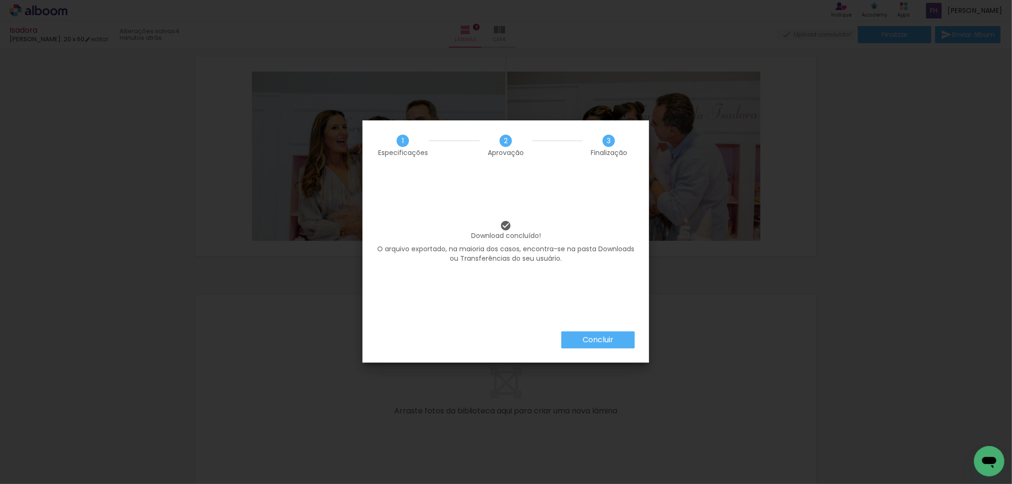
scroll to position [0, 769]
click at [0, 0] on slot "Concluir" at bounding box center [0, 0] width 0 height 0
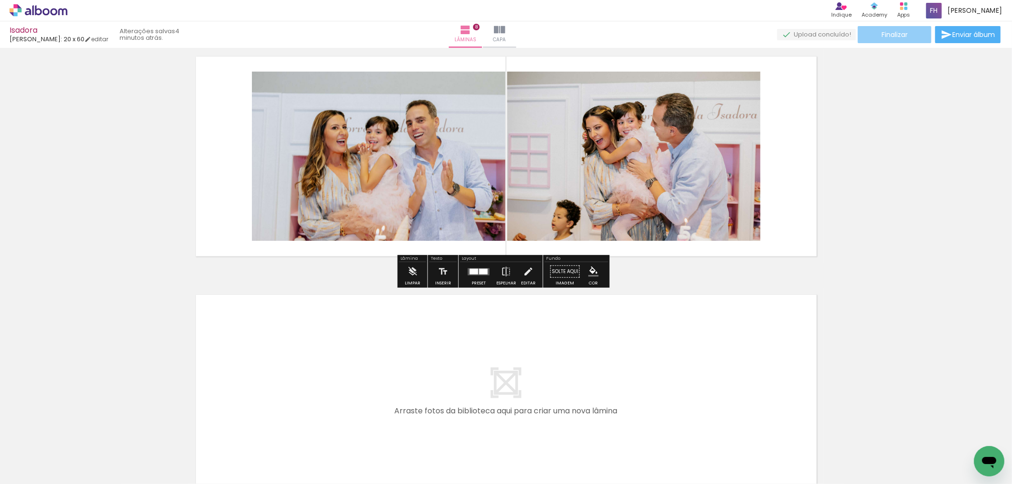
click at [903, 32] on span "Finalizar" at bounding box center [894, 34] width 26 height 7
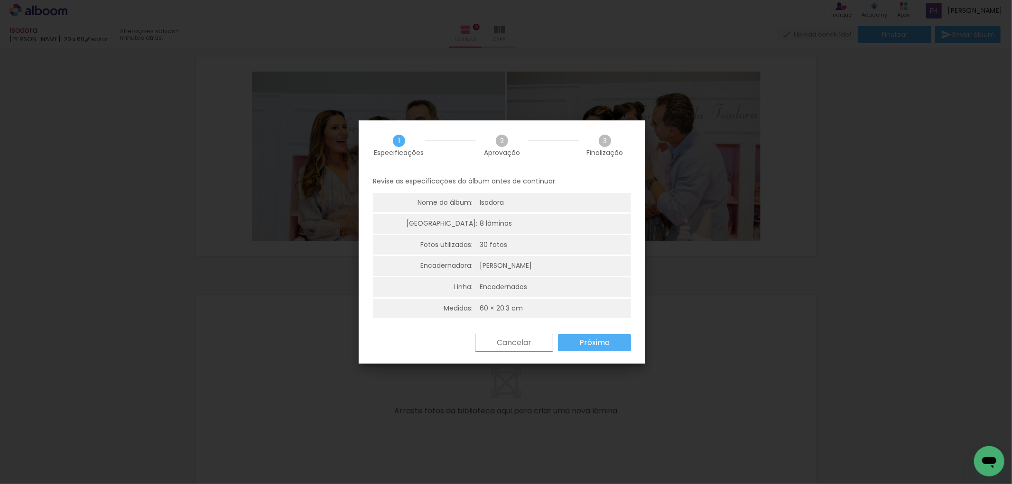
click at [0, 0] on slot "Próximo" at bounding box center [0, 0] width 0 height 0
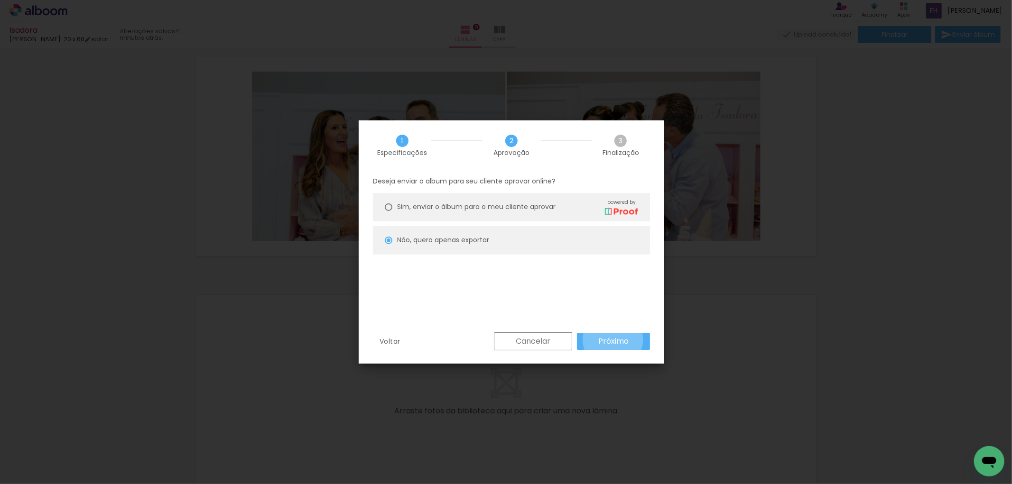
click at [0, 0] on slot "Próximo" at bounding box center [0, 0] width 0 height 0
type input "Alta, 300 DPI"
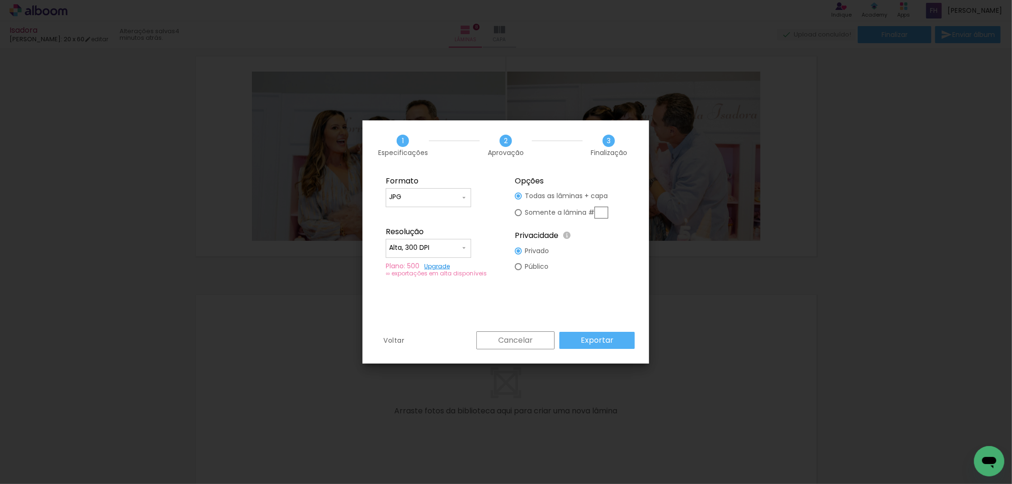
click at [618, 339] on paper-button "Exportar" at bounding box center [596, 340] width 75 height 17
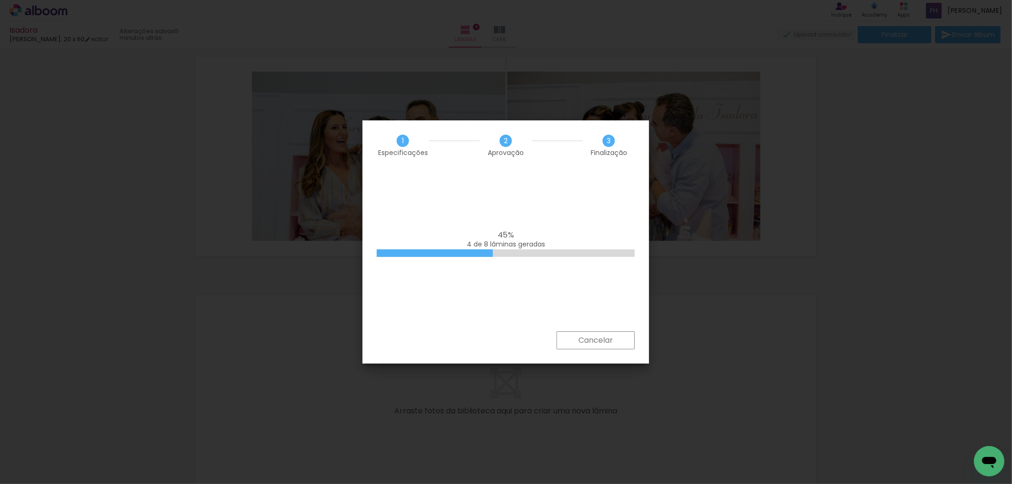
scroll to position [0, 769]
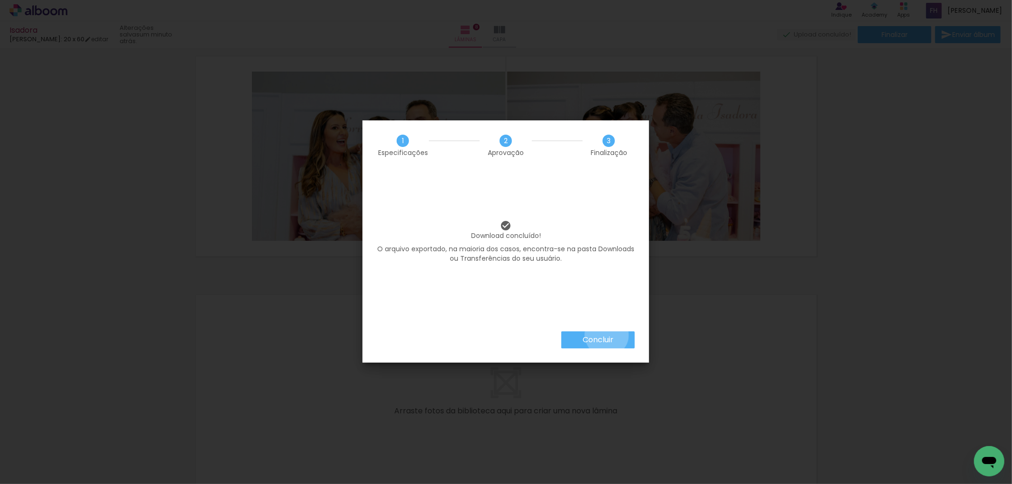
click at [0, 0] on slot "Concluir" at bounding box center [0, 0] width 0 height 0
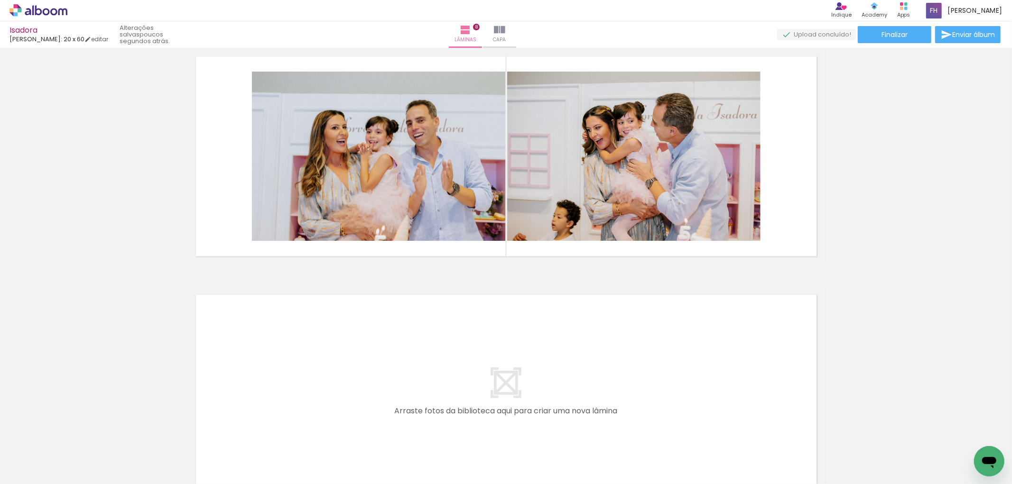
scroll to position [0, 769]
